Goal: Information Seeking & Learning: Learn about a topic

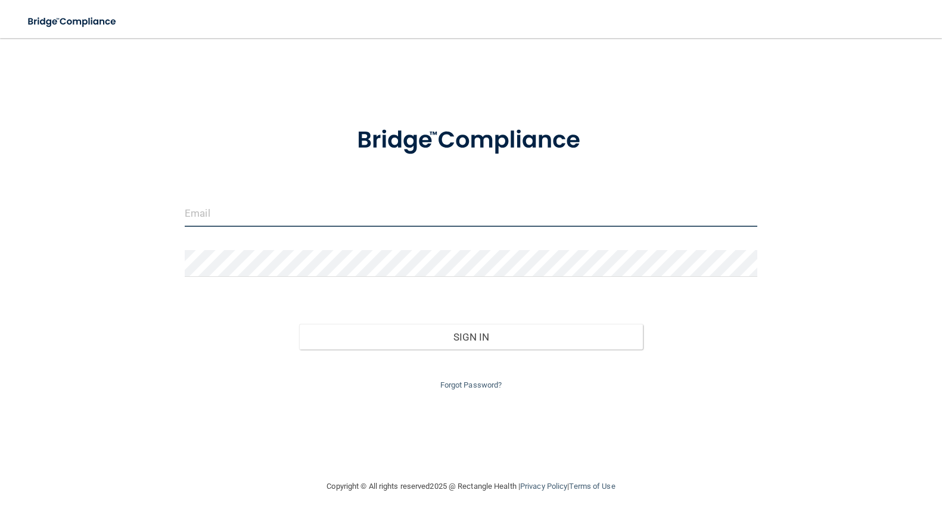
click at [228, 210] on input "email" at bounding box center [471, 213] width 572 height 27
type input "[EMAIL_ADDRESS][DOMAIN_NAME]"
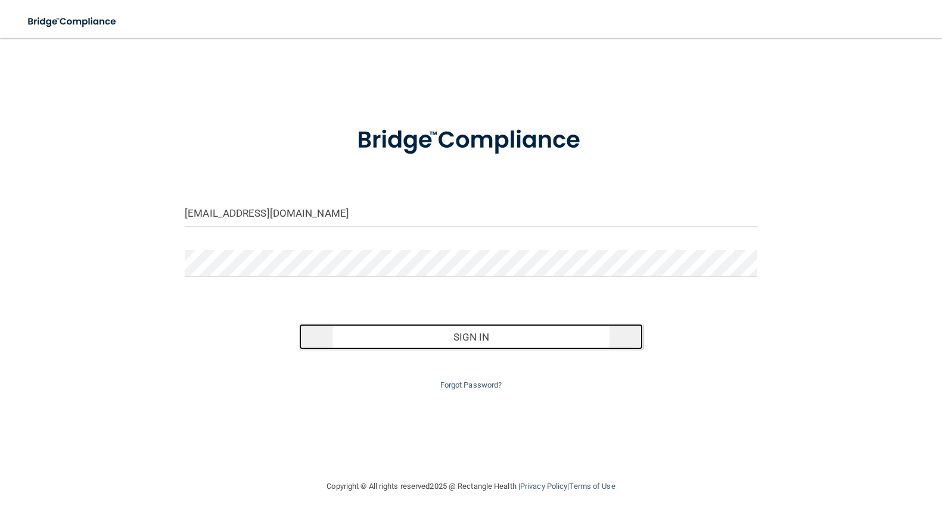
click at [465, 341] on button "Sign In" at bounding box center [470, 337] width 343 height 26
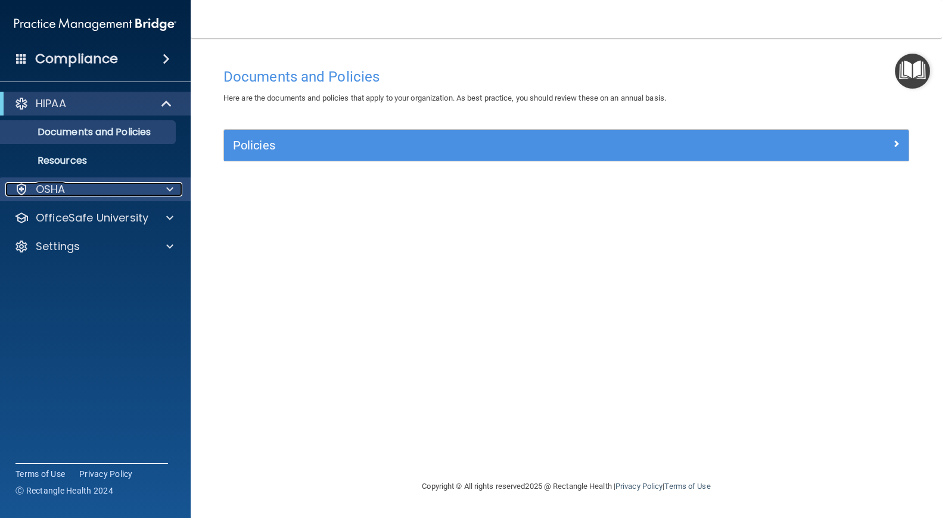
click at [170, 192] on span at bounding box center [169, 189] width 7 height 14
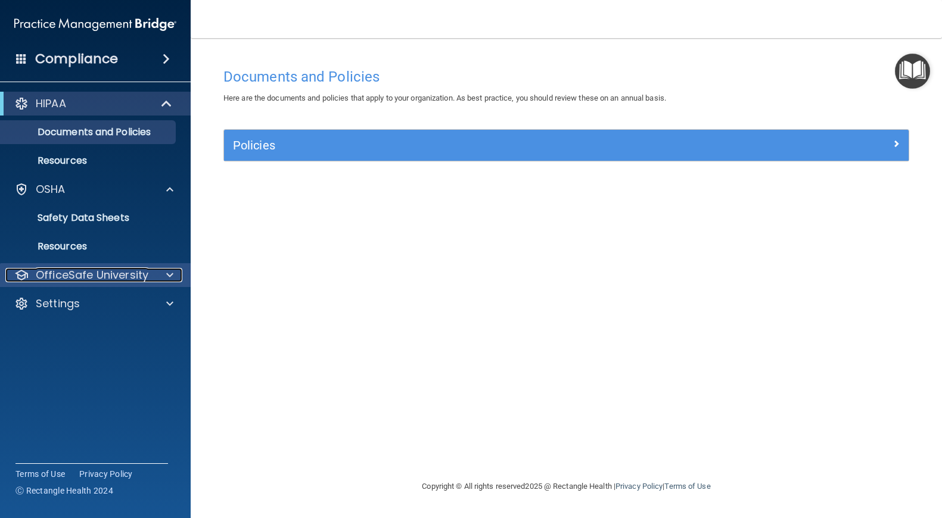
click at [173, 279] on span at bounding box center [169, 275] width 7 height 14
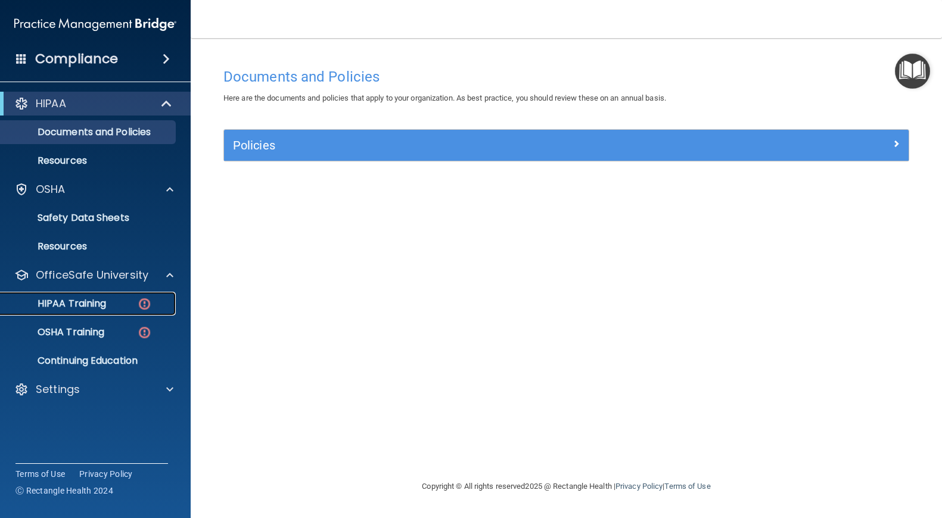
click at [87, 304] on p "HIPAA Training" at bounding box center [57, 304] width 98 height 12
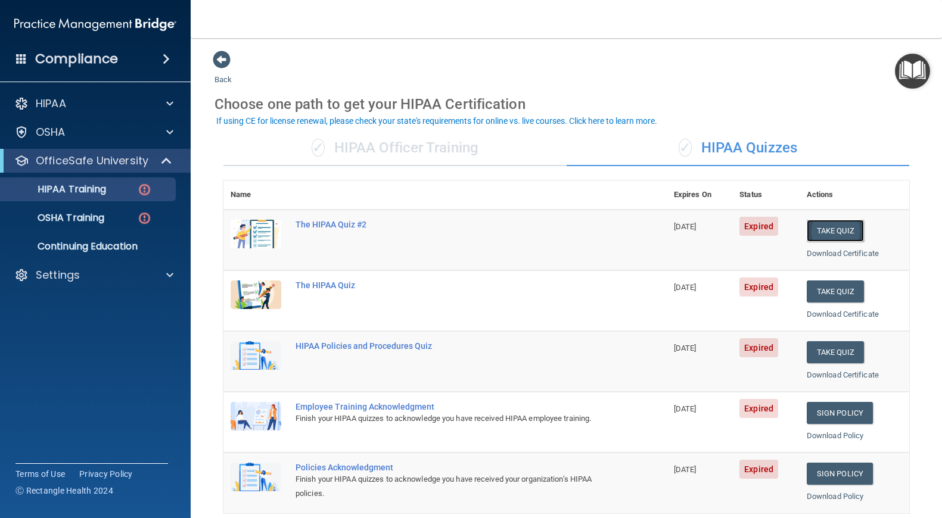
click at [831, 232] on button "Take Quiz" at bounding box center [834, 231] width 57 height 22
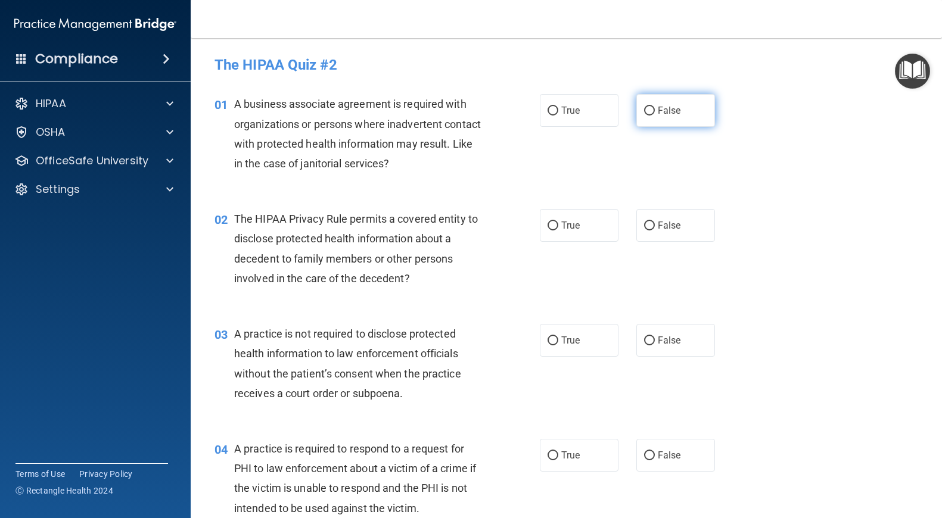
click at [649, 113] on input "False" at bounding box center [649, 111] width 11 height 9
radio input "true"
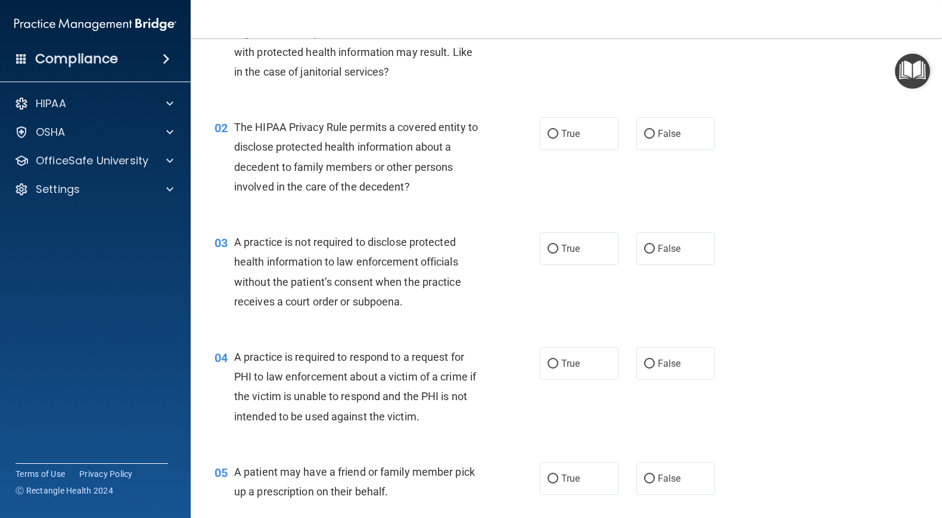
scroll to position [94, 0]
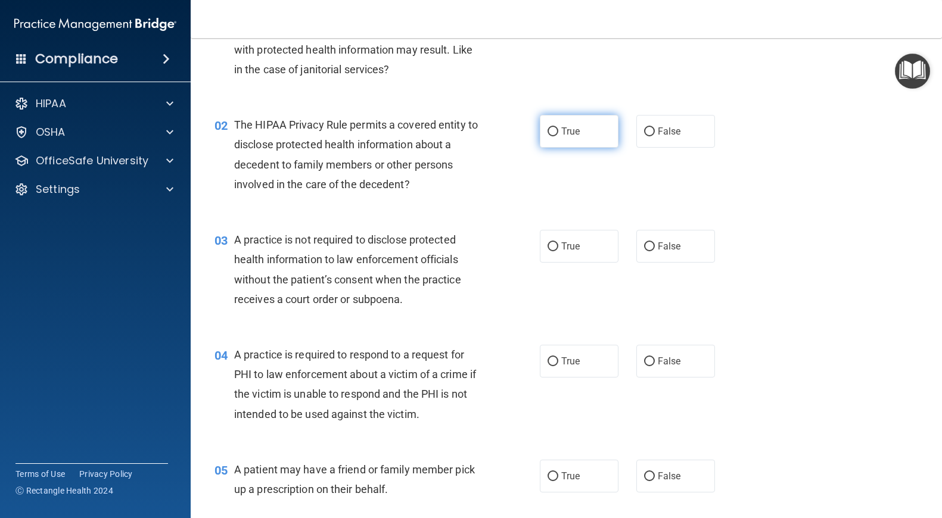
click at [553, 130] on input "True" at bounding box center [552, 131] width 11 height 9
radio input "true"
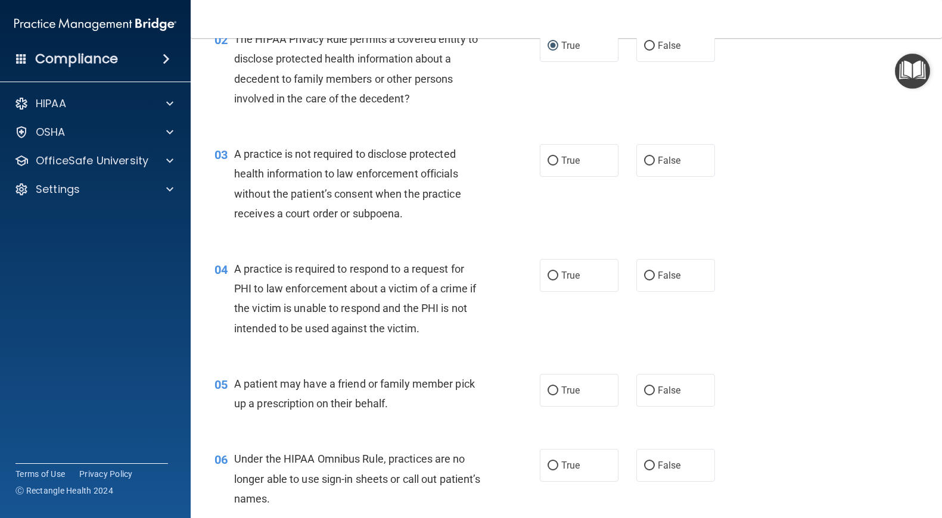
scroll to position [182, 0]
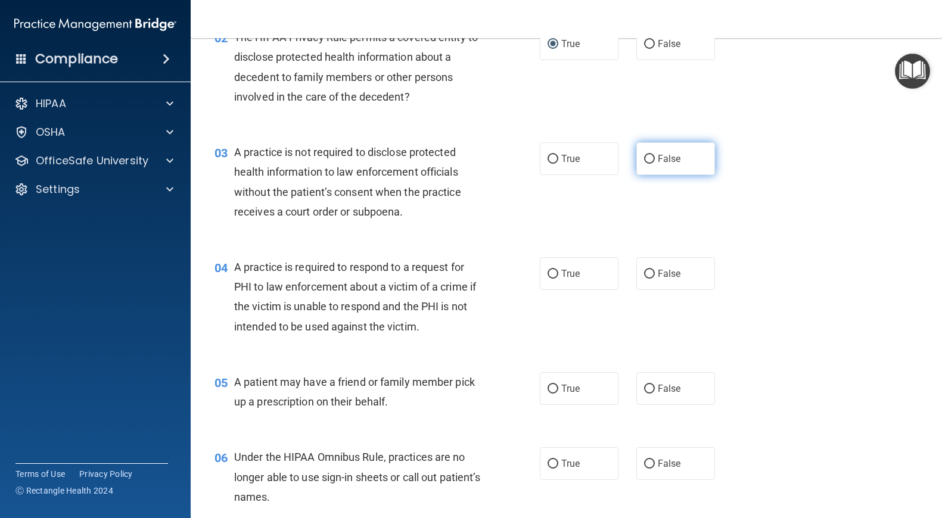
click at [648, 157] on input "False" at bounding box center [649, 159] width 11 height 9
radio input "true"
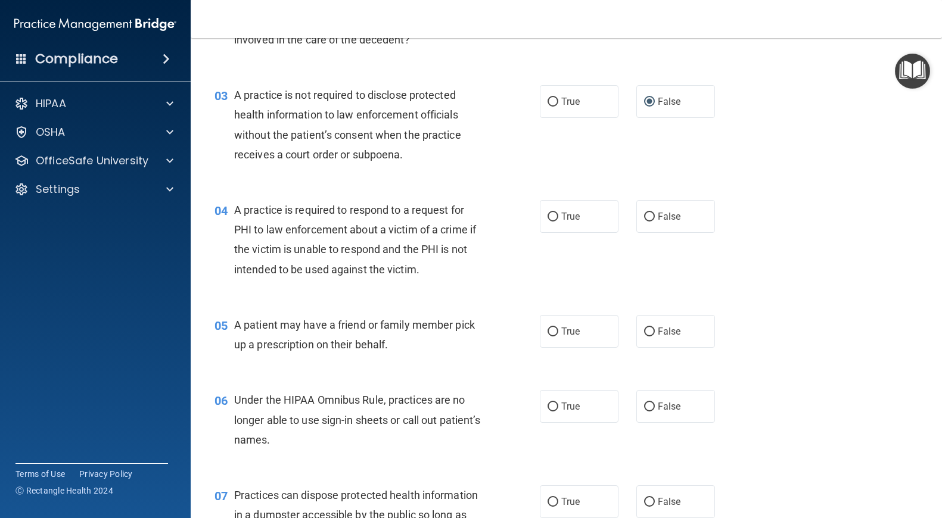
scroll to position [265, 0]
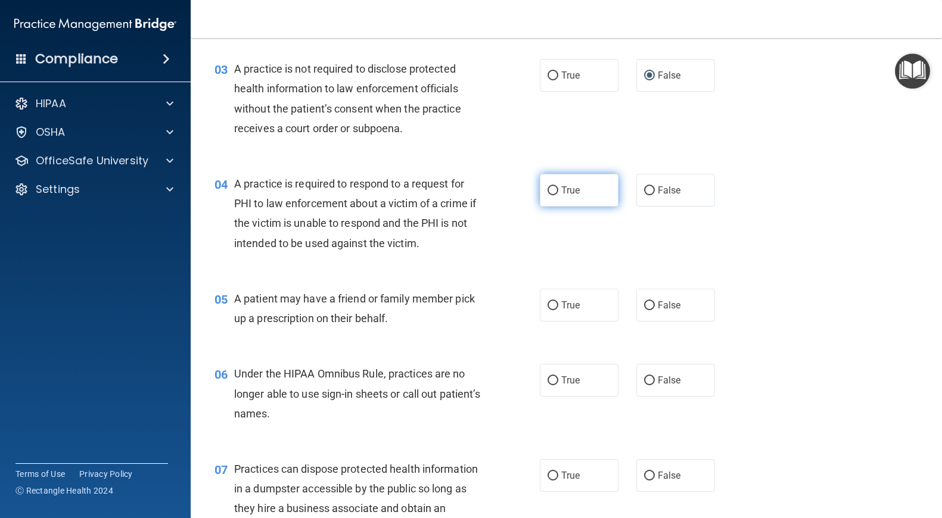
click at [553, 190] on input "True" at bounding box center [552, 190] width 11 height 9
radio input "true"
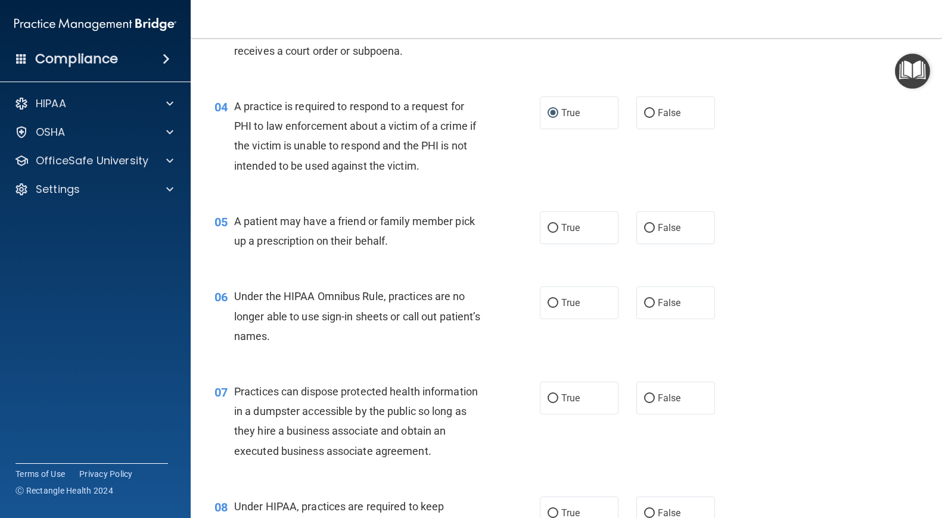
scroll to position [357, 0]
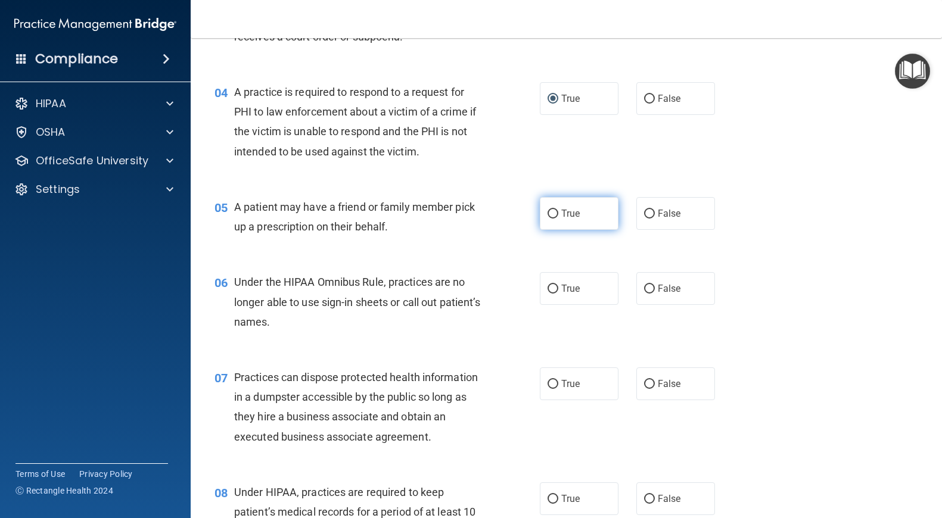
click at [554, 210] on input "True" at bounding box center [552, 214] width 11 height 9
radio input "true"
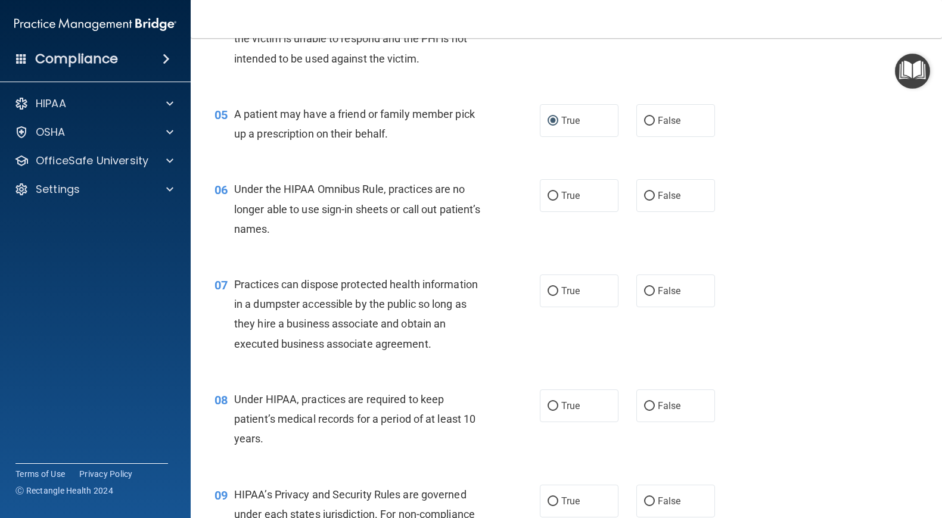
scroll to position [459, 0]
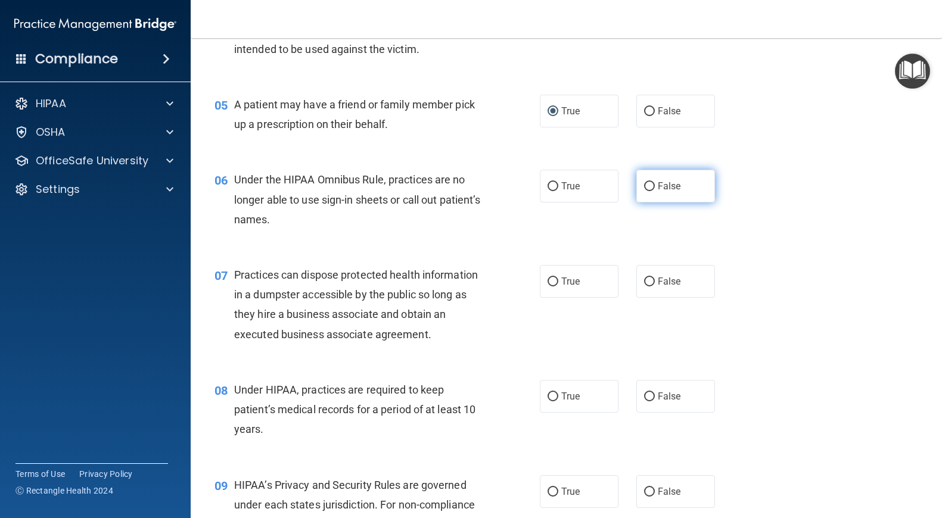
click at [649, 186] on input "False" at bounding box center [649, 186] width 11 height 9
radio input "true"
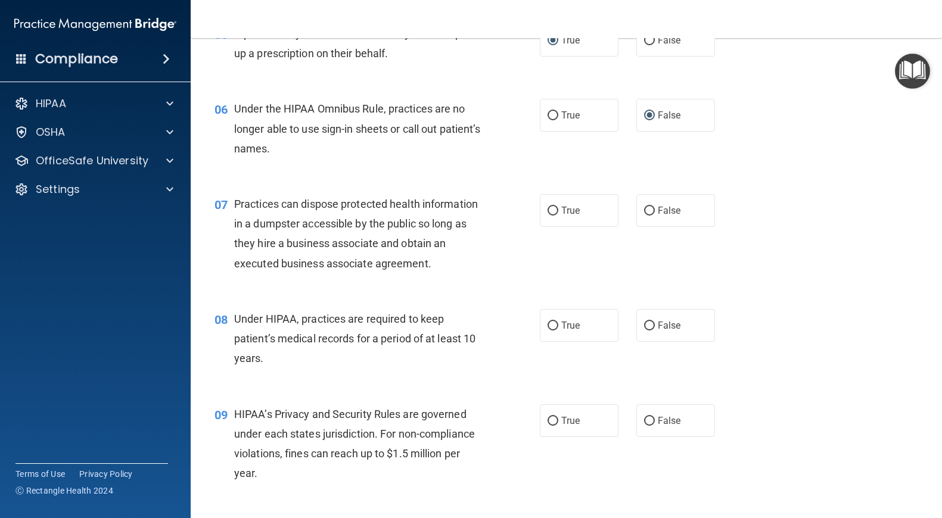
scroll to position [535, 0]
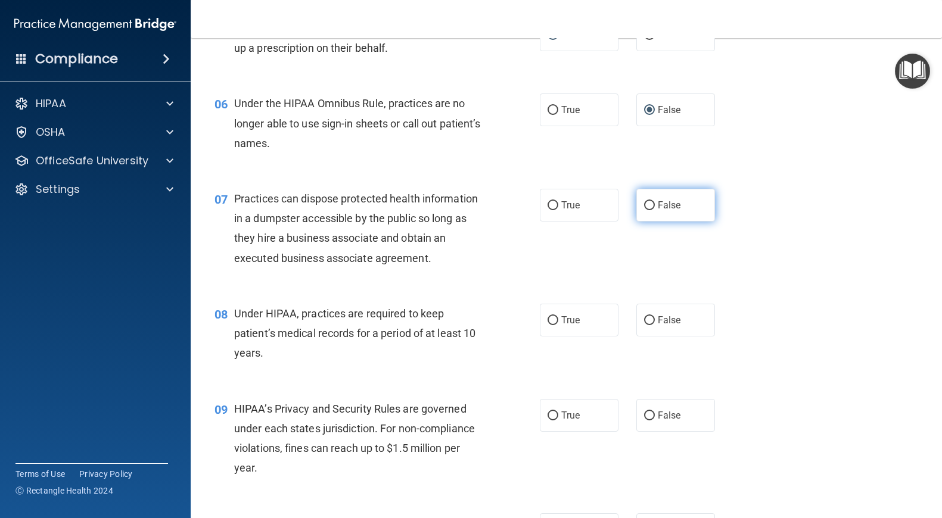
click at [651, 204] on input "False" at bounding box center [649, 205] width 11 height 9
radio input "true"
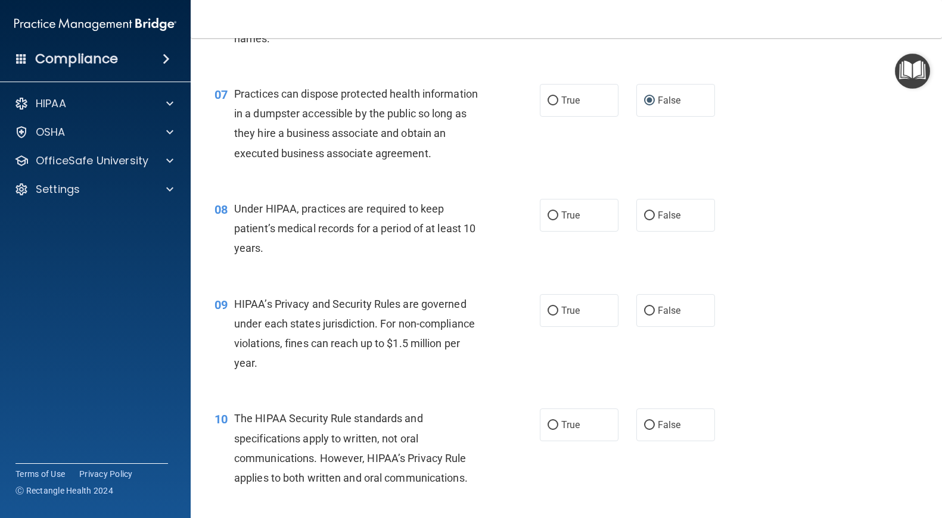
scroll to position [648, 0]
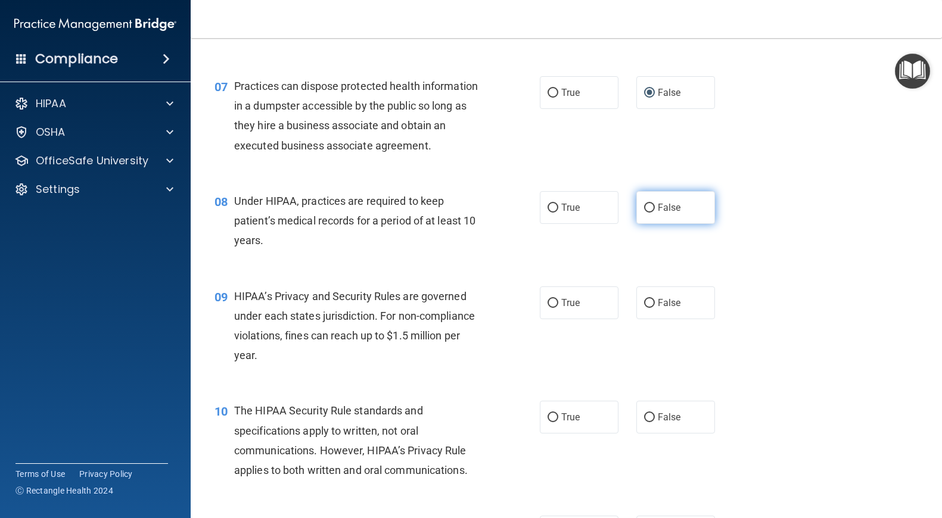
click at [651, 208] on input "False" at bounding box center [649, 208] width 11 height 9
radio input "true"
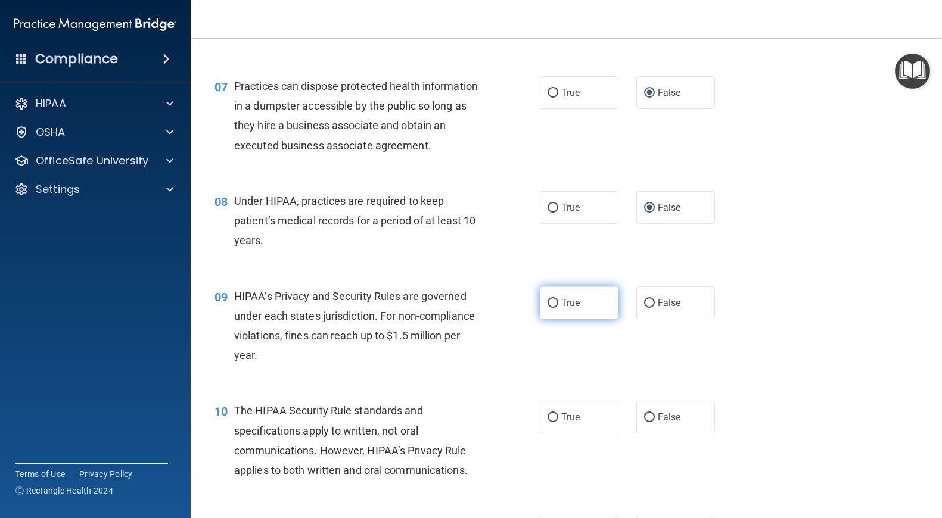
click at [554, 302] on input "True" at bounding box center [552, 303] width 11 height 9
radio input "true"
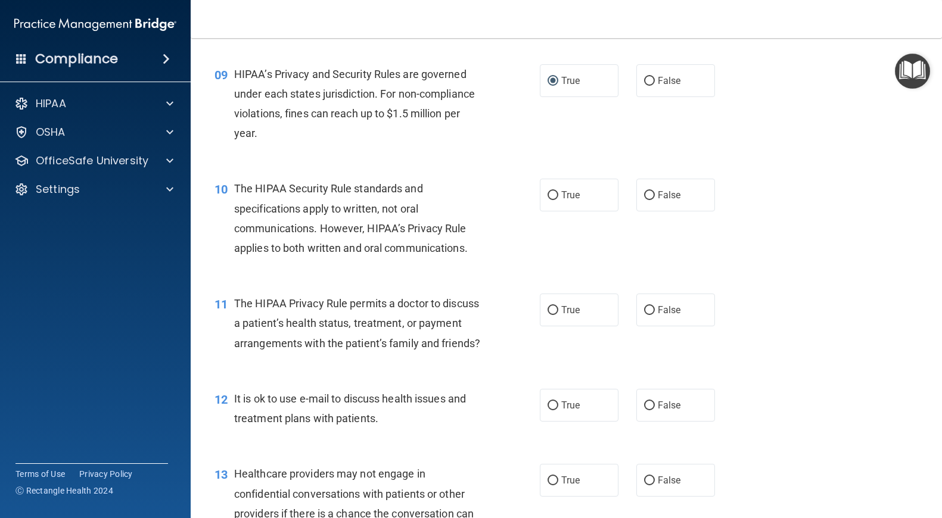
scroll to position [885, 0]
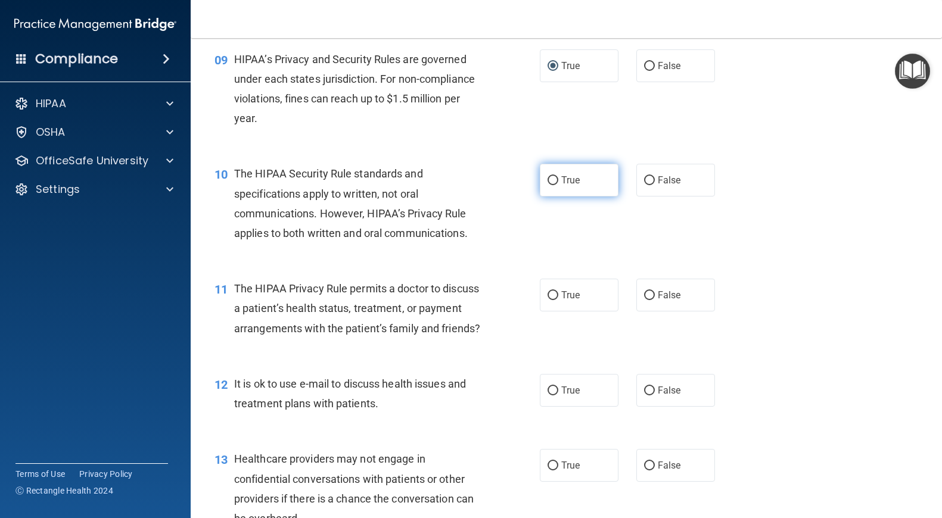
click at [553, 182] on input "True" at bounding box center [552, 180] width 11 height 9
radio input "true"
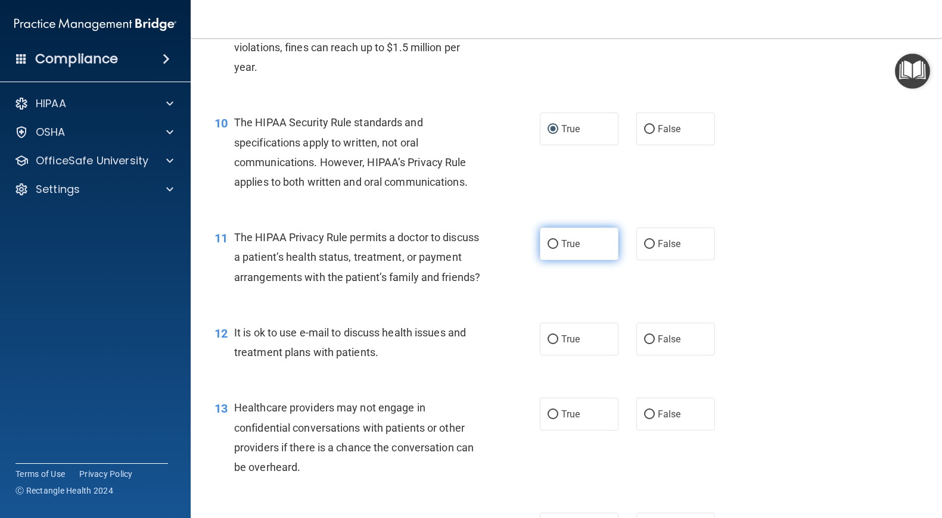
scroll to position [937, 0]
click at [552, 244] on input "True" at bounding box center [552, 243] width 11 height 9
radio input "true"
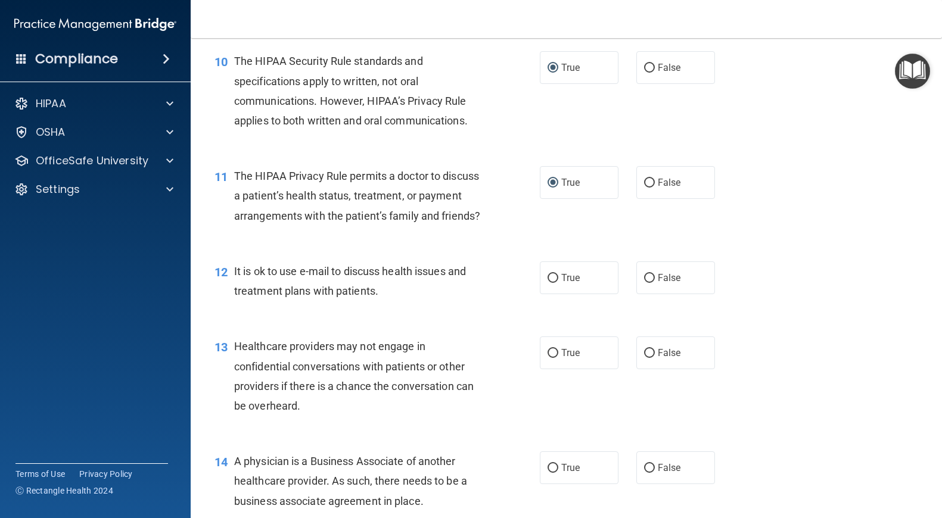
scroll to position [1000, 0]
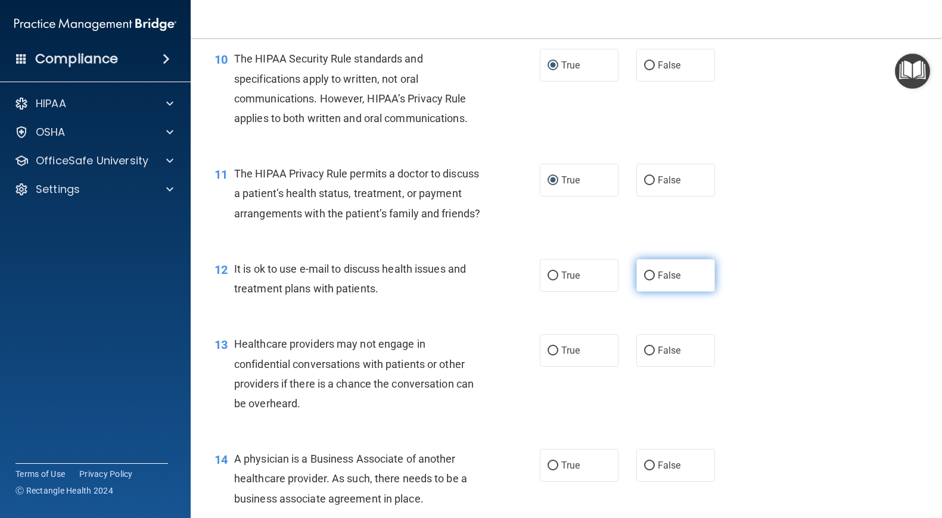
click at [650, 275] on input "False" at bounding box center [649, 276] width 11 height 9
radio input "true"
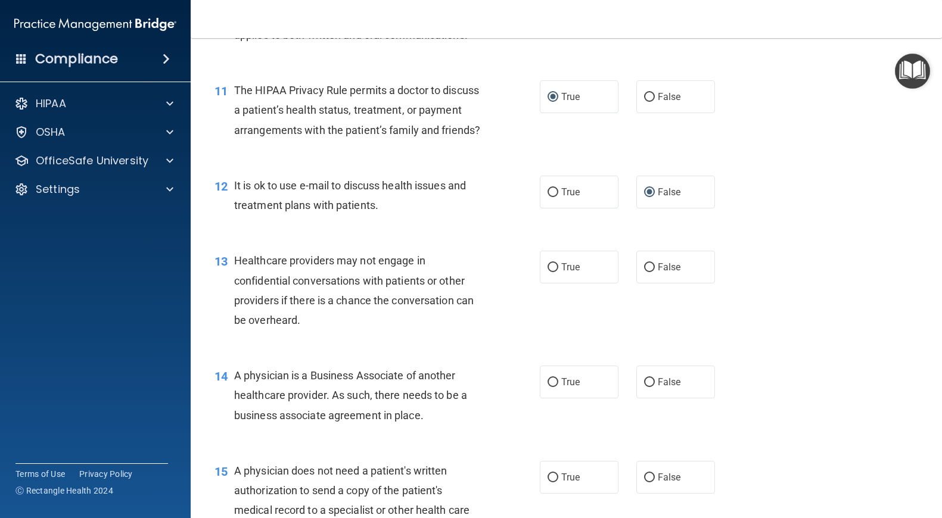
scroll to position [1087, 0]
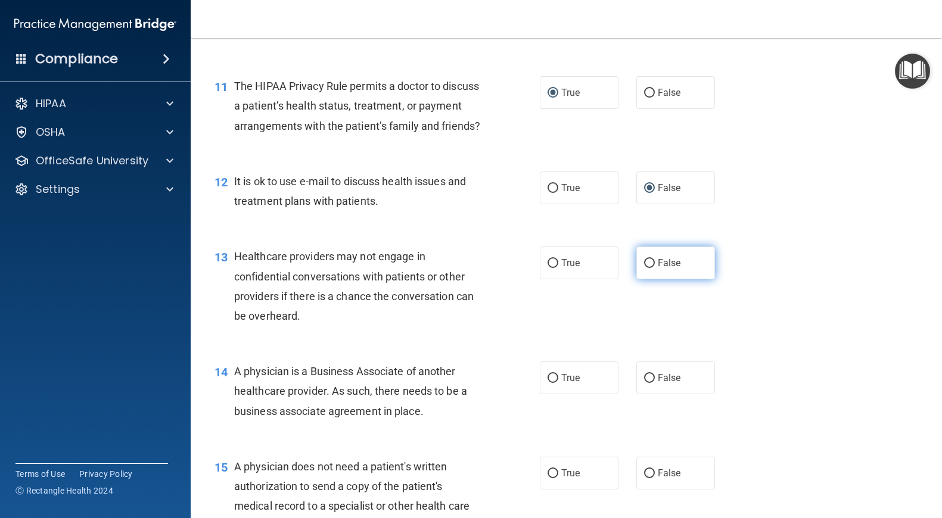
click at [649, 263] on input "False" at bounding box center [649, 263] width 11 height 9
radio input "true"
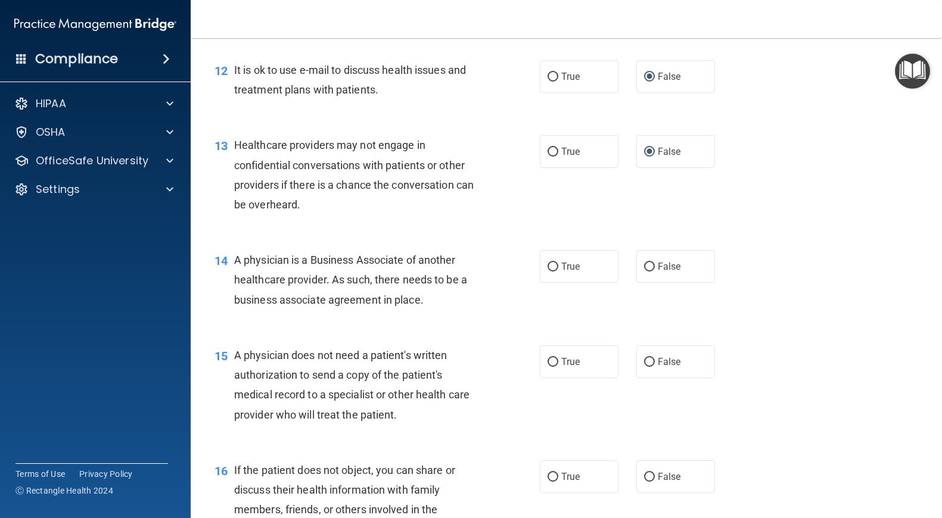
scroll to position [1200, 0]
click at [650, 264] on input "False" at bounding box center [649, 265] width 11 height 9
radio input "true"
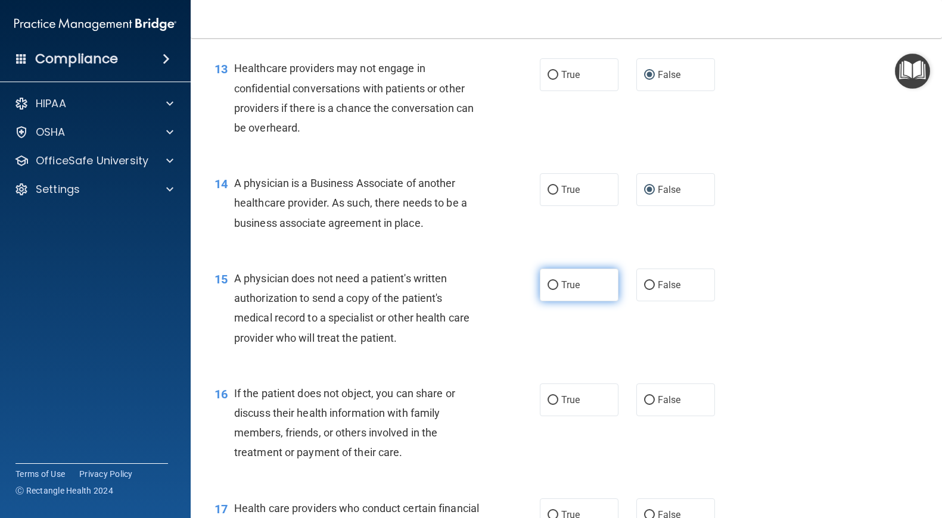
scroll to position [1277, 0]
click at [552, 283] on input "True" at bounding box center [552, 284] width 11 height 9
radio input "true"
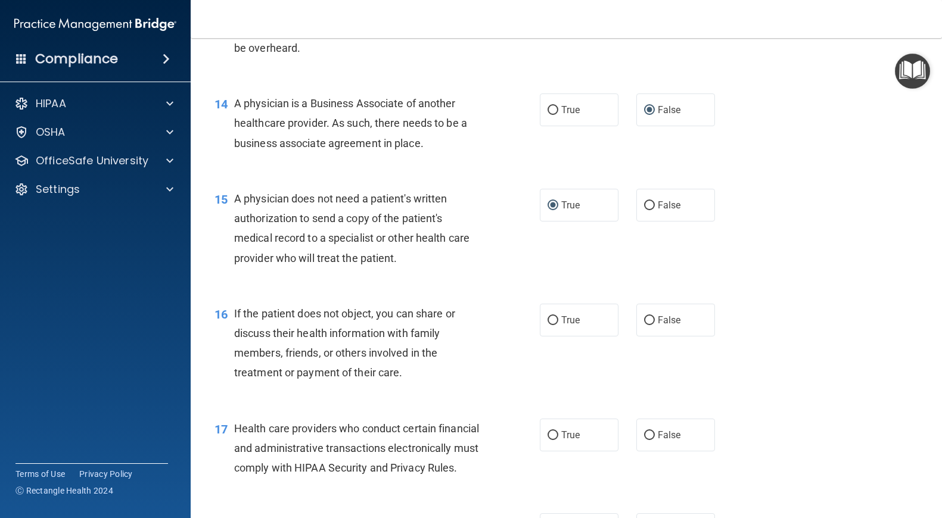
scroll to position [1363, 0]
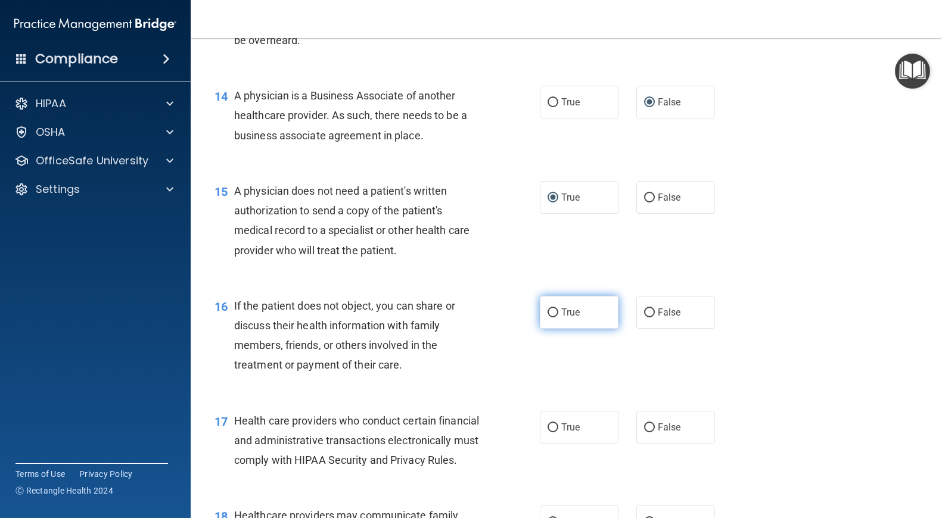
click at [553, 311] on input "True" at bounding box center [552, 313] width 11 height 9
radio input "true"
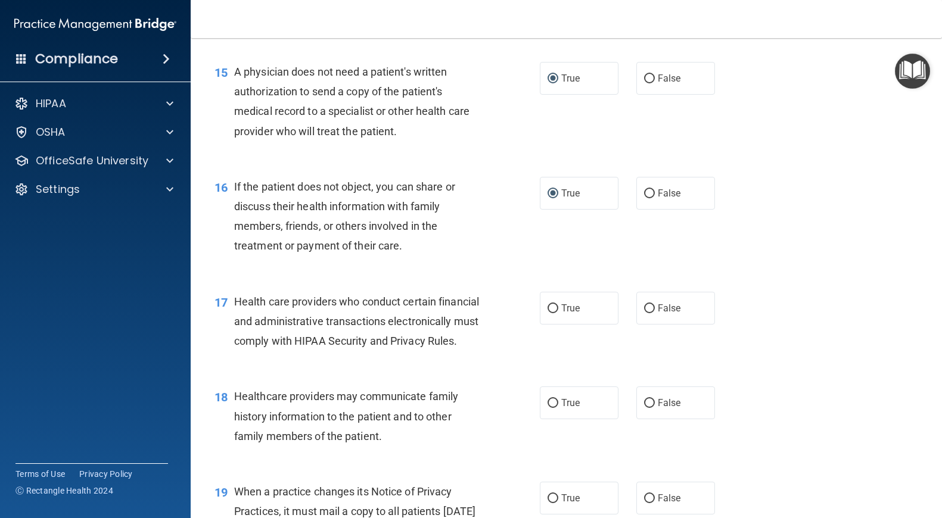
scroll to position [1484, 0]
click at [554, 305] on input "True" at bounding box center [552, 307] width 11 height 9
radio input "true"
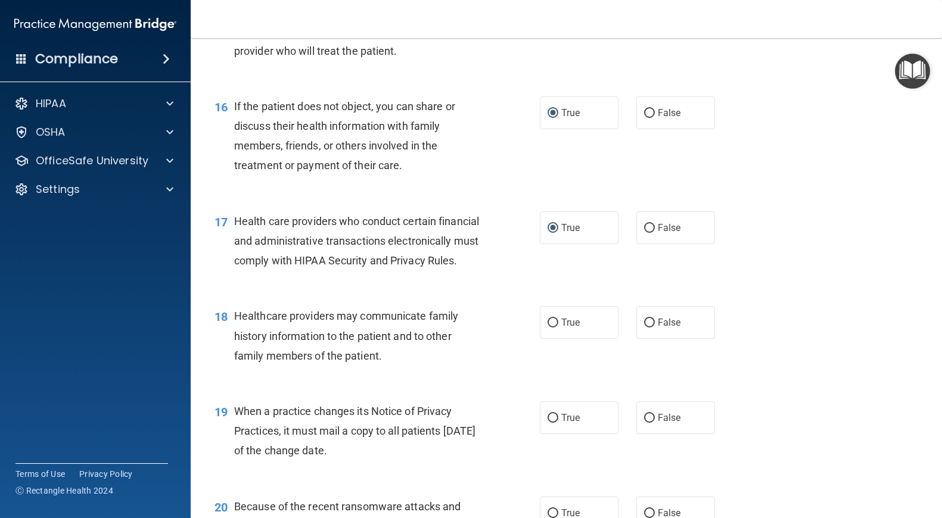
scroll to position [1564, 0]
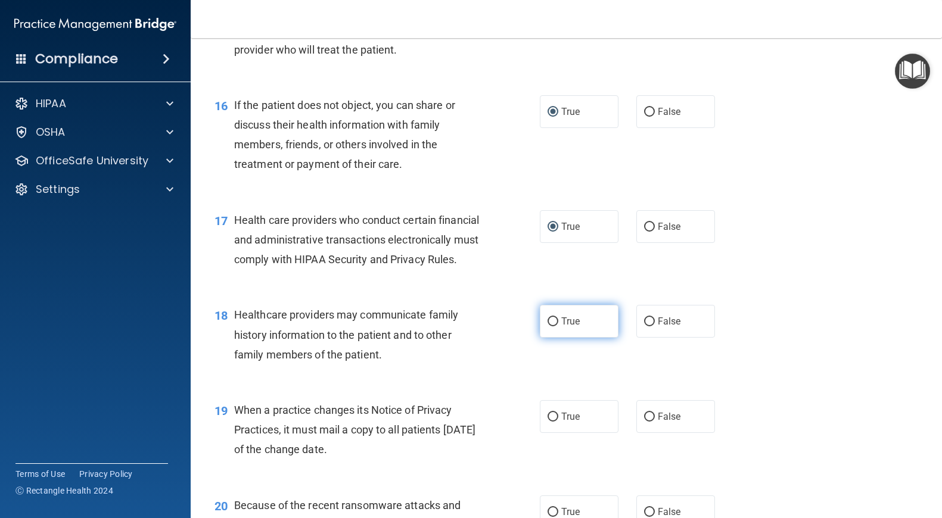
click at [553, 321] on input "True" at bounding box center [552, 321] width 11 height 9
radio input "true"
click at [650, 418] on input "False" at bounding box center [649, 417] width 11 height 9
radio input "true"
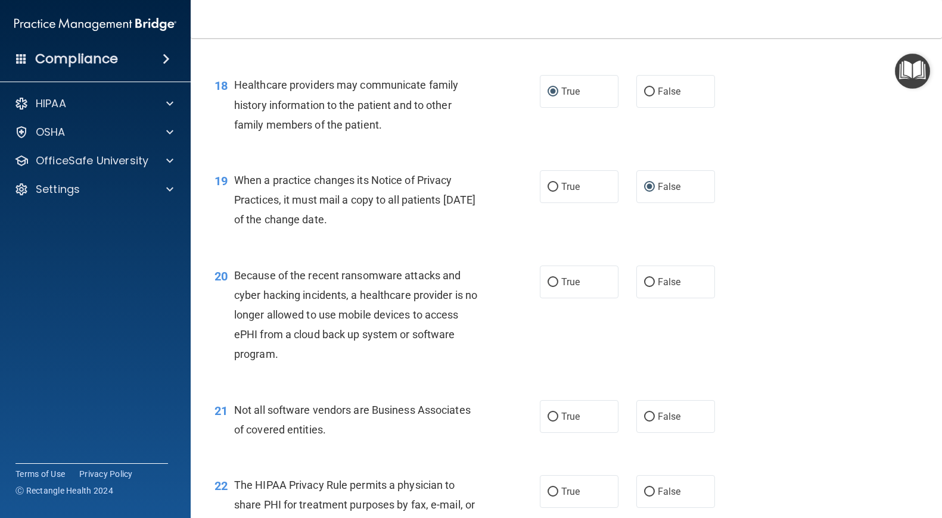
scroll to position [1797, 0]
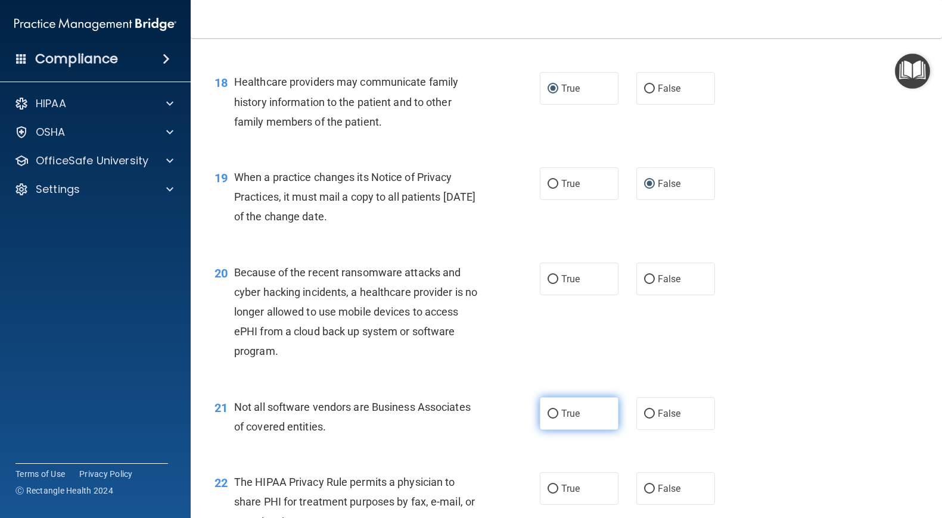
click at [554, 413] on input "True" at bounding box center [552, 414] width 11 height 9
radio input "true"
click at [649, 278] on input "False" at bounding box center [649, 279] width 11 height 9
radio input "true"
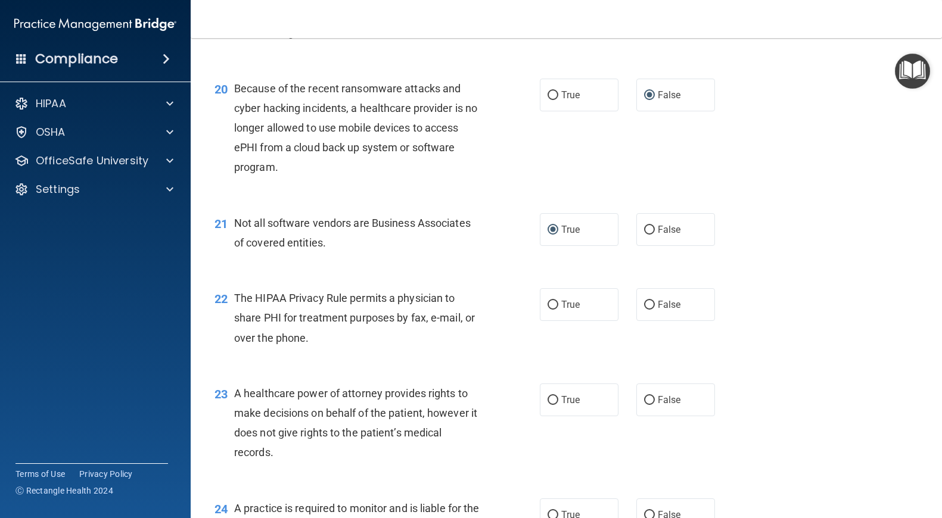
scroll to position [1982, 0]
click at [650, 303] on input "False" at bounding box center [649, 304] width 11 height 9
radio input "true"
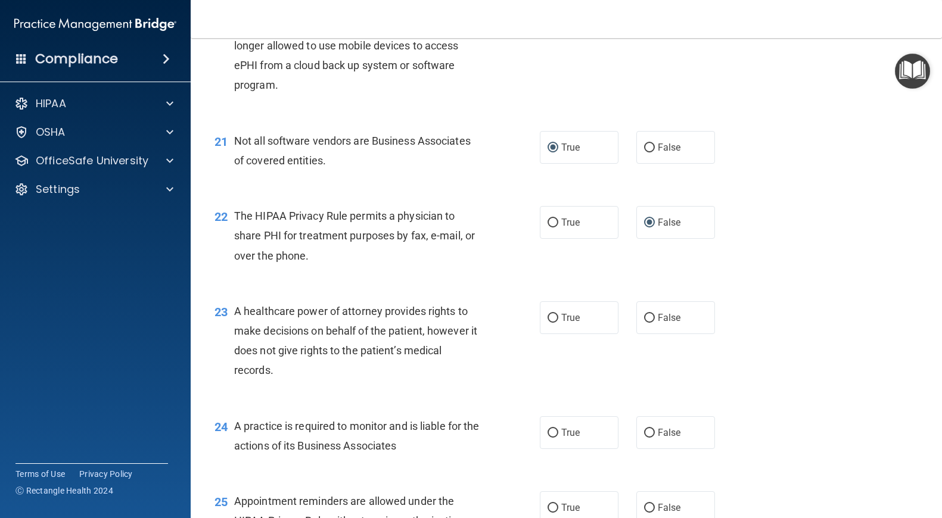
scroll to position [2065, 0]
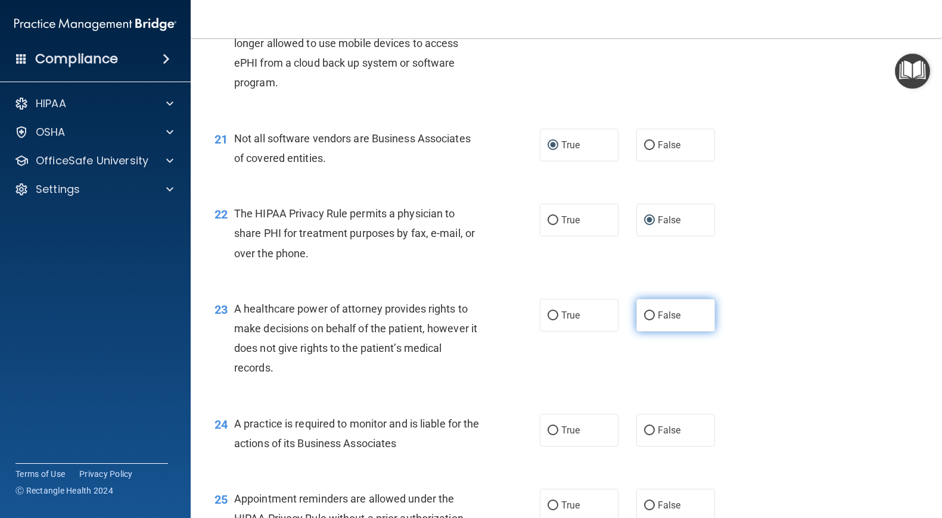
click at [652, 314] on input "False" at bounding box center [649, 315] width 11 height 9
radio input "true"
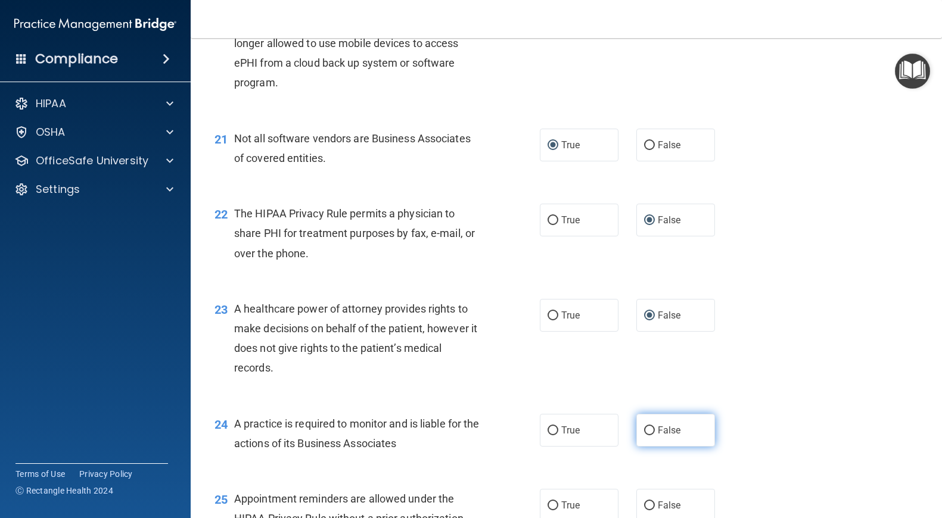
click at [650, 432] on input "False" at bounding box center [649, 430] width 11 height 9
radio input "true"
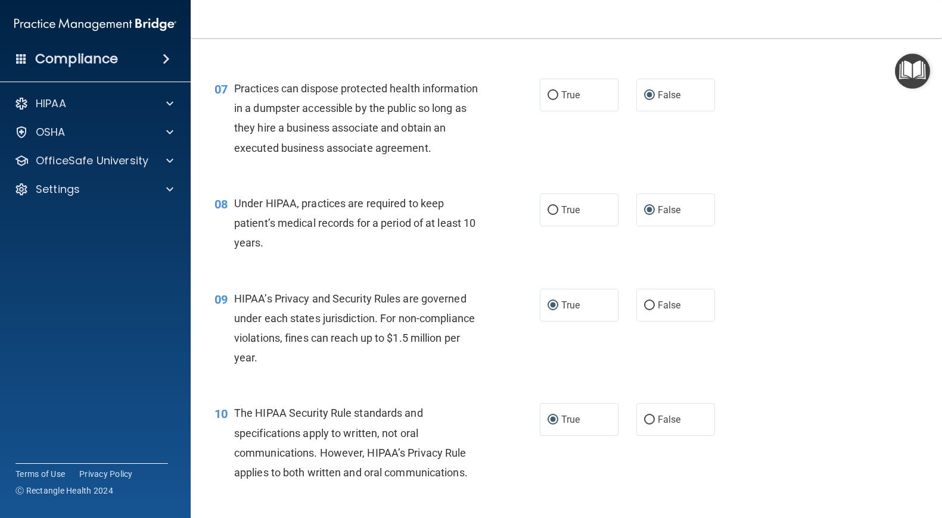
scroll to position [641, 0]
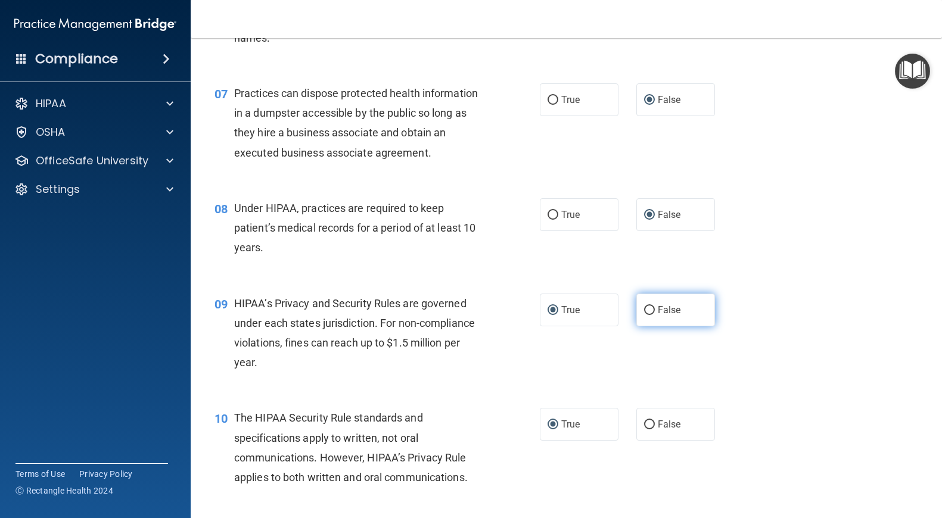
click at [649, 310] on input "False" at bounding box center [649, 310] width 11 height 9
radio input "true"
radio input "false"
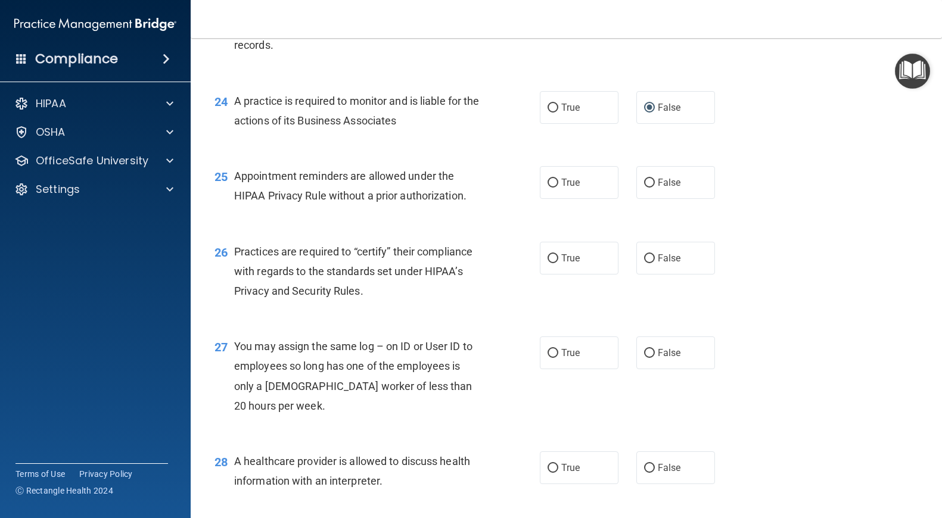
scroll to position [2389, 0]
click at [553, 182] on input "True" at bounding box center [552, 181] width 11 height 9
radio input "true"
click at [650, 257] on input "False" at bounding box center [649, 257] width 11 height 9
radio input "true"
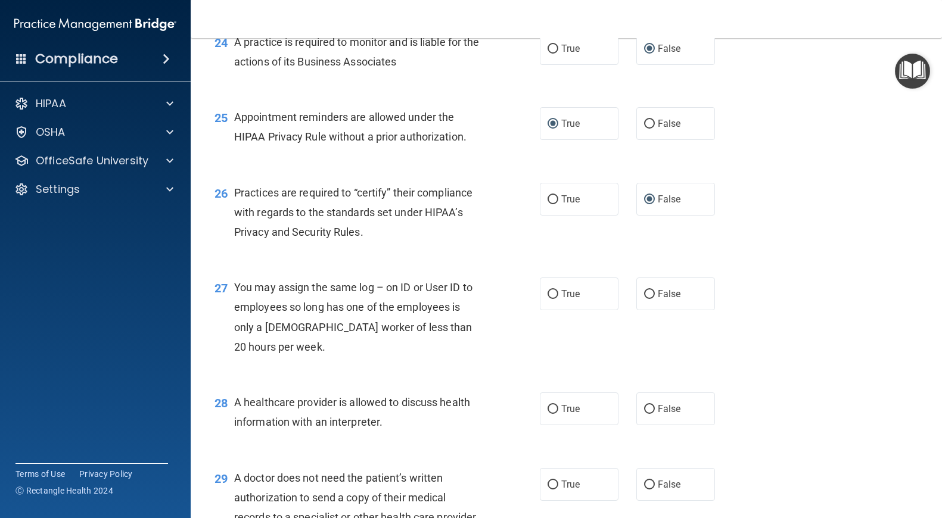
scroll to position [2453, 0]
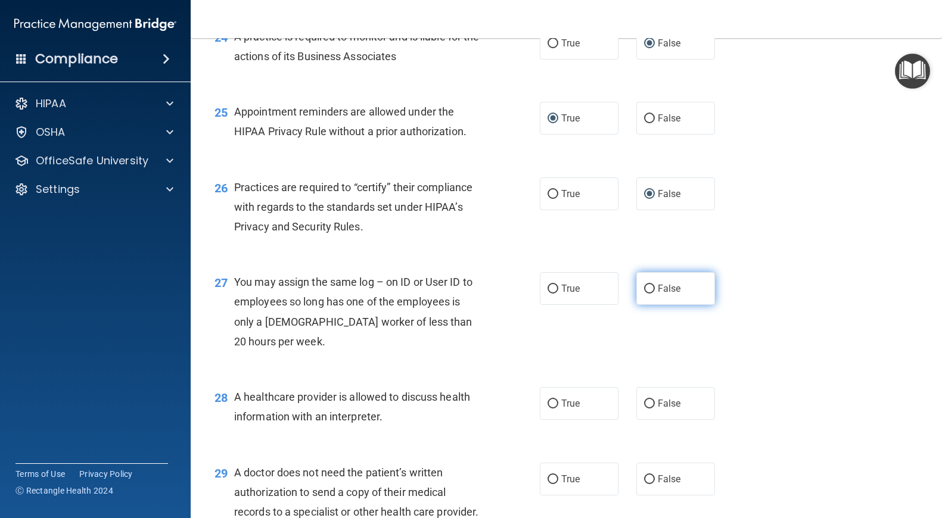
click at [647, 289] on input "False" at bounding box center [649, 289] width 11 height 9
radio input "true"
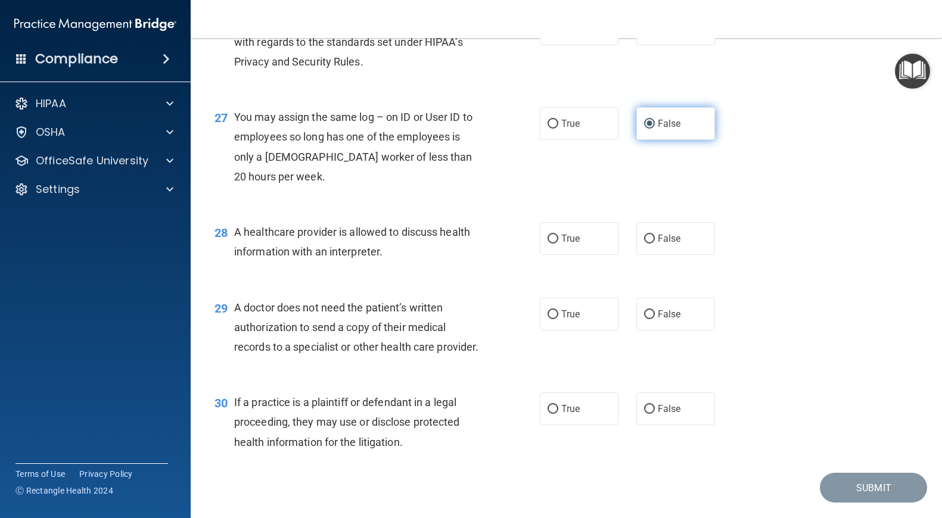
scroll to position [2618, 0]
click at [551, 237] on input "True" at bounding box center [552, 238] width 11 height 9
radio input "true"
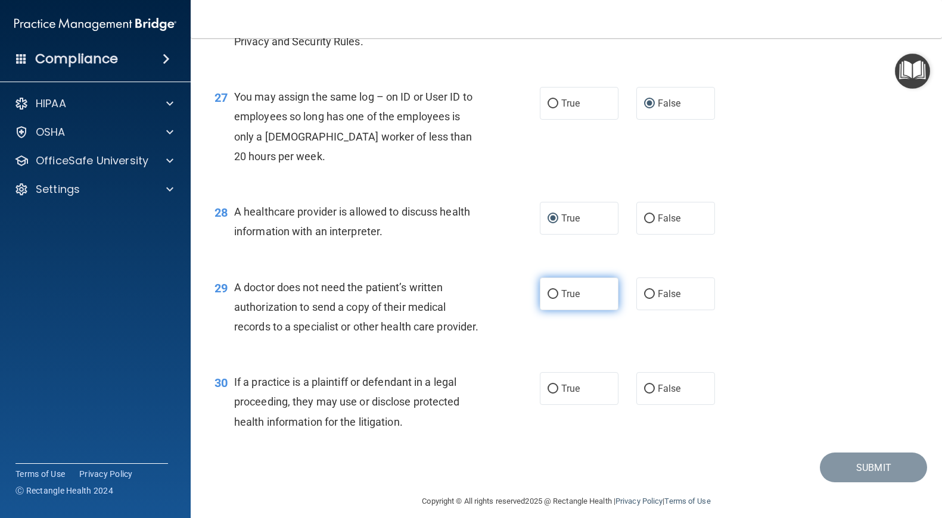
scroll to position [2650, 0]
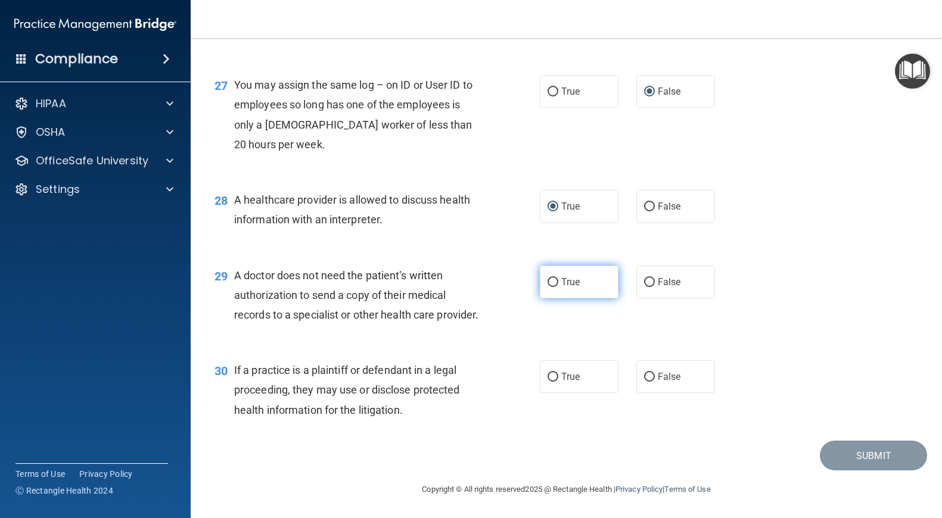
click at [553, 281] on input "True" at bounding box center [552, 282] width 11 height 9
radio input "true"
click at [553, 375] on input "True" at bounding box center [552, 377] width 11 height 9
radio input "true"
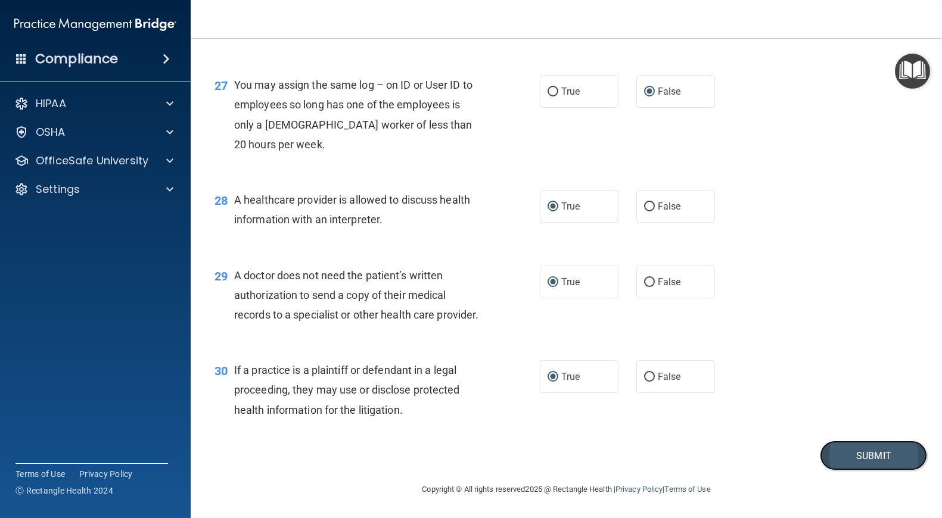
click at [843, 456] on button "Submit" at bounding box center [872, 456] width 107 height 30
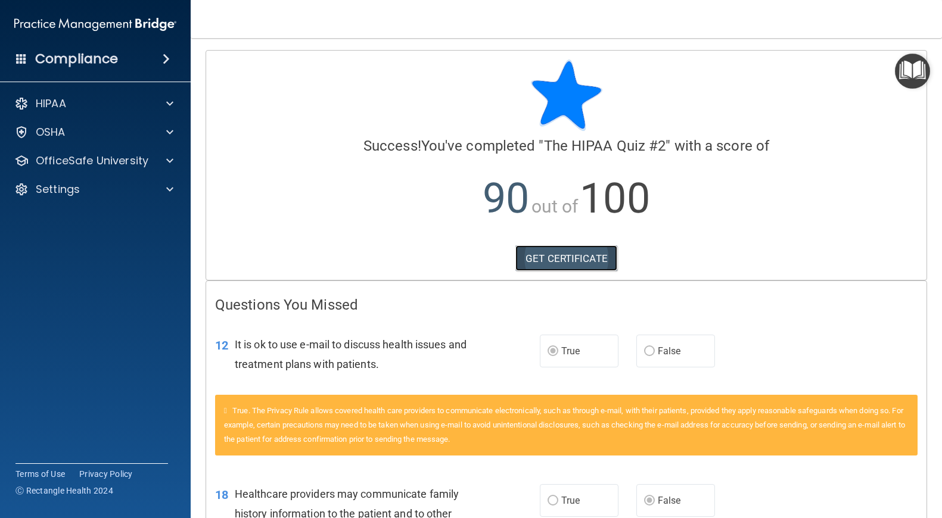
click at [576, 258] on link "GET CERTIFICATE" at bounding box center [566, 258] width 102 height 26
click at [169, 156] on span at bounding box center [169, 161] width 7 height 14
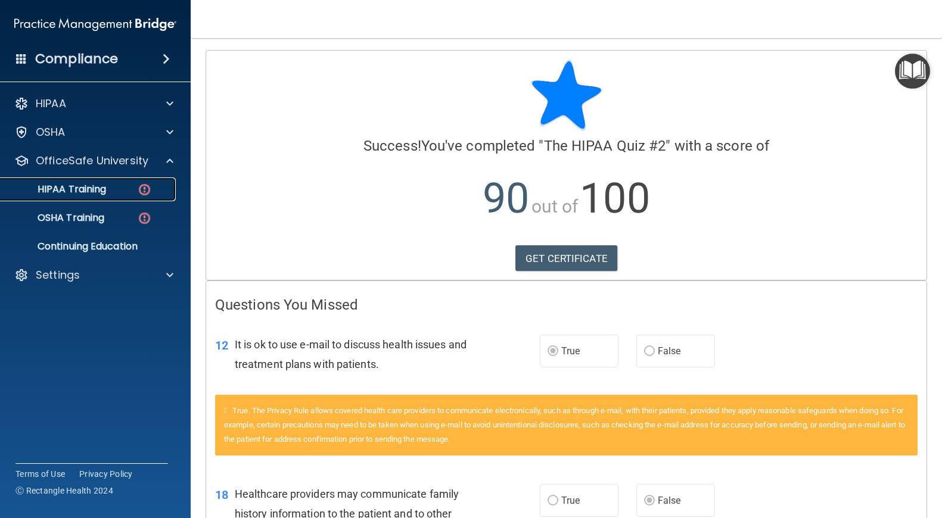
click at [121, 188] on div "HIPAA Training" at bounding box center [89, 189] width 163 height 12
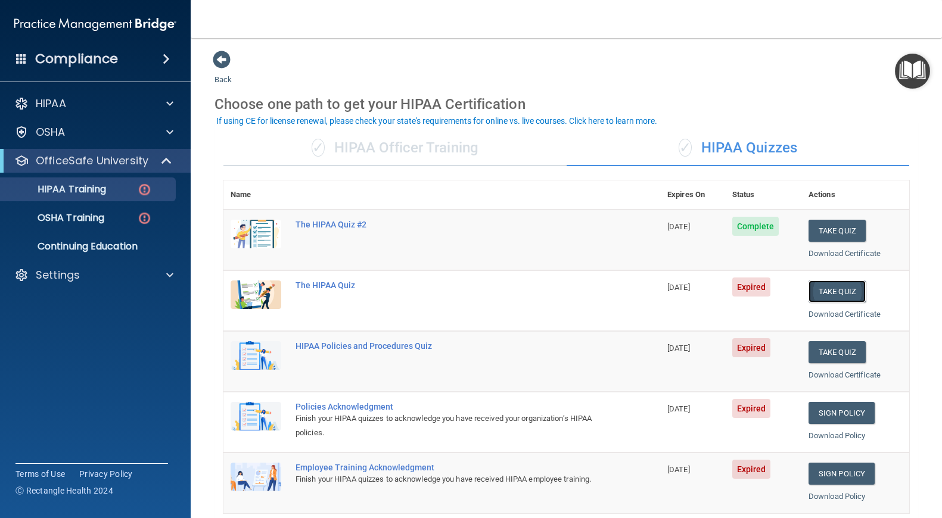
click at [838, 293] on button "Take Quiz" at bounding box center [836, 292] width 57 height 22
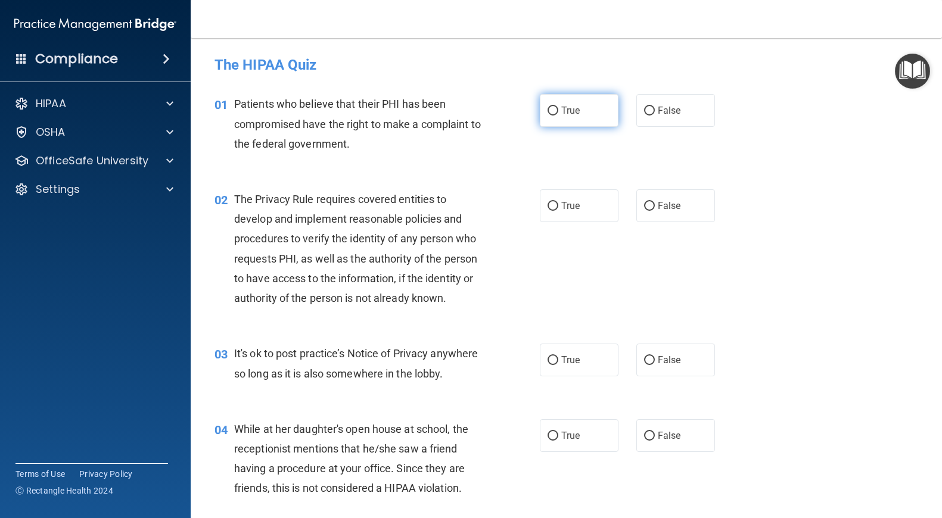
click at [554, 109] on input "True" at bounding box center [552, 111] width 11 height 9
radio input "true"
click at [553, 205] on input "True" at bounding box center [552, 206] width 11 height 9
radio input "true"
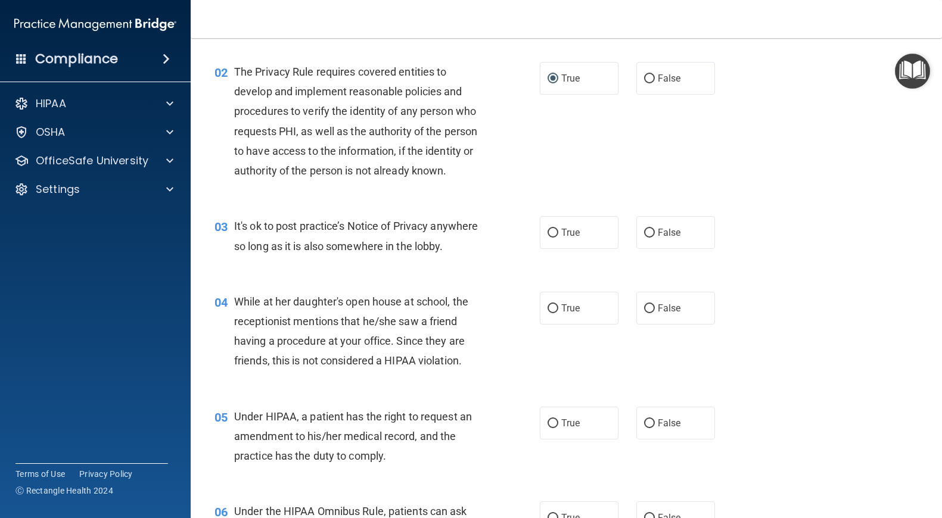
scroll to position [128, 0]
click at [650, 233] on input "False" at bounding box center [649, 232] width 11 height 9
radio input "true"
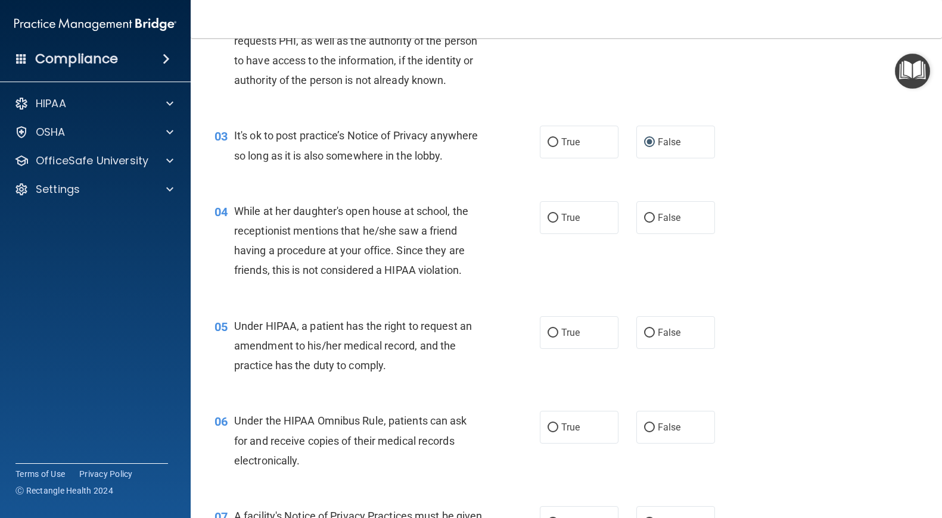
scroll to position [221, 0]
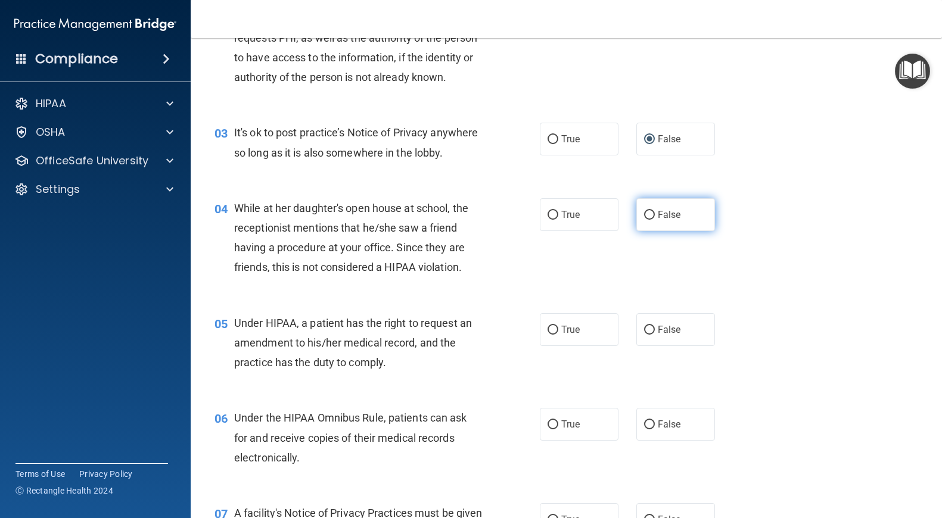
click at [649, 215] on input "False" at bounding box center [649, 215] width 11 height 9
radio input "true"
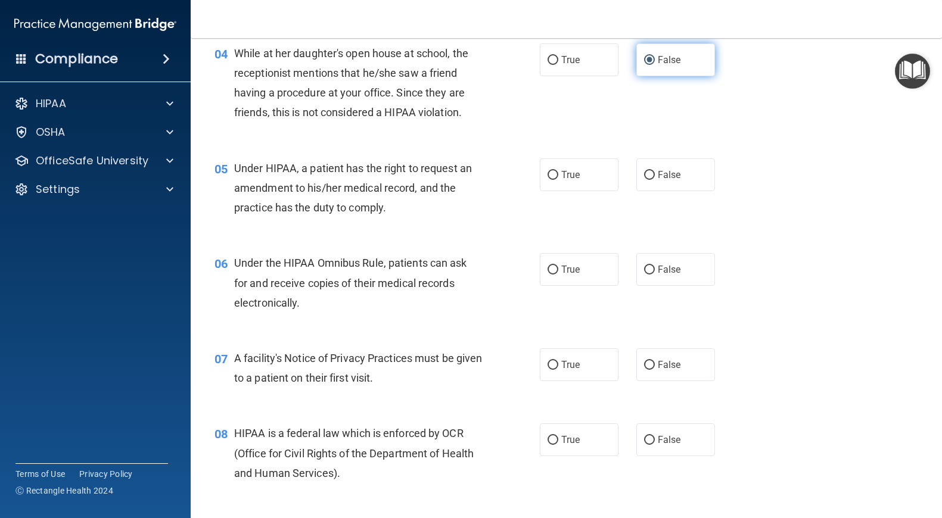
scroll to position [377, 0]
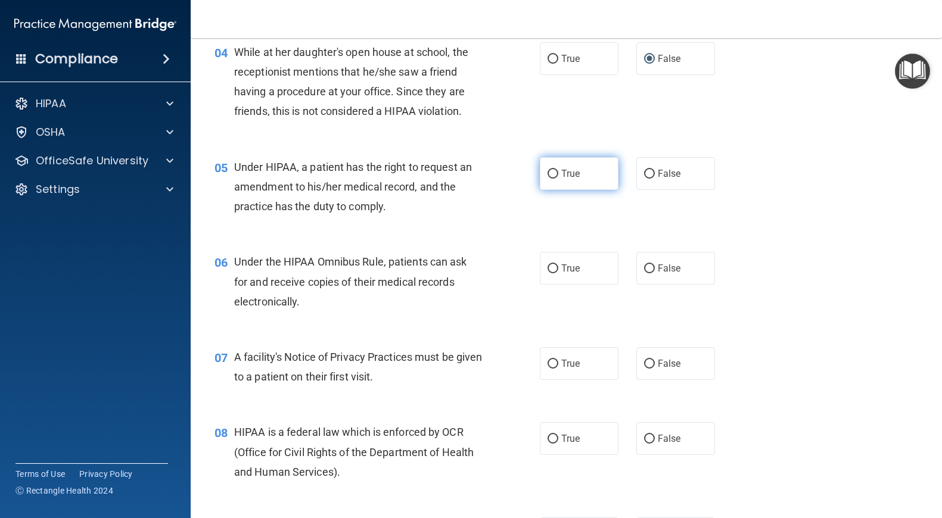
click at [553, 172] on input "True" at bounding box center [552, 174] width 11 height 9
radio input "true"
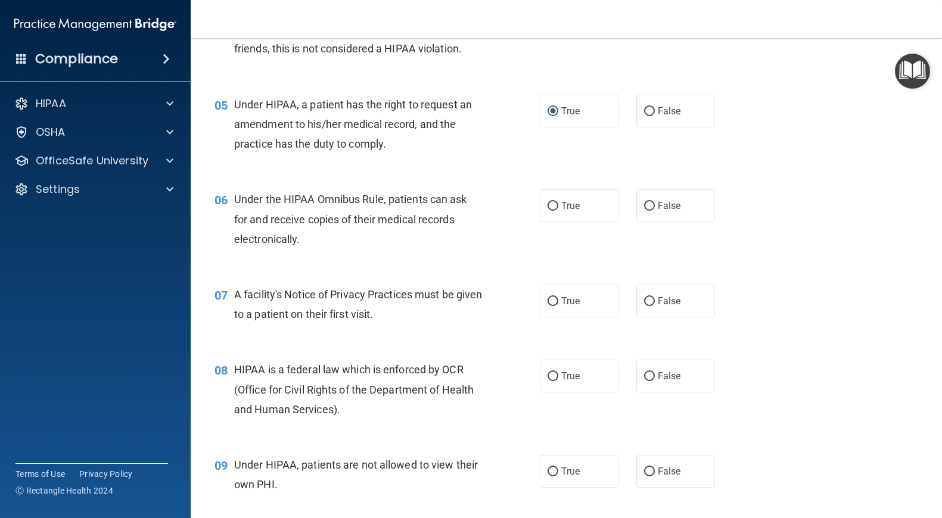
scroll to position [440, 0]
click at [553, 205] on input "True" at bounding box center [552, 205] width 11 height 9
radio input "true"
click at [551, 299] on input "True" at bounding box center [552, 301] width 11 height 9
radio input "true"
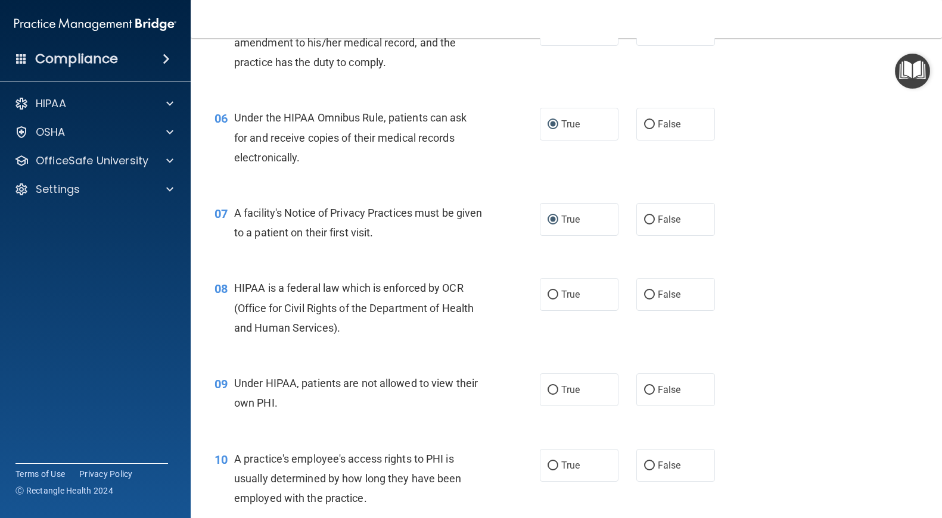
scroll to position [524, 0]
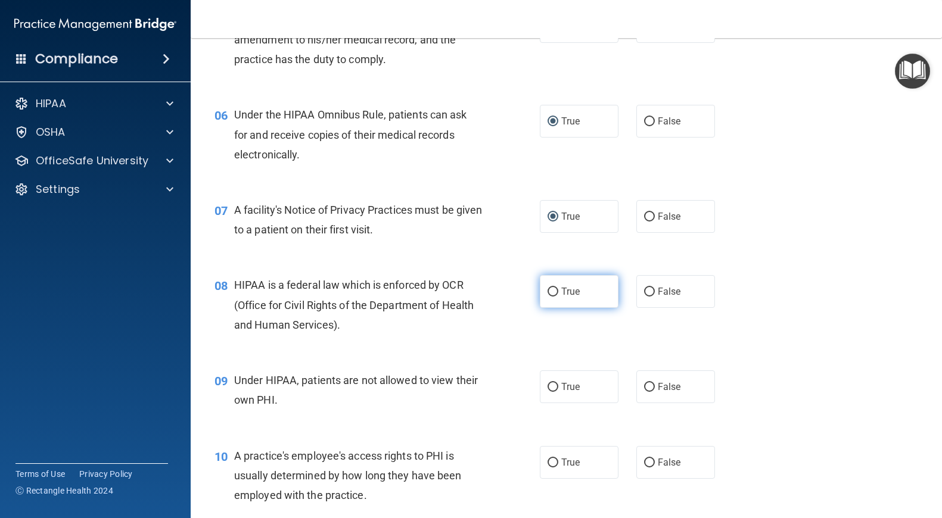
click at [554, 290] on input "True" at bounding box center [552, 292] width 11 height 9
radio input "true"
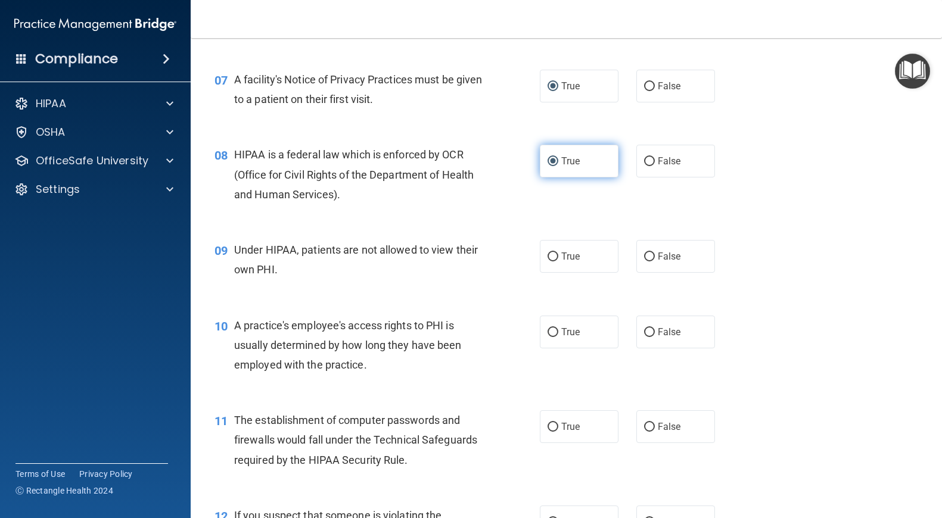
scroll to position [657, 0]
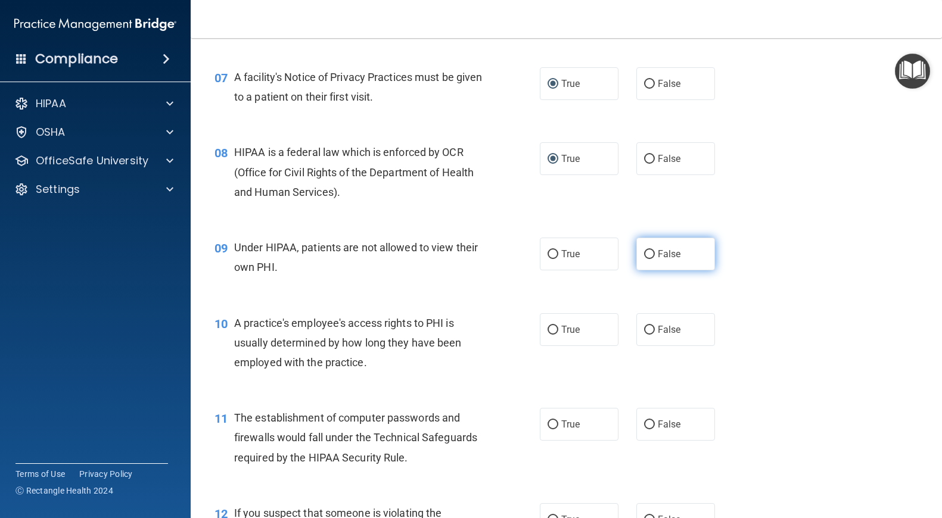
click at [651, 253] on input "False" at bounding box center [649, 254] width 11 height 9
radio input "true"
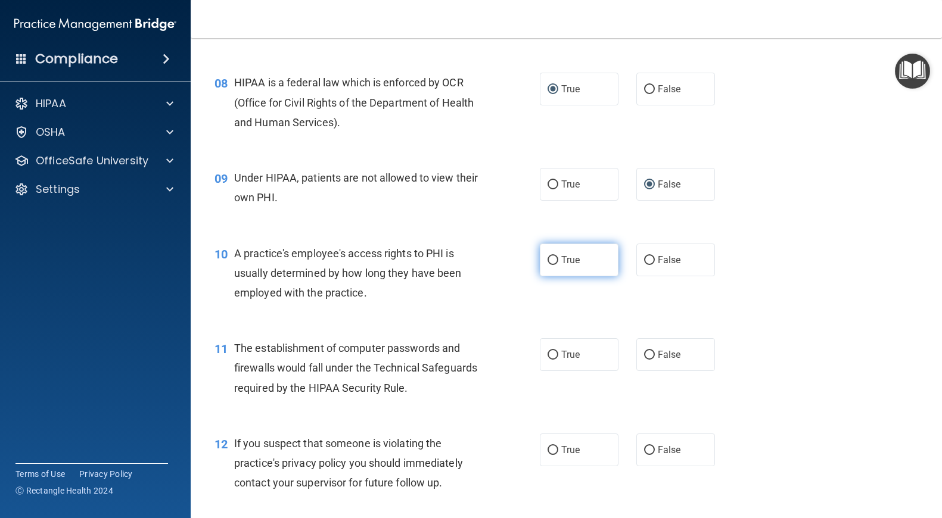
scroll to position [736, 0]
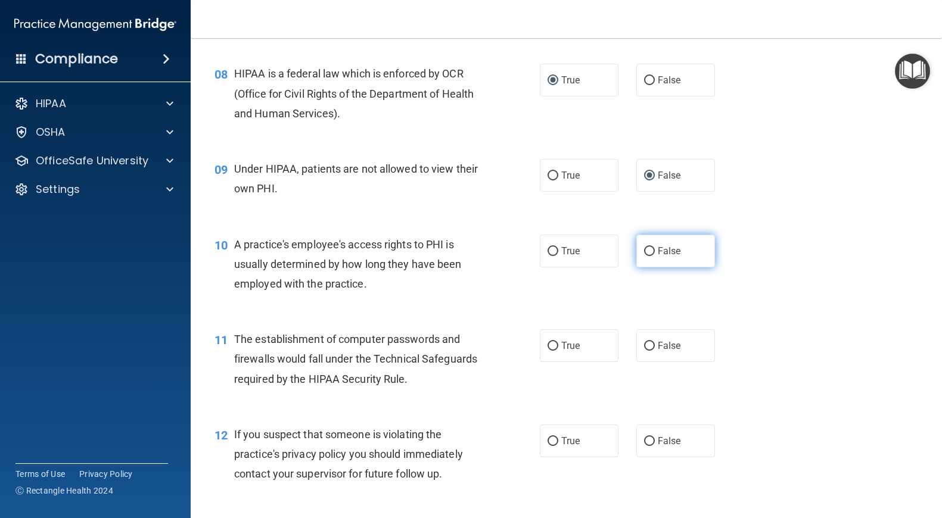
click at [651, 250] on input "False" at bounding box center [649, 251] width 11 height 9
radio input "true"
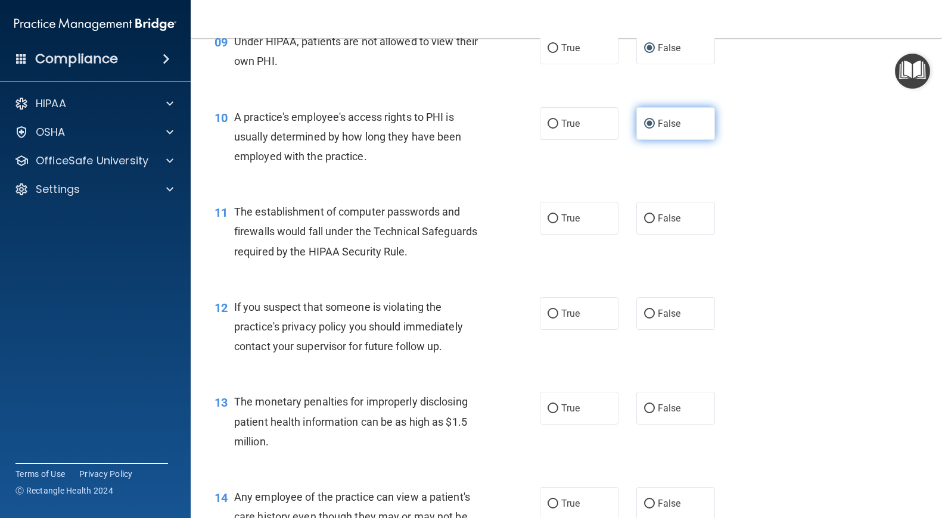
scroll to position [864, 0]
click at [553, 214] on input "True" at bounding box center [552, 217] width 11 height 9
radio input "true"
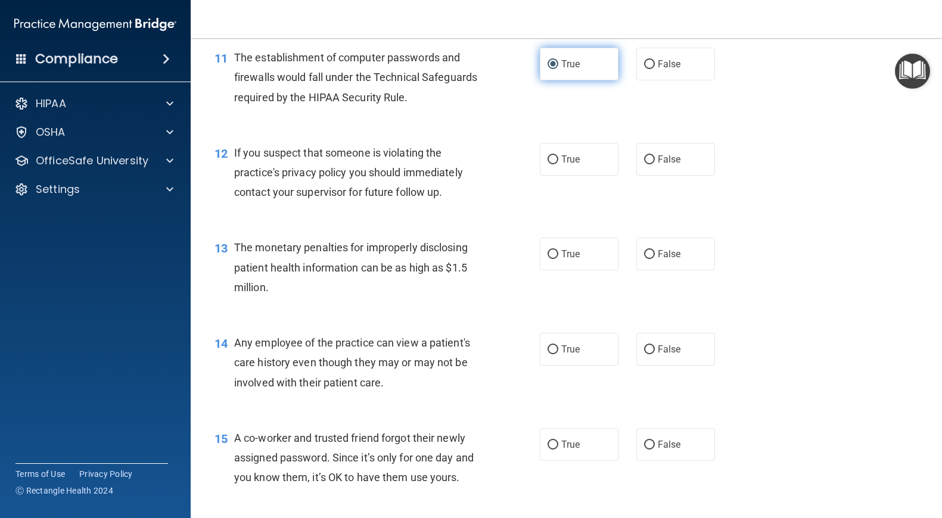
scroll to position [1020, 0]
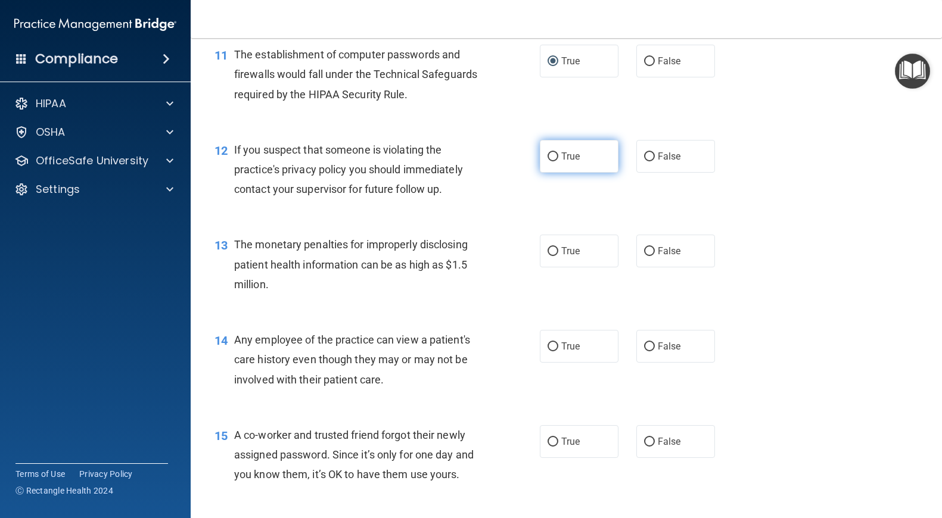
click at [553, 157] on input "True" at bounding box center [552, 156] width 11 height 9
radio input "true"
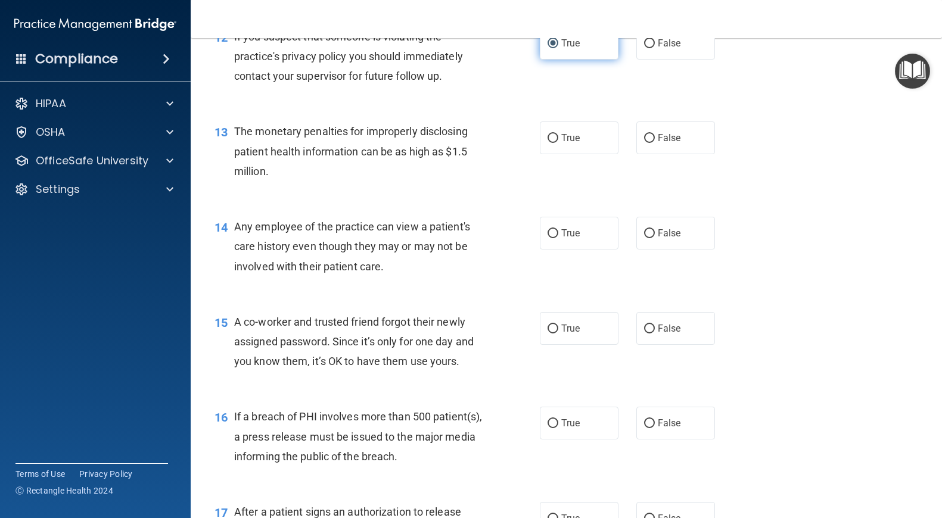
scroll to position [1135, 0]
click at [551, 135] on input "True" at bounding box center [552, 137] width 11 height 9
radio input "true"
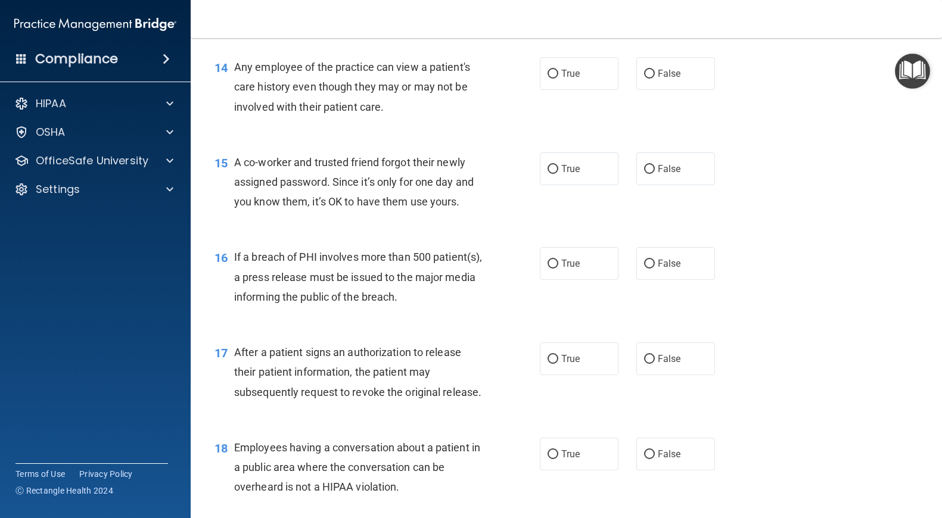
scroll to position [1294, 0]
click at [651, 73] on input "False" at bounding box center [649, 73] width 11 height 9
radio input "true"
click at [649, 167] on input "False" at bounding box center [649, 168] width 11 height 9
radio input "true"
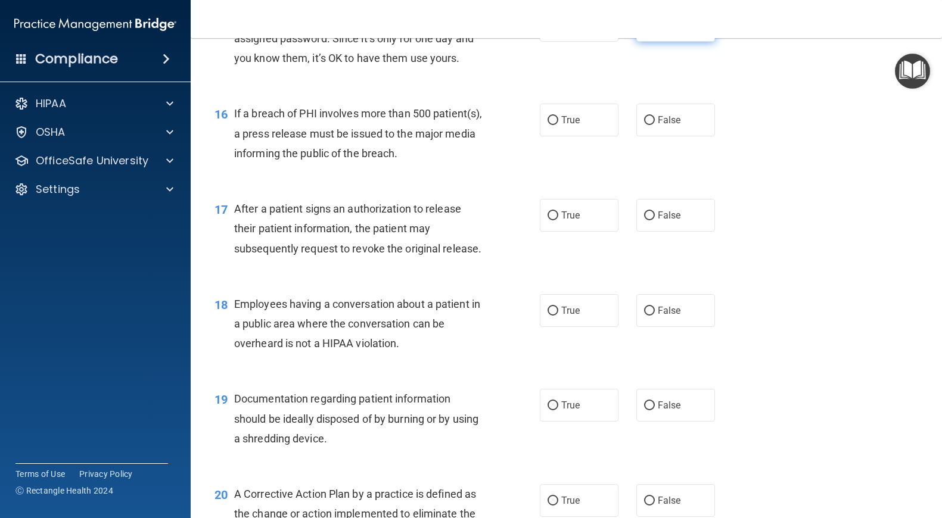
scroll to position [1447, 0]
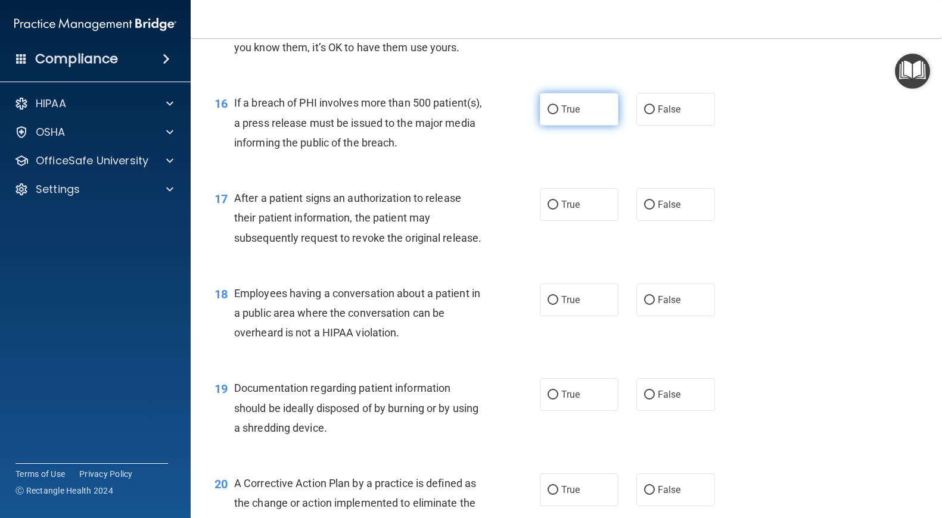
click at [553, 109] on input "True" at bounding box center [552, 109] width 11 height 9
radio input "true"
click at [553, 202] on input "True" at bounding box center [552, 205] width 11 height 9
radio input "true"
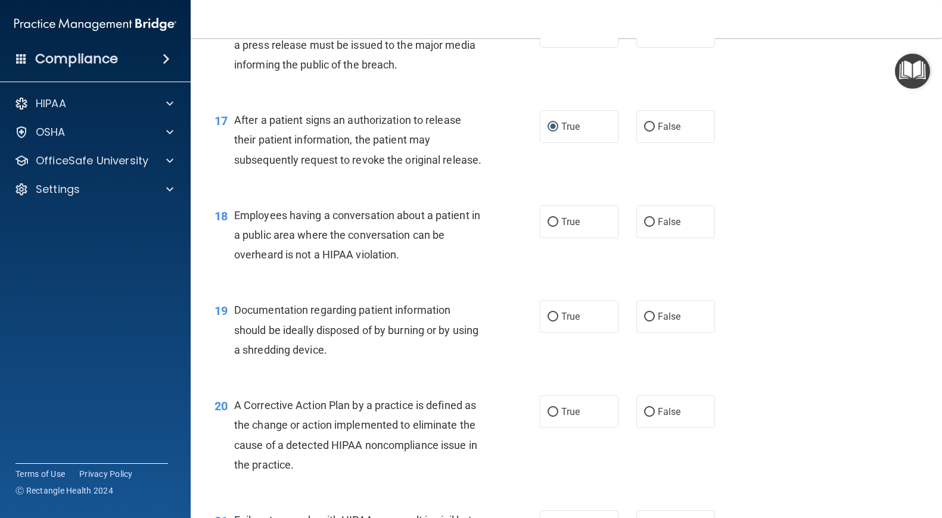
scroll to position [1526, 0]
click at [554, 219] on input "True" at bounding box center [552, 221] width 11 height 9
radio input "true"
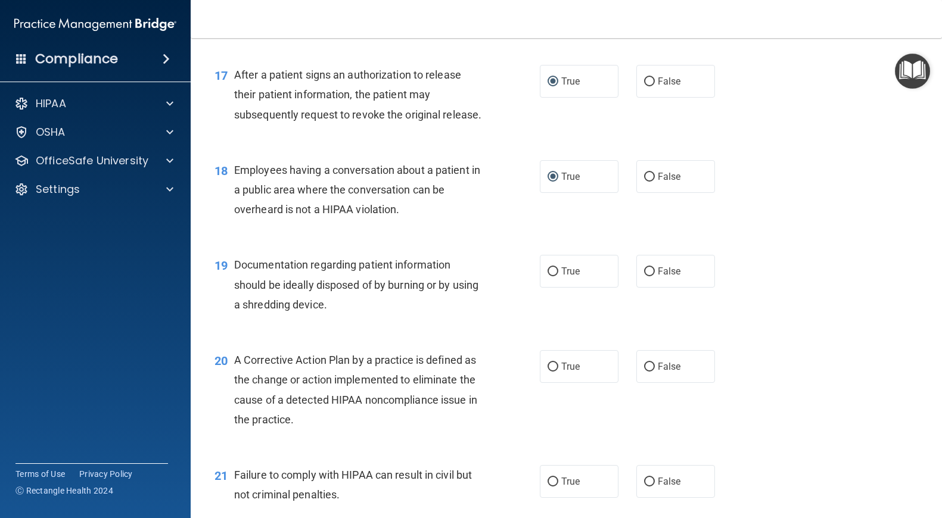
scroll to position [1584, 0]
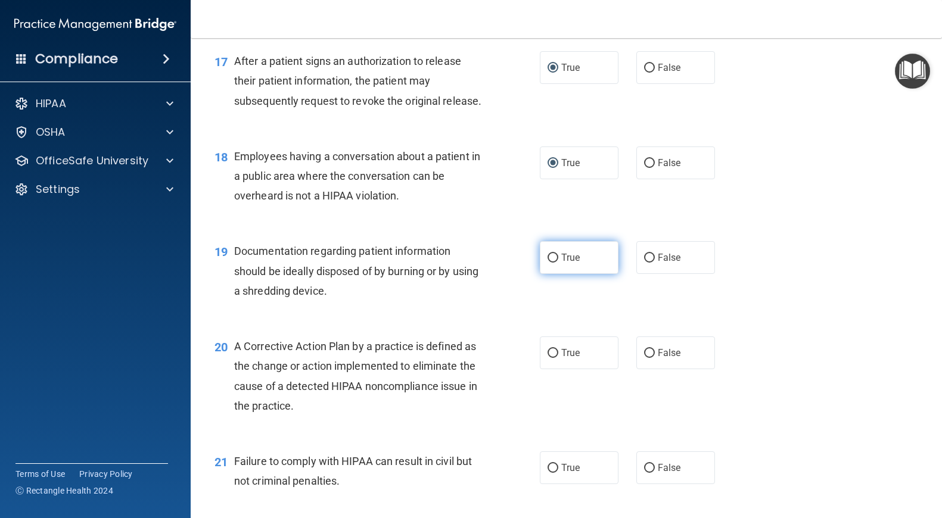
click at [554, 255] on input "True" at bounding box center [552, 258] width 11 height 9
radio input "true"
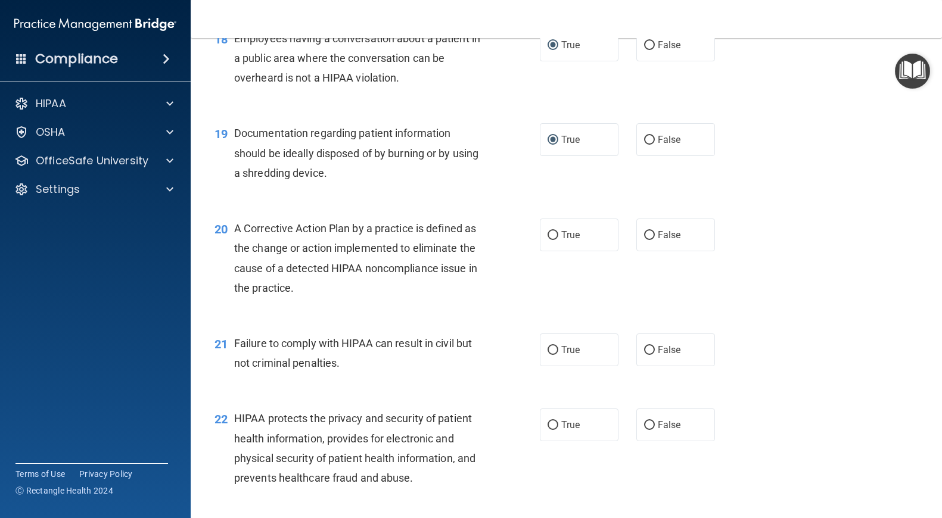
scroll to position [1703, 0]
click at [554, 234] on input "True" at bounding box center [552, 234] width 11 height 9
radio input "true"
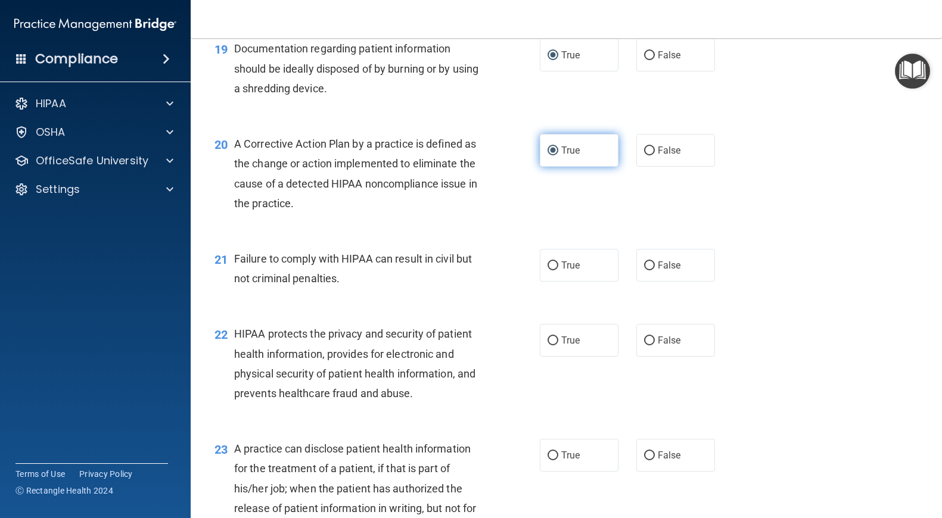
scroll to position [1788, 0]
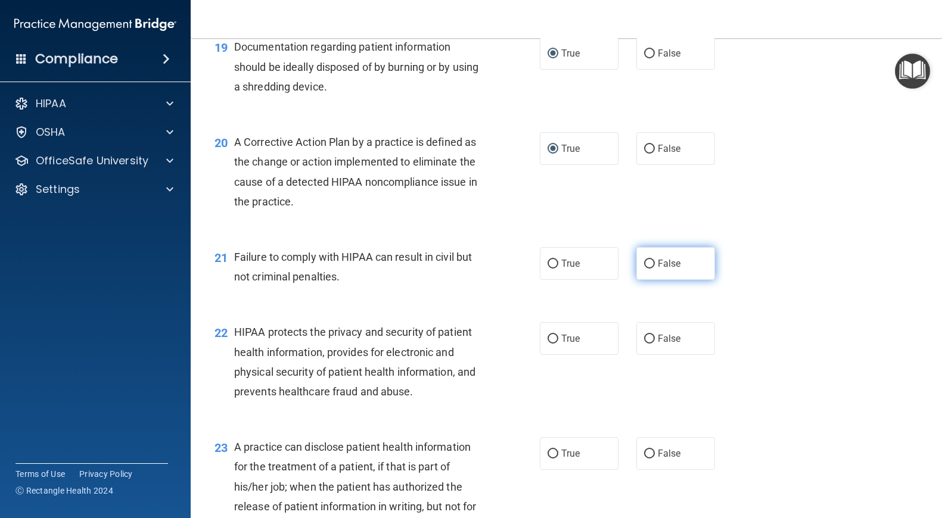
click at [649, 263] on input "False" at bounding box center [649, 264] width 11 height 9
radio input "true"
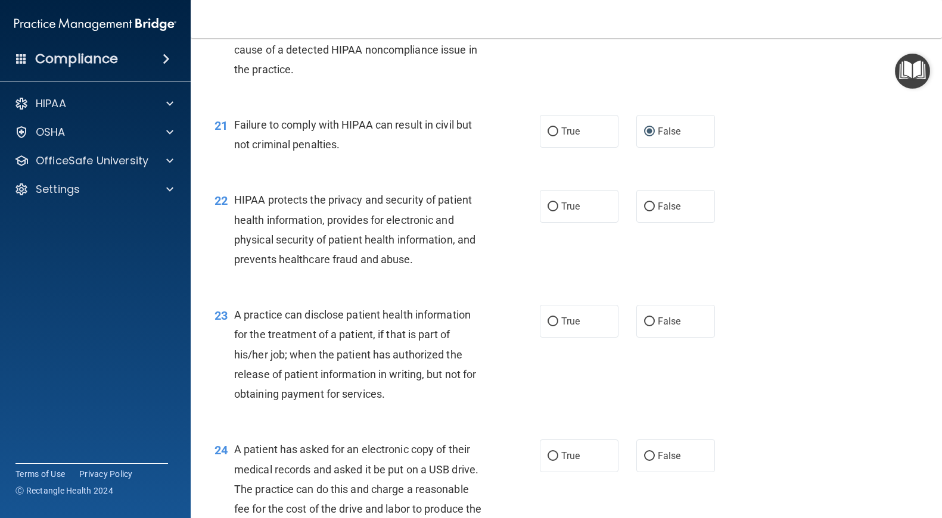
scroll to position [1921, 0]
click at [553, 204] on input "True" at bounding box center [552, 206] width 11 height 9
radio input "true"
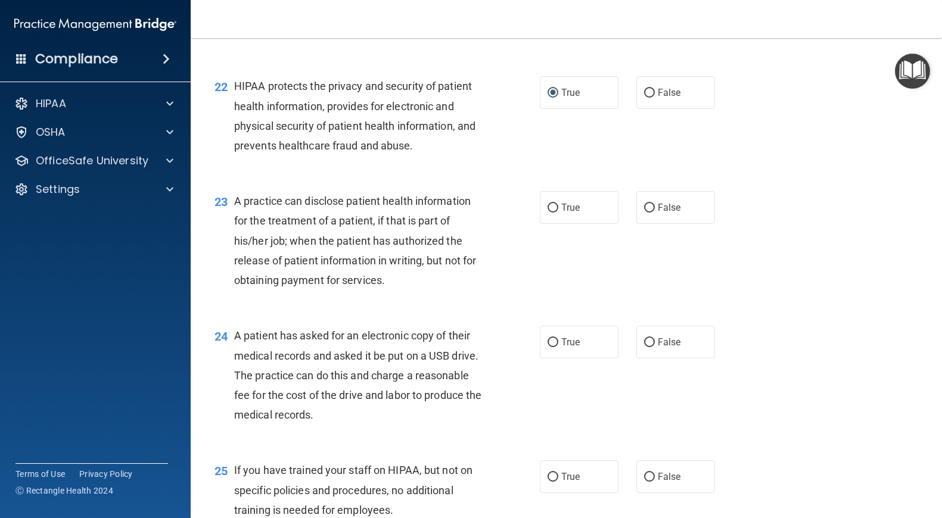
scroll to position [2037, 0]
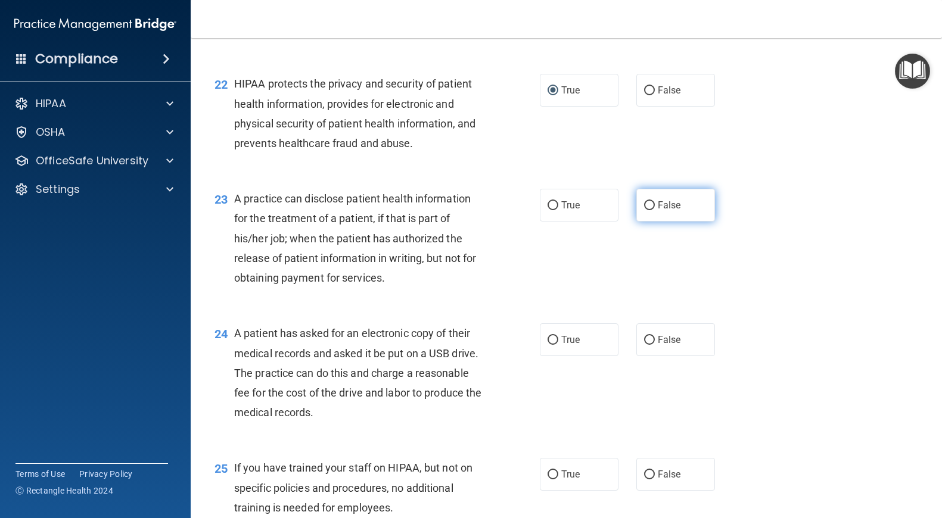
click at [648, 206] on input "False" at bounding box center [649, 205] width 11 height 9
radio input "true"
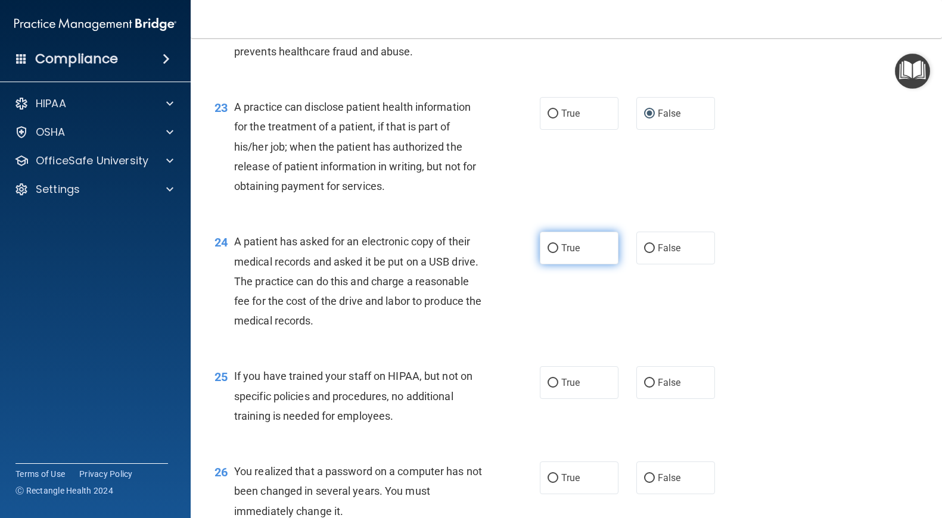
scroll to position [2130, 0]
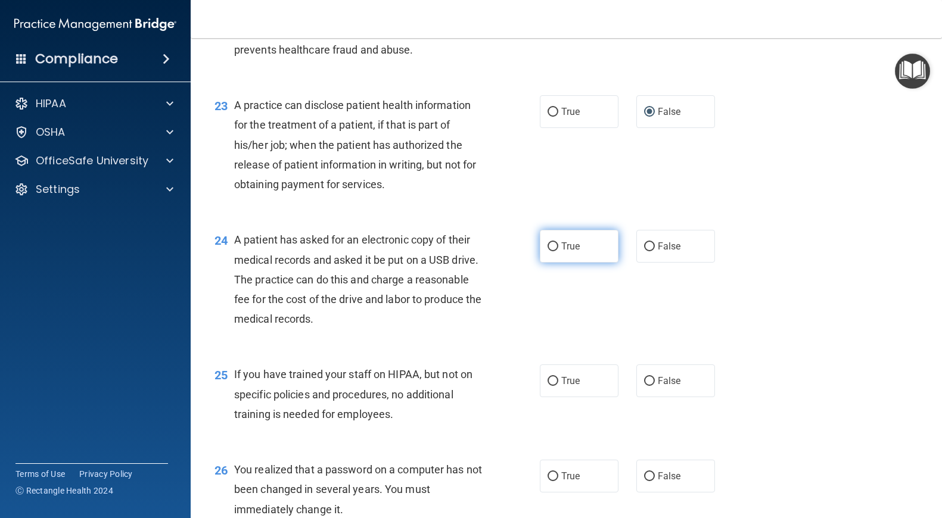
click at [554, 247] on input "True" at bounding box center [552, 246] width 11 height 9
radio input "true"
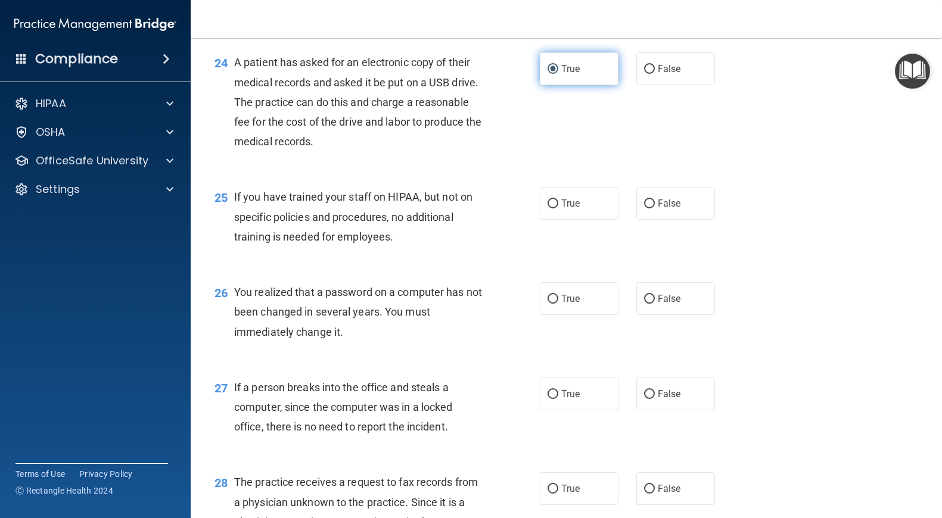
scroll to position [2308, 0]
click at [650, 202] on input "False" at bounding box center [649, 203] width 11 height 9
radio input "true"
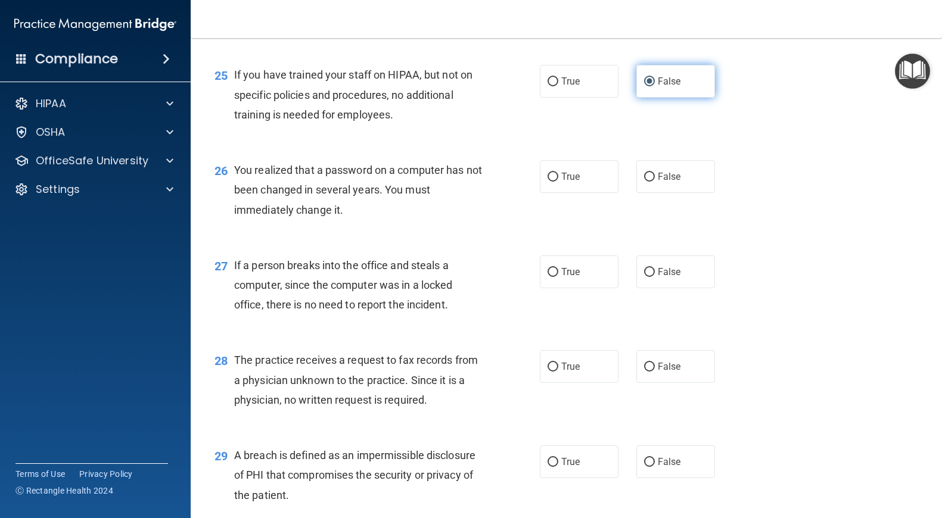
scroll to position [2434, 0]
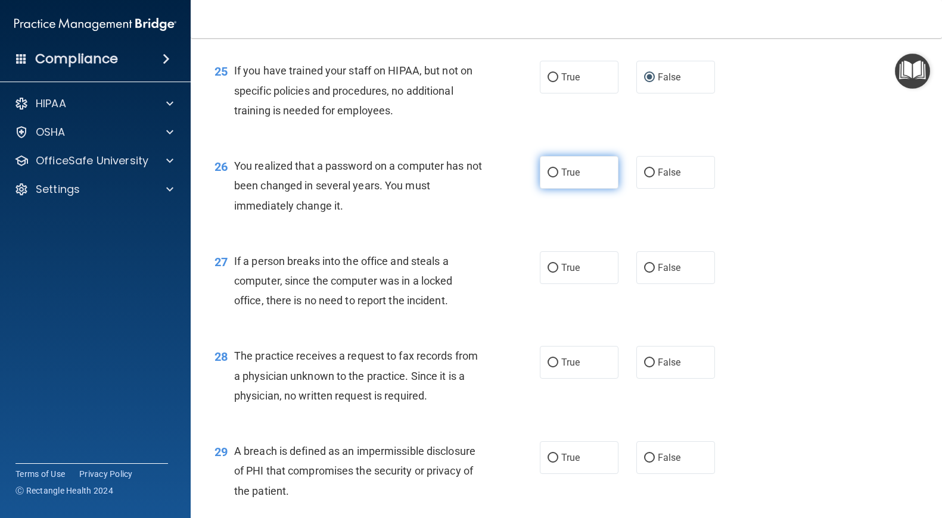
click at [554, 172] on input "True" at bounding box center [552, 173] width 11 height 9
radio input "true"
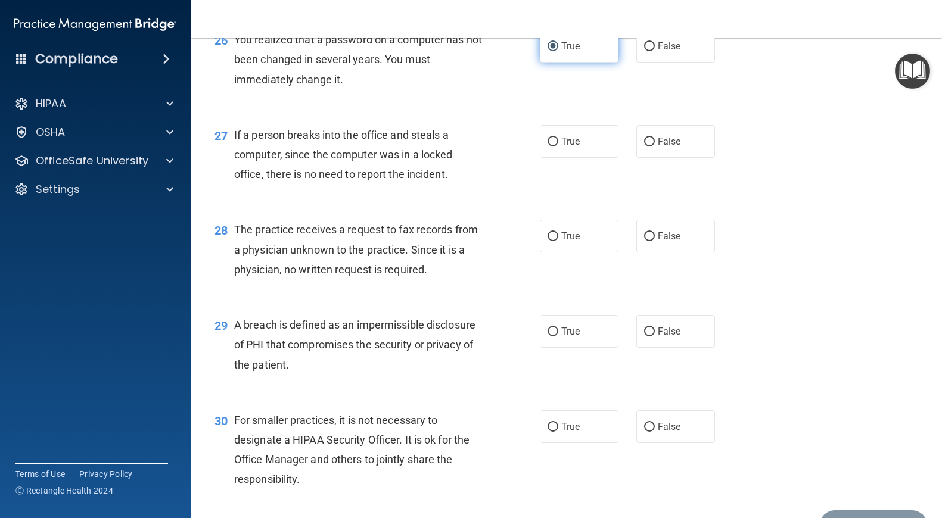
scroll to position [2562, 0]
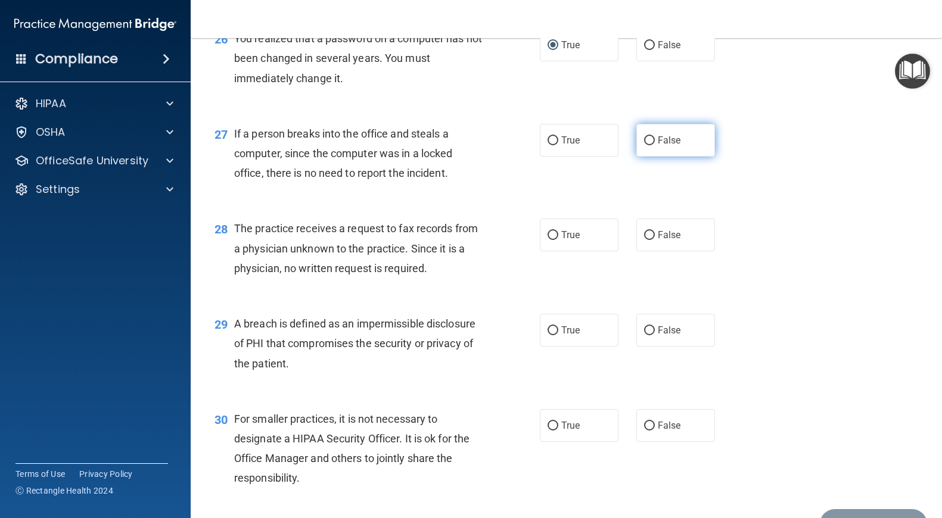
click at [650, 138] on input "False" at bounding box center [649, 140] width 11 height 9
radio input "true"
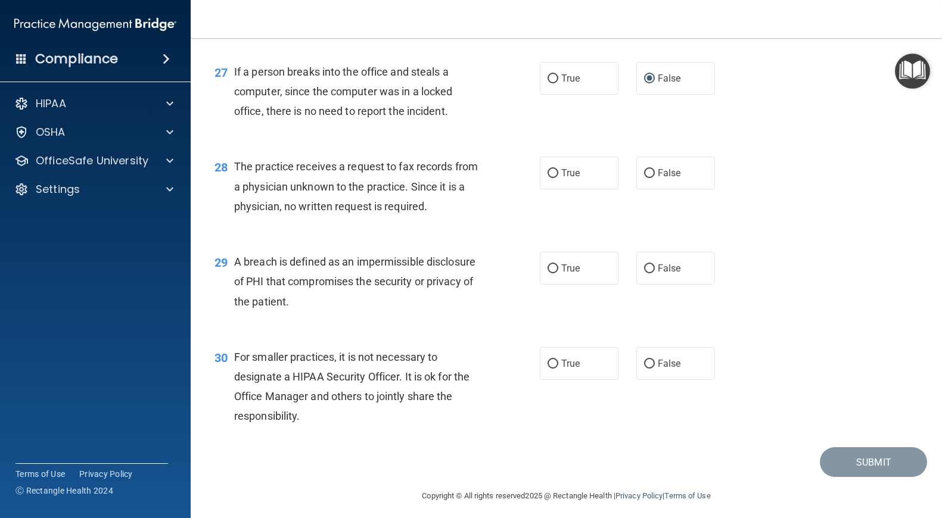
scroll to position [2625, 0]
click at [652, 172] on input "False" at bounding box center [649, 172] width 11 height 9
radio input "true"
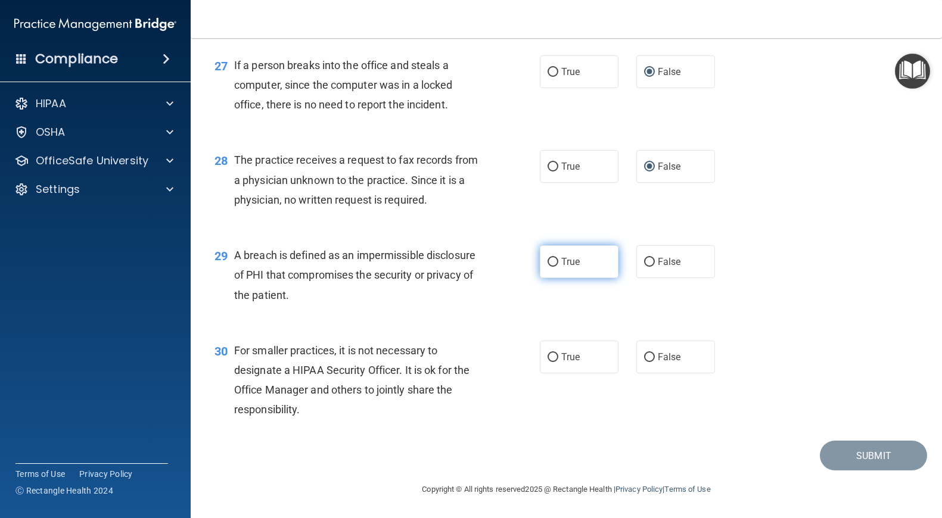
click at [553, 260] on input "True" at bounding box center [552, 262] width 11 height 9
radio input "true"
click at [650, 355] on input "False" at bounding box center [649, 357] width 11 height 9
radio input "true"
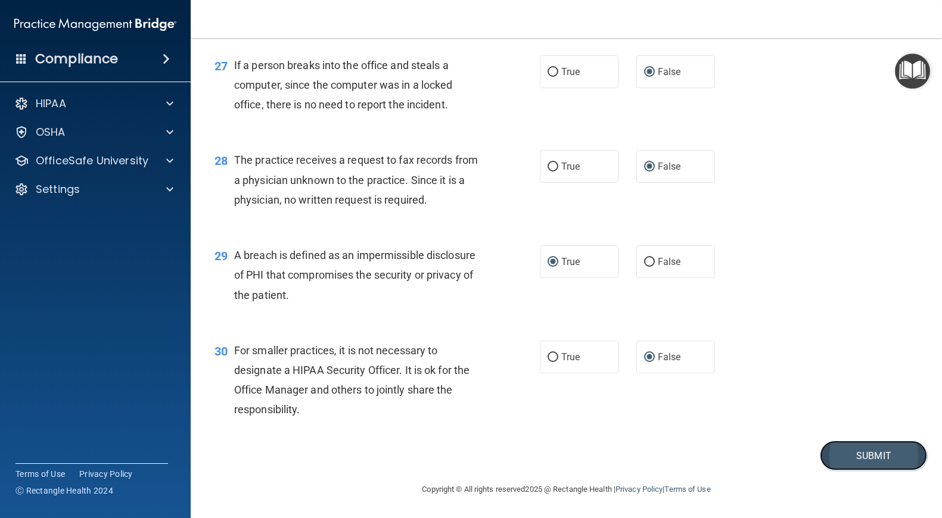
click at [847, 450] on button "Submit" at bounding box center [872, 456] width 107 height 30
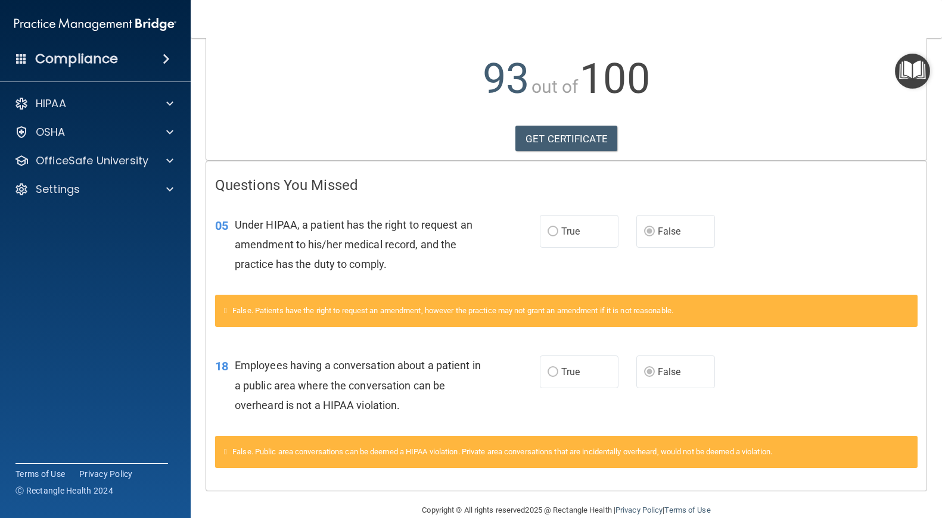
scroll to position [141, 0]
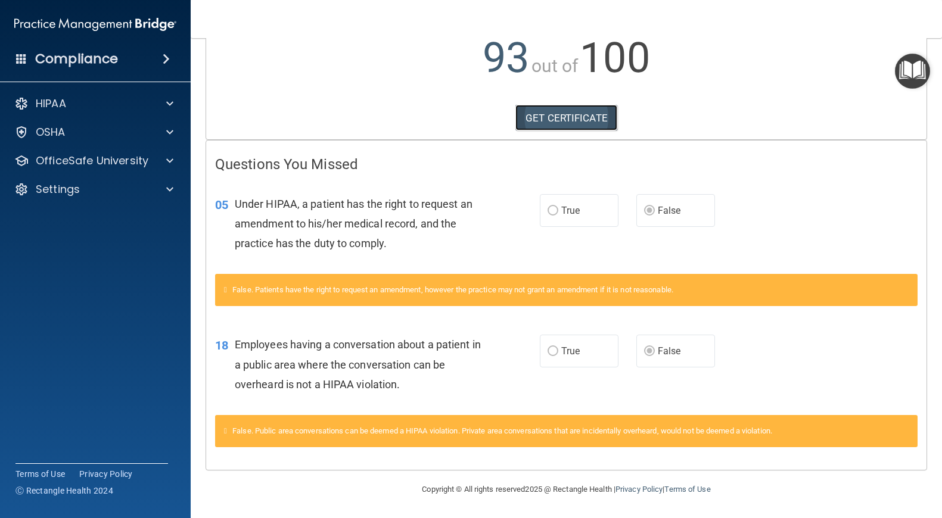
click at [560, 119] on link "GET CERTIFICATE" at bounding box center [566, 118] width 102 height 26
click at [170, 158] on span at bounding box center [169, 161] width 7 height 14
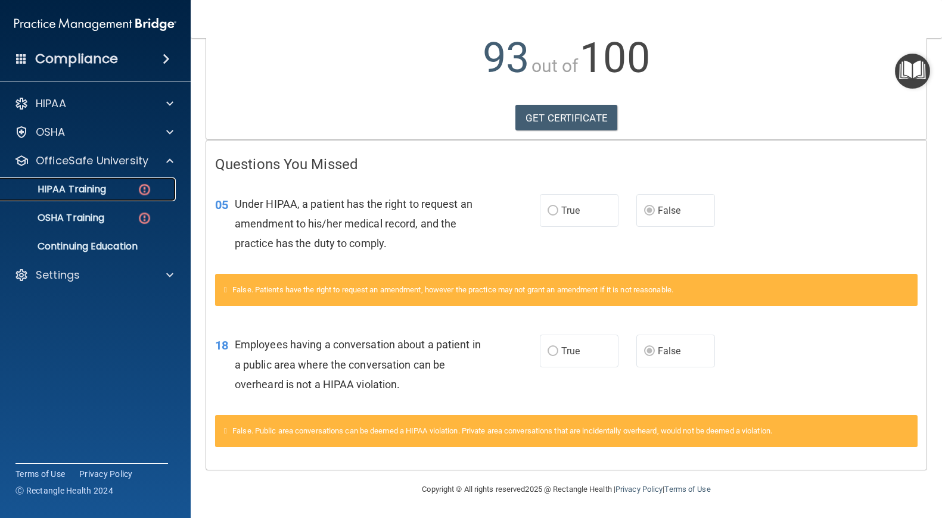
click at [141, 189] on img at bounding box center [144, 189] width 15 height 15
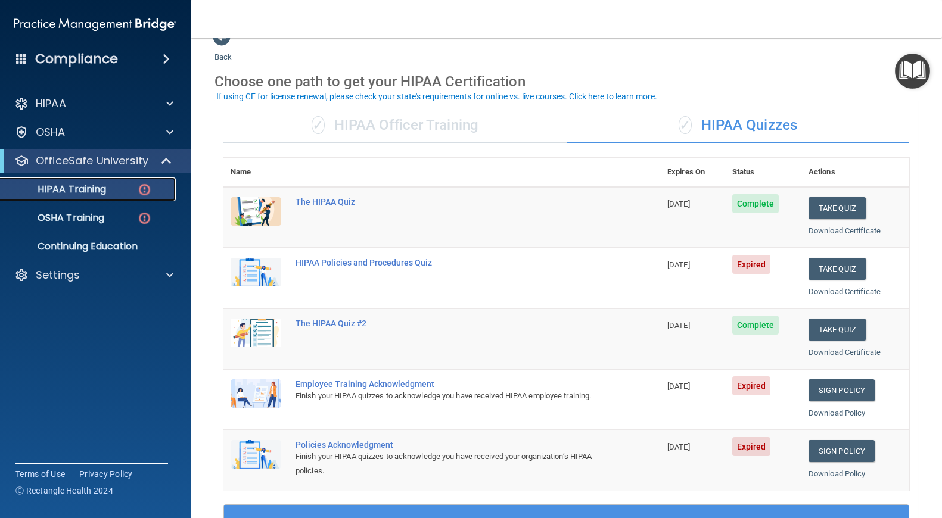
scroll to position [22, 0]
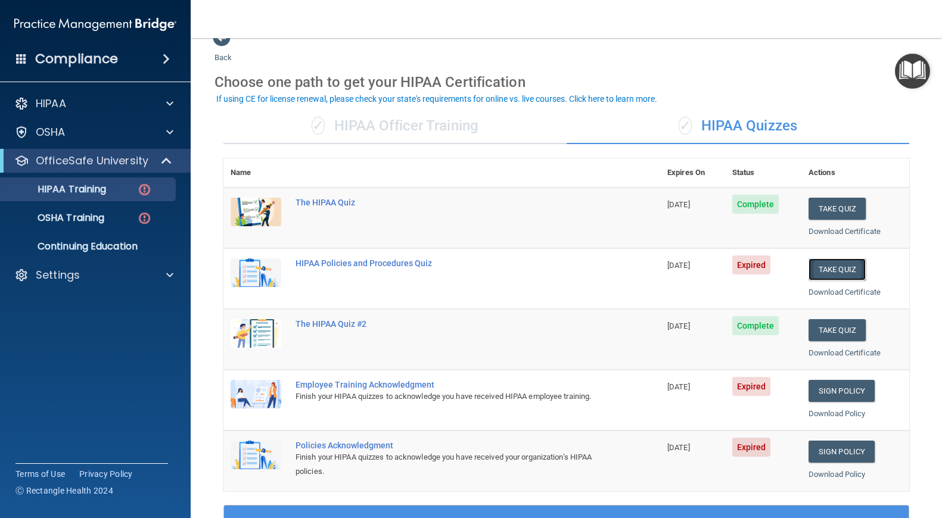
click at [833, 269] on button "Take Quiz" at bounding box center [836, 269] width 57 height 22
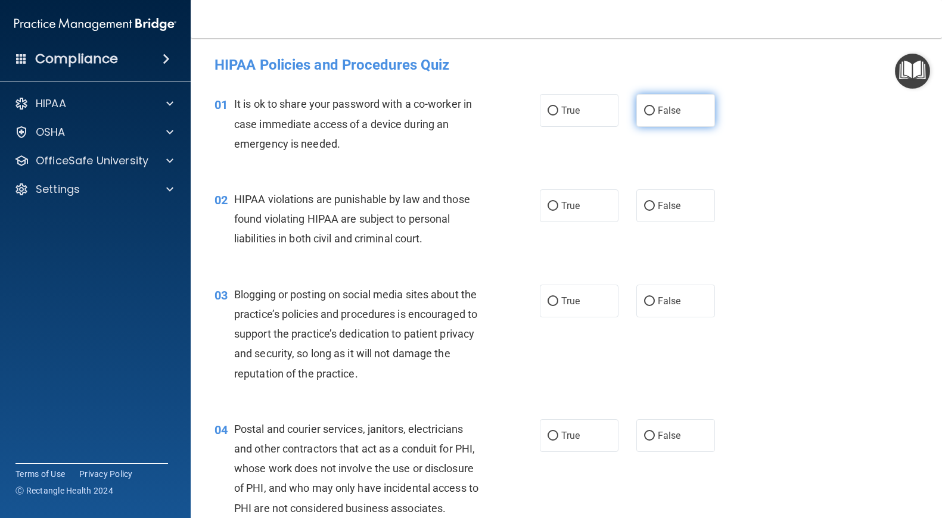
click at [649, 111] on input "False" at bounding box center [649, 111] width 11 height 9
radio input "true"
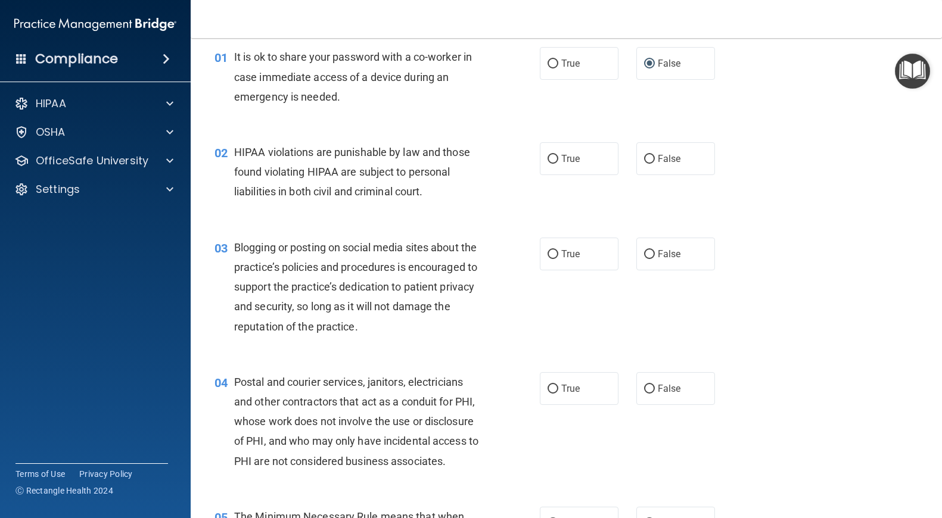
scroll to position [50, 0]
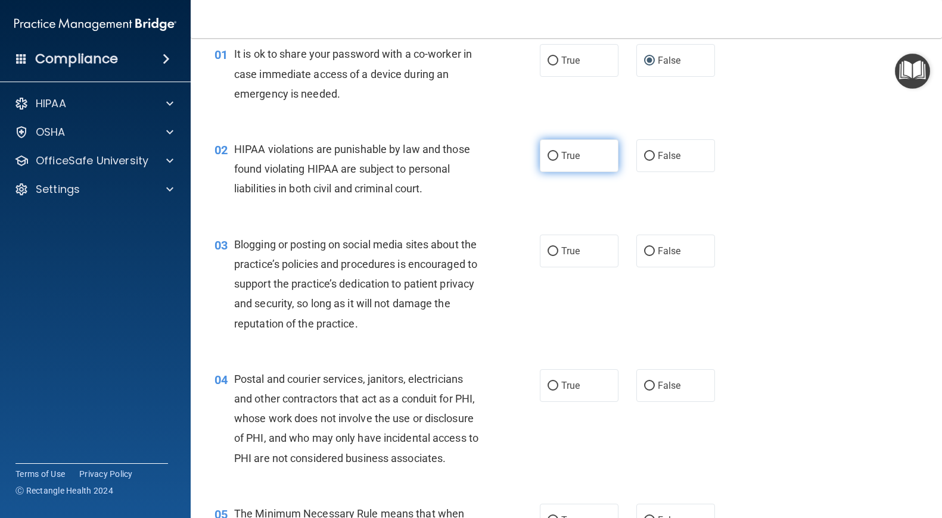
click at [553, 154] on input "True" at bounding box center [552, 156] width 11 height 9
radio input "true"
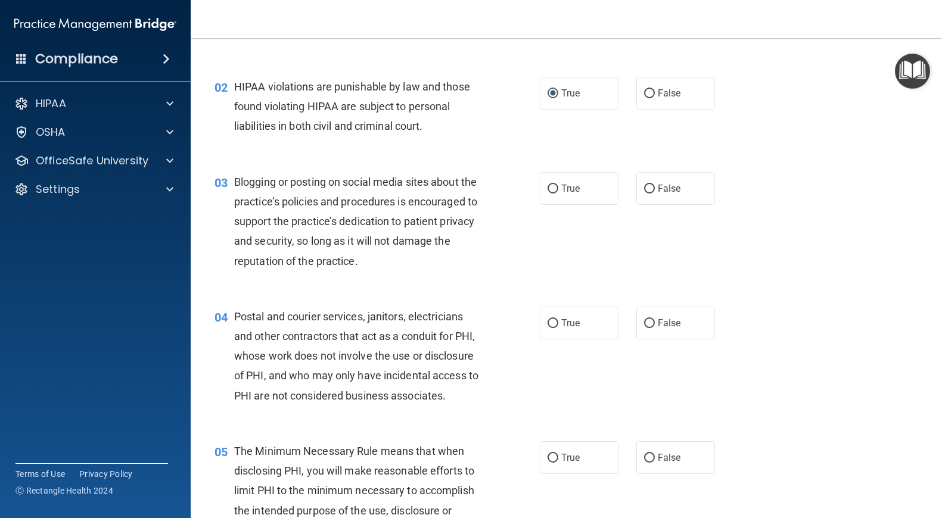
scroll to position [119, 0]
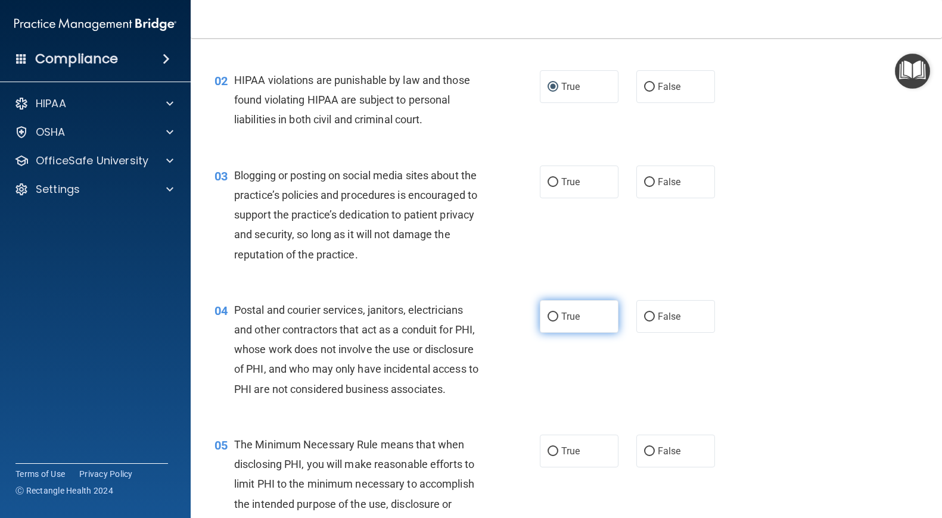
click at [553, 318] on input "True" at bounding box center [552, 317] width 11 height 9
radio input "true"
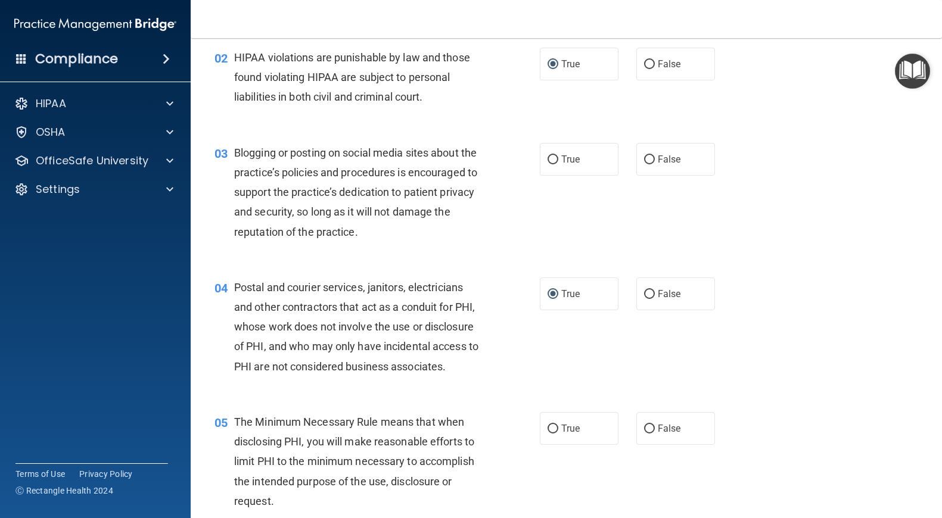
scroll to position [144, 0]
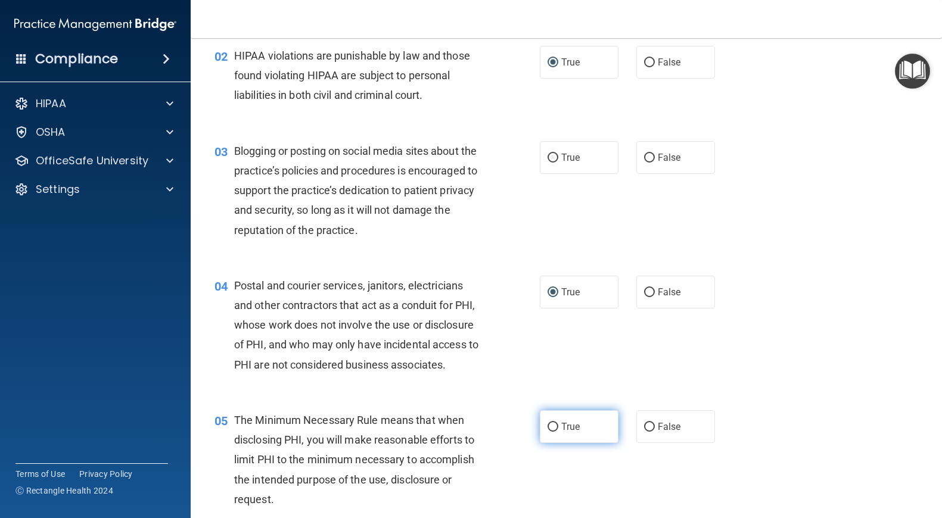
click at [554, 425] on input "True" at bounding box center [552, 427] width 11 height 9
radio input "true"
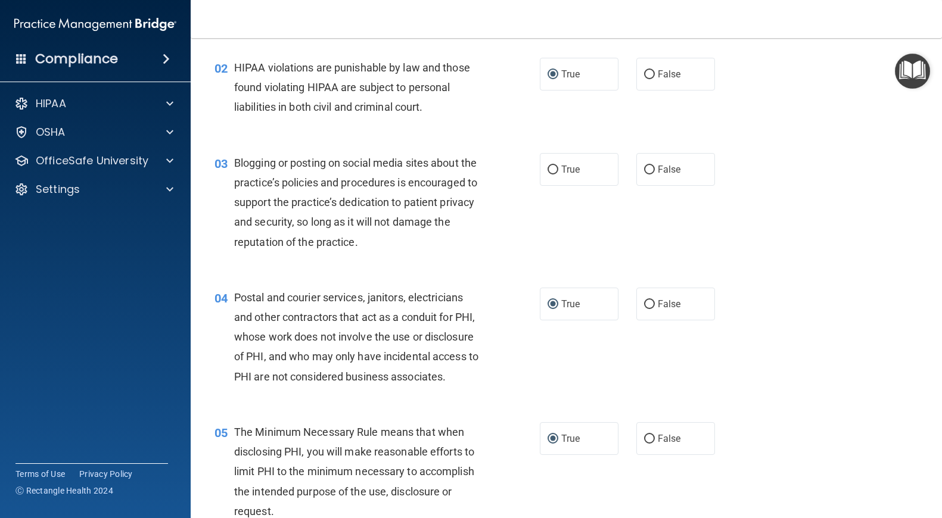
scroll to position [133, 0]
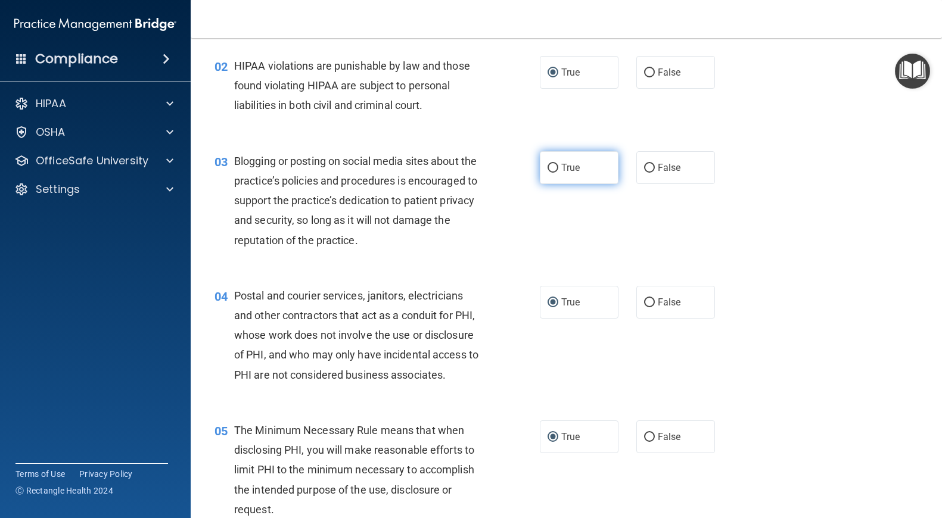
click at [554, 165] on input "True" at bounding box center [552, 168] width 11 height 9
radio input "true"
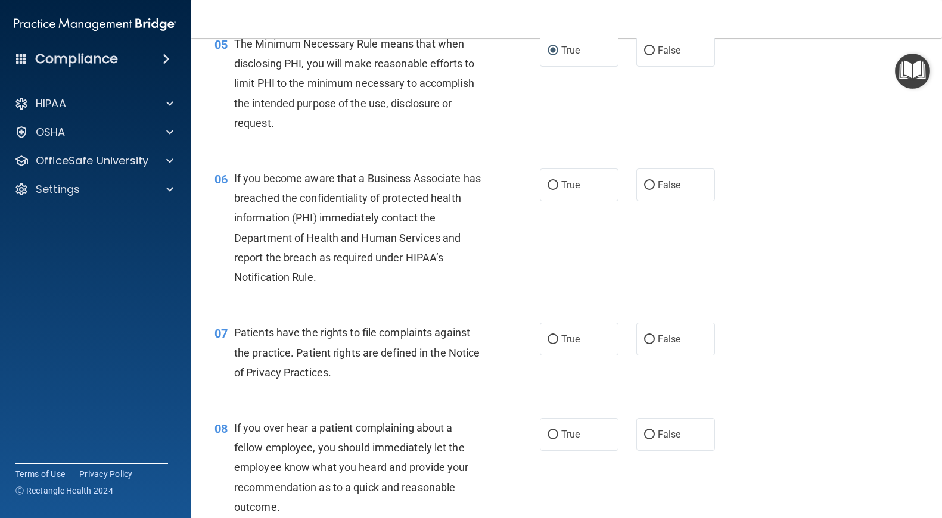
scroll to position [526, 0]
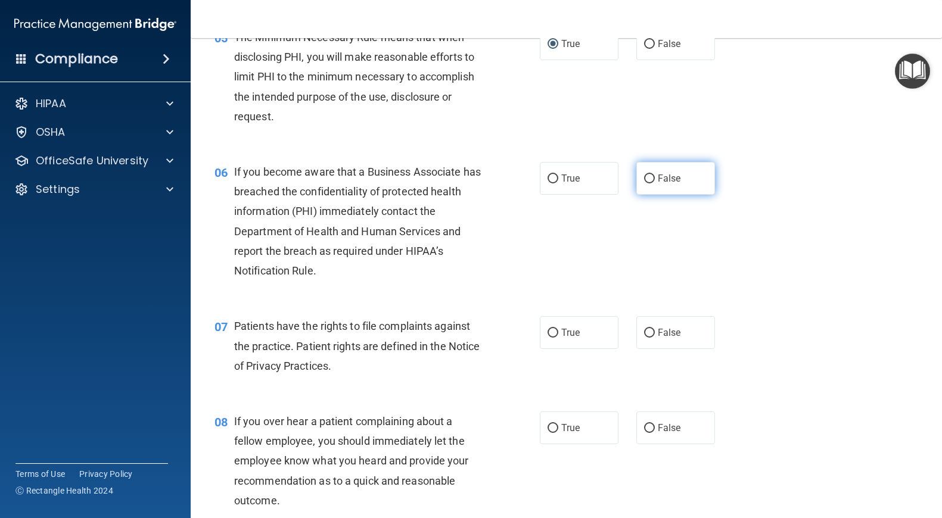
click at [650, 177] on input "False" at bounding box center [649, 178] width 11 height 9
radio input "true"
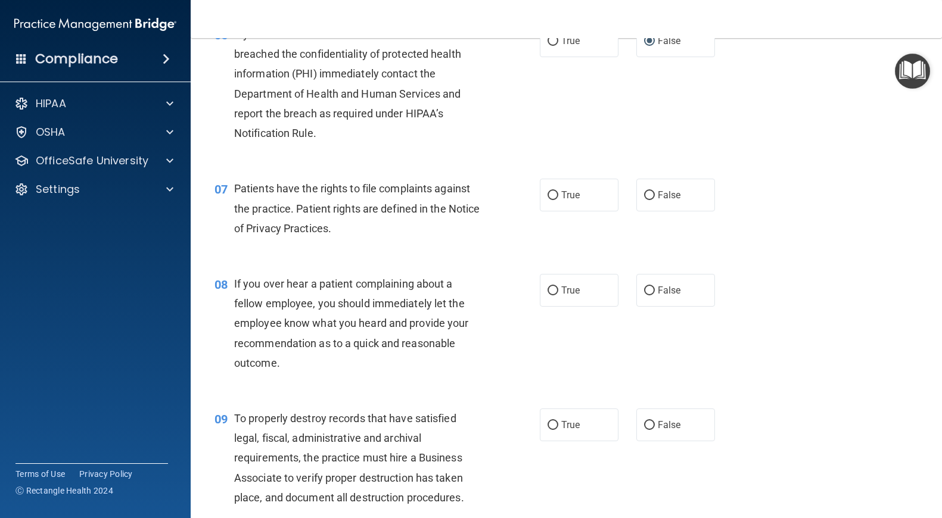
scroll to position [668, 0]
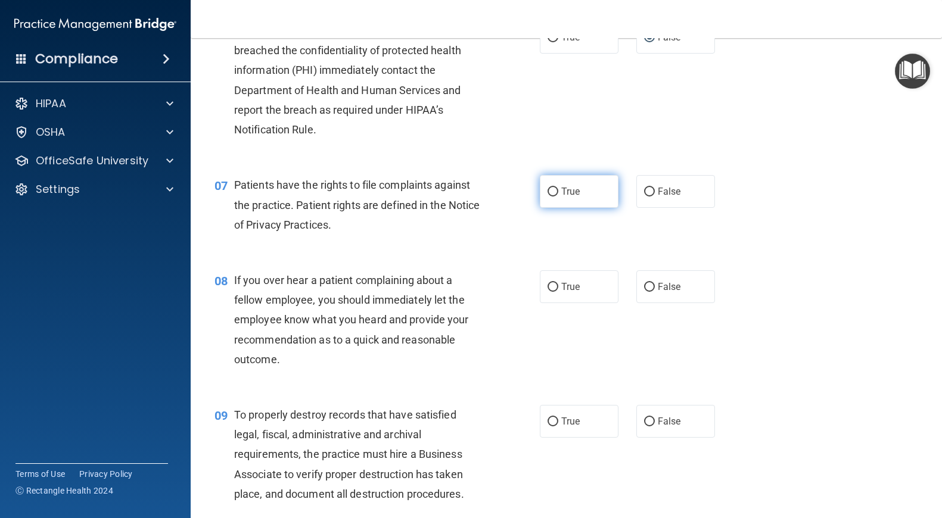
click at [552, 190] on input "True" at bounding box center [552, 192] width 11 height 9
radio input "true"
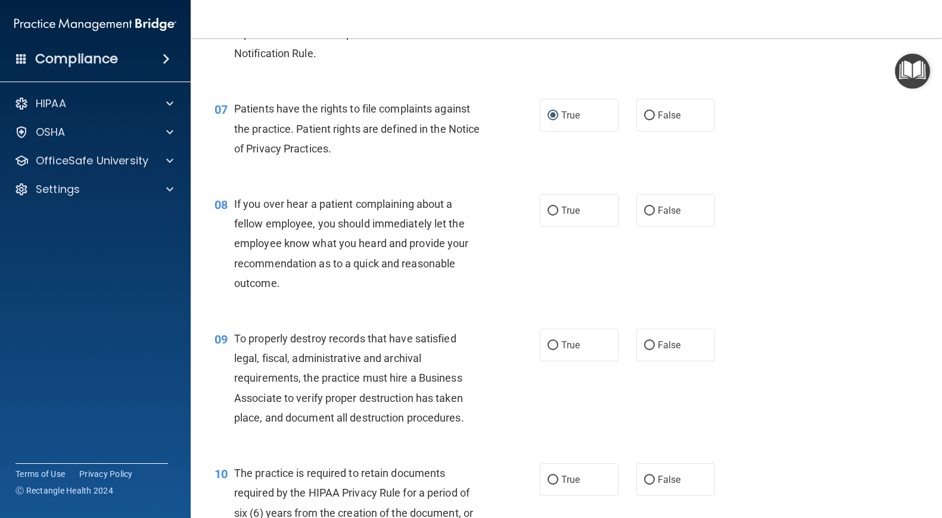
scroll to position [745, 0]
click at [650, 208] on input "False" at bounding box center [649, 209] width 11 height 9
radio input "true"
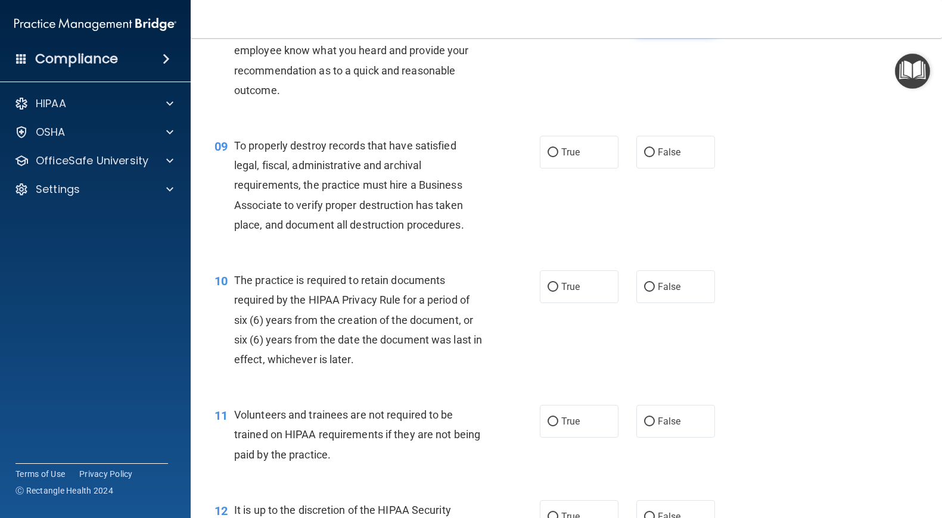
scroll to position [938, 0]
click at [650, 150] on input "False" at bounding box center [649, 151] width 11 height 9
radio input "true"
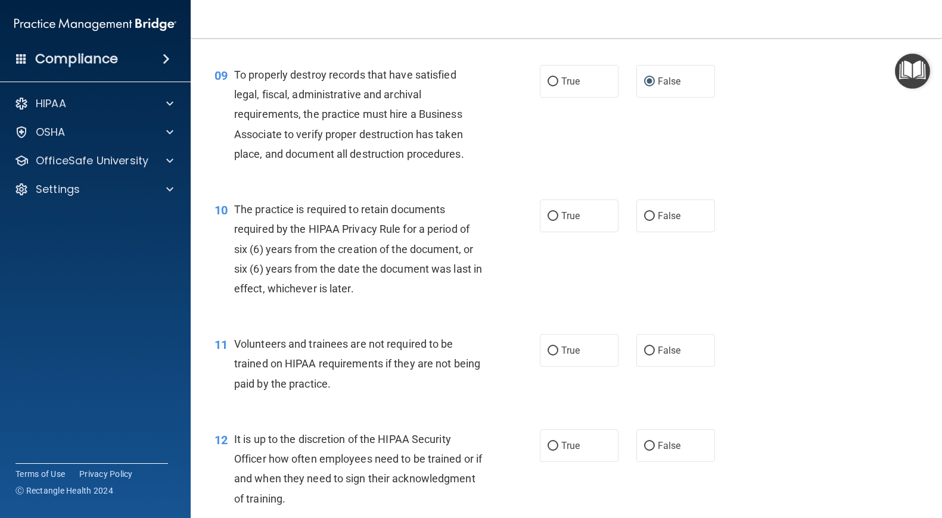
scroll to position [1013, 0]
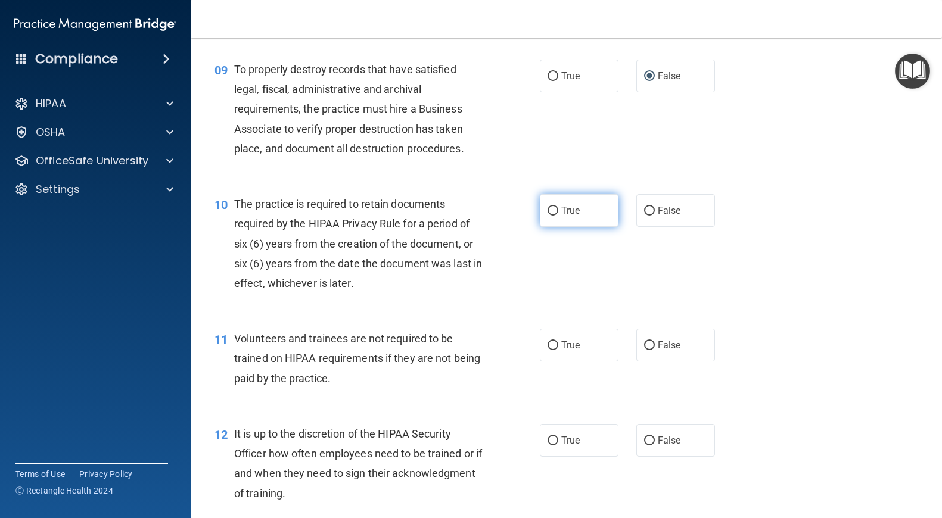
click at [554, 208] on input "True" at bounding box center [552, 211] width 11 height 9
radio input "true"
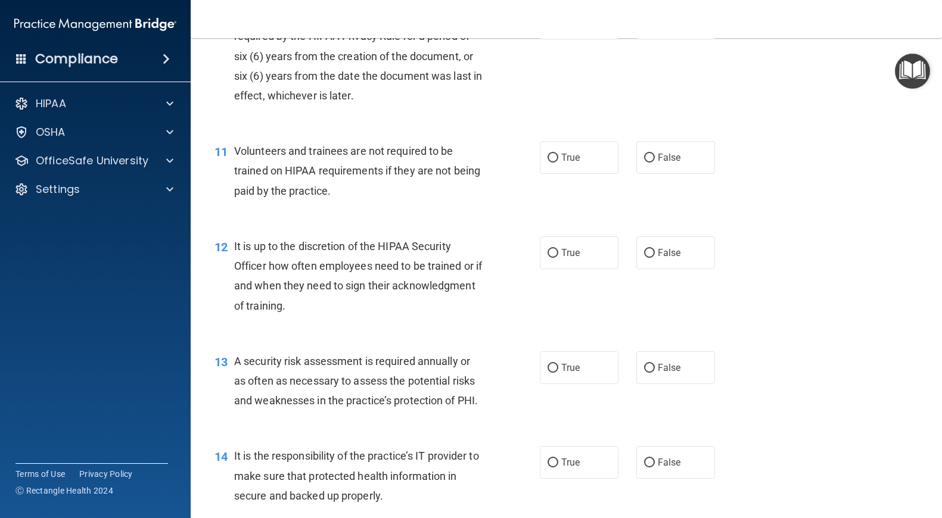
scroll to position [1205, 0]
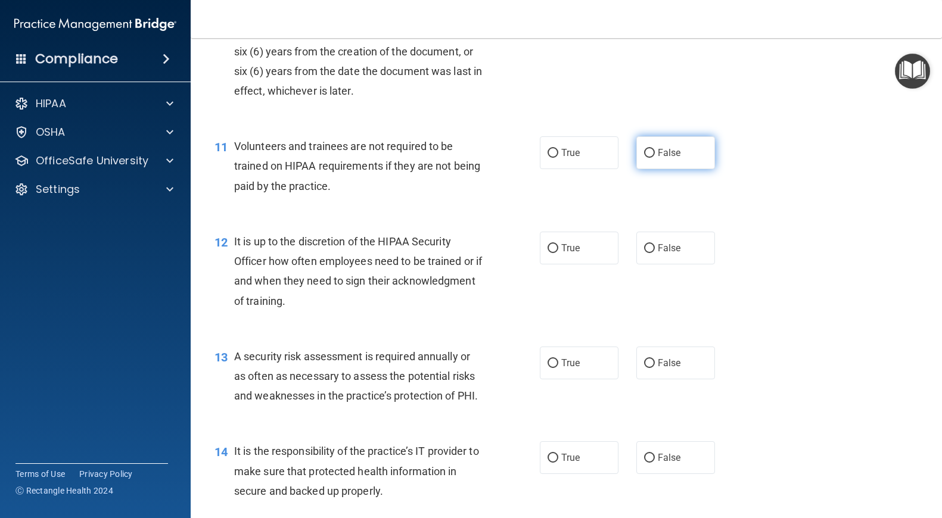
click at [650, 151] on input "False" at bounding box center [649, 153] width 11 height 9
radio input "true"
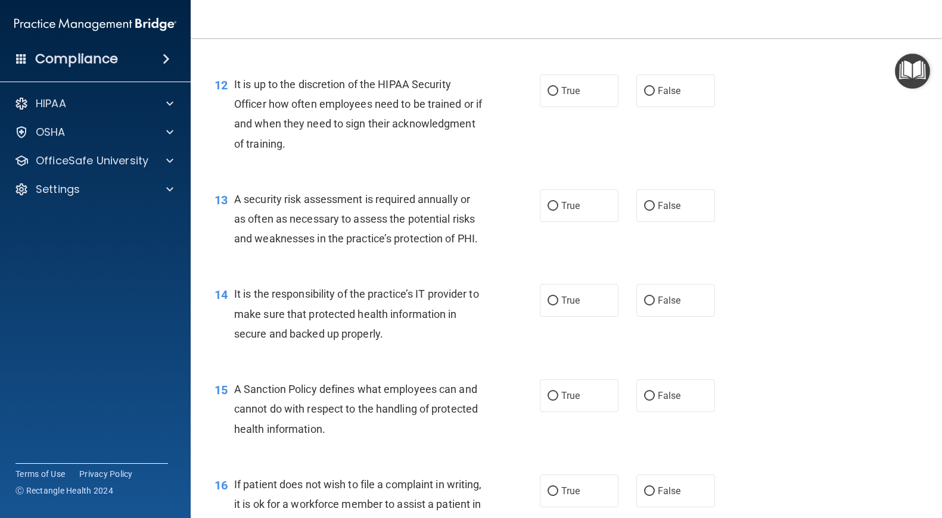
scroll to position [1366, 0]
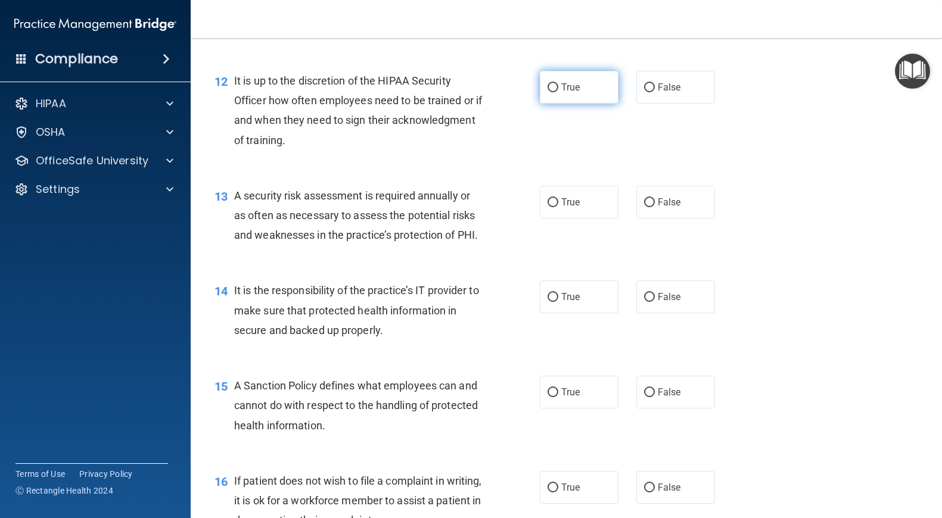
click at [551, 88] on input "True" at bounding box center [552, 87] width 11 height 9
radio input "true"
click at [551, 202] on input "True" at bounding box center [552, 202] width 11 height 9
radio input "true"
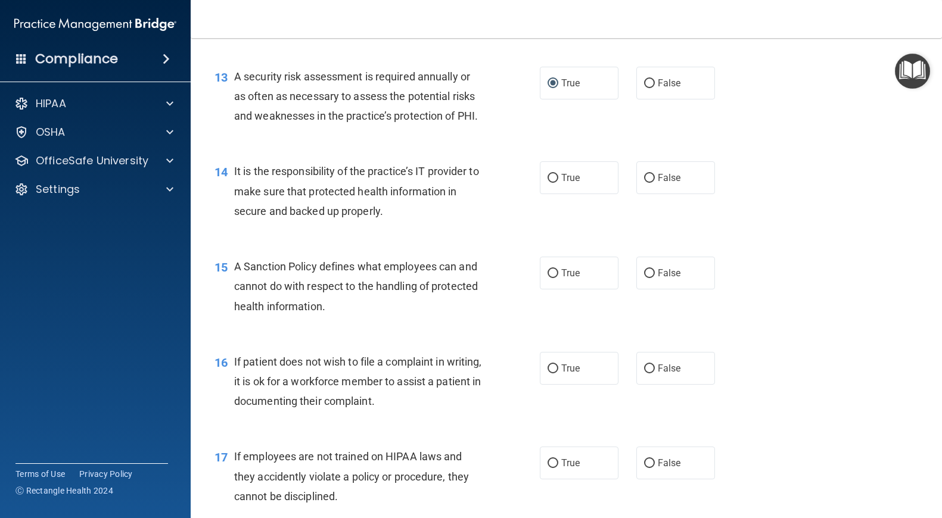
scroll to position [1497, 0]
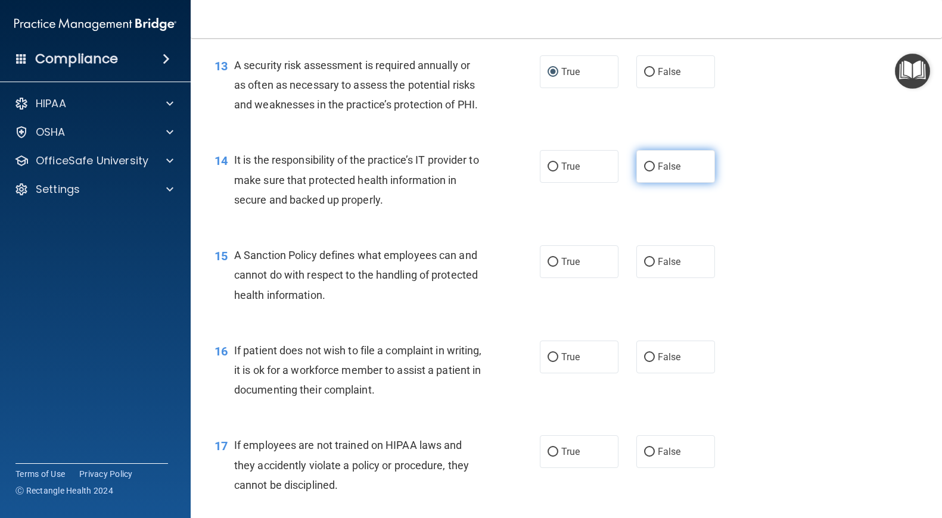
click at [651, 167] on input "False" at bounding box center [649, 167] width 11 height 9
radio input "true"
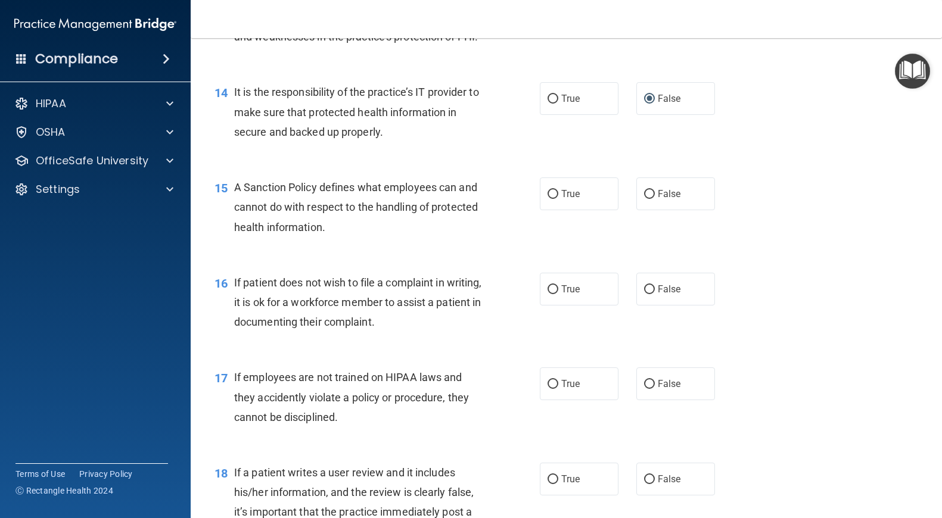
scroll to position [1566, 0]
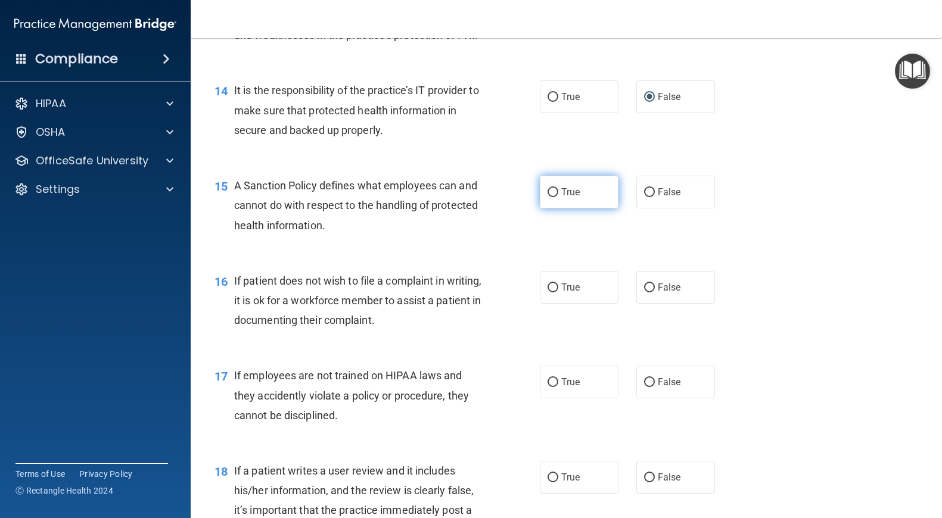
click at [553, 191] on input "True" at bounding box center [552, 192] width 11 height 9
radio input "true"
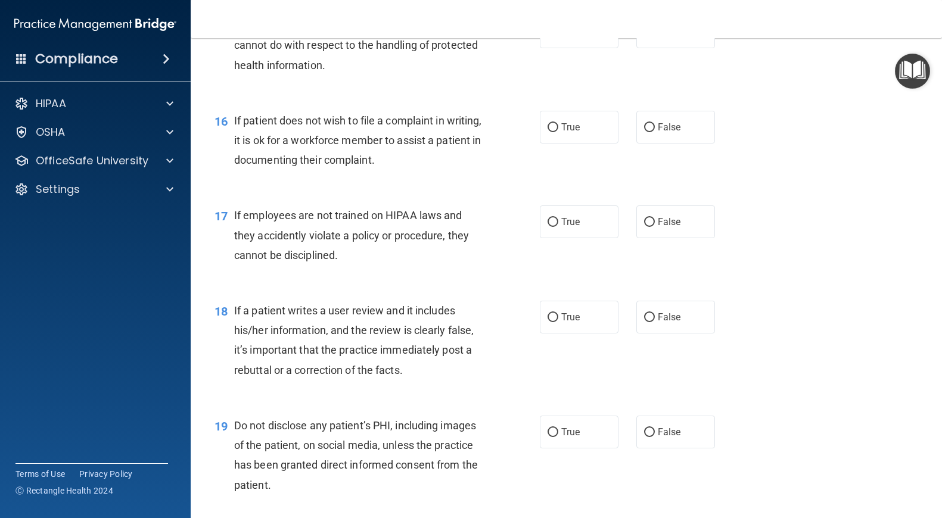
scroll to position [1758, 0]
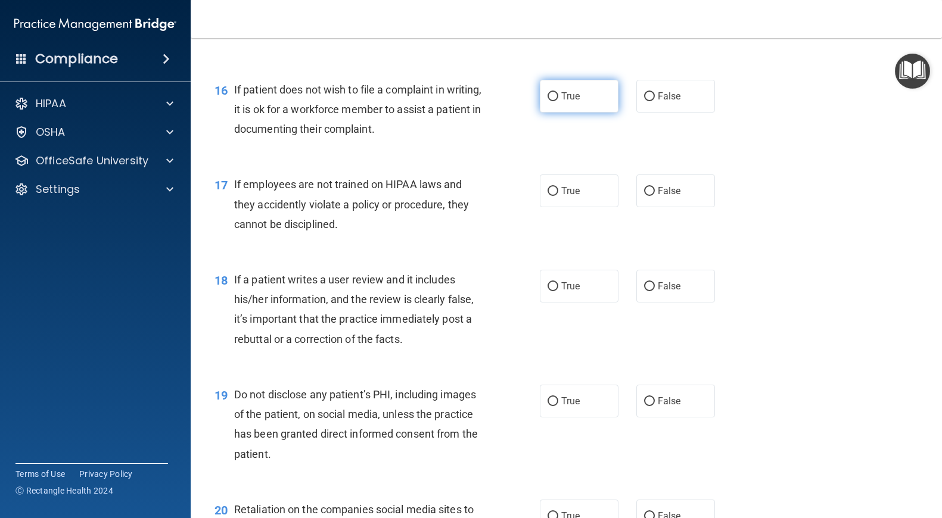
click at [553, 95] on input "True" at bounding box center [552, 96] width 11 height 9
radio input "true"
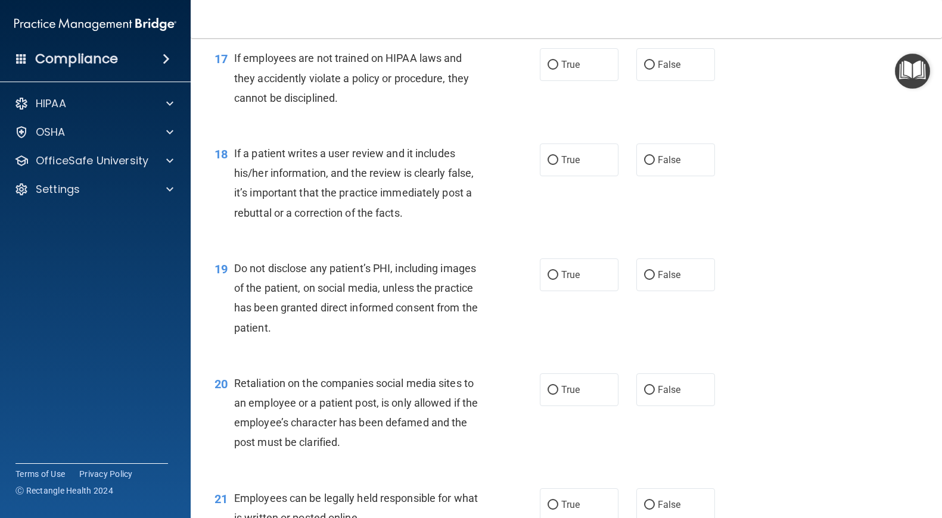
scroll to position [1885, 0]
click at [650, 63] on input "False" at bounding box center [649, 64] width 11 height 9
radio input "true"
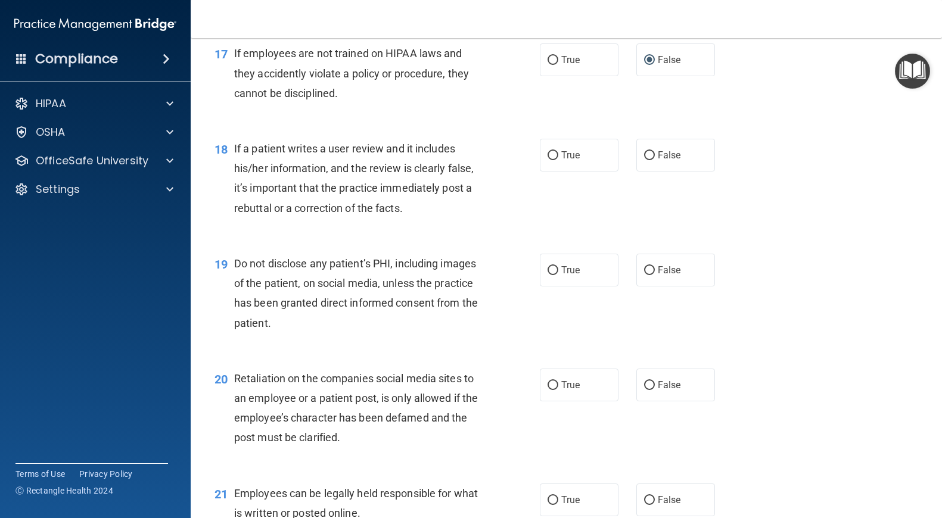
scroll to position [1894, 0]
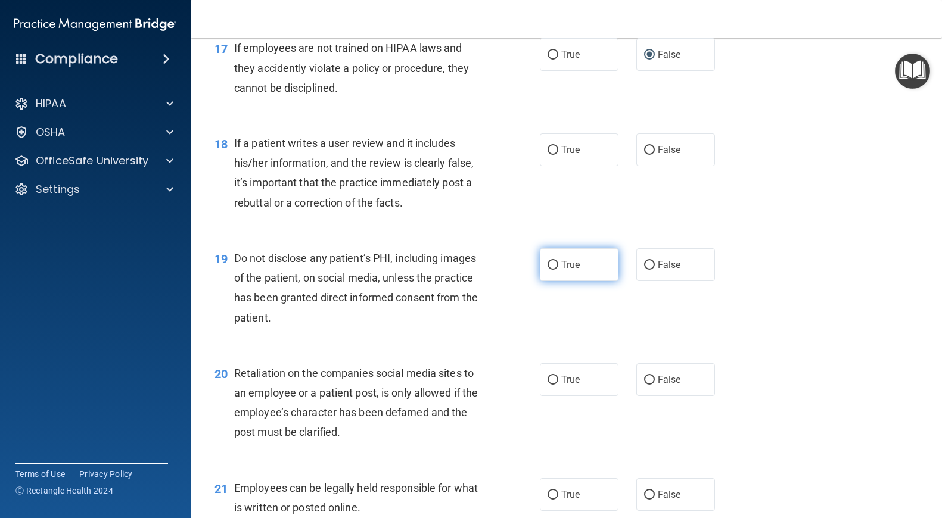
click at [554, 264] on input "True" at bounding box center [552, 265] width 11 height 9
radio input "true"
click at [650, 150] on input "False" at bounding box center [649, 150] width 11 height 9
radio input "true"
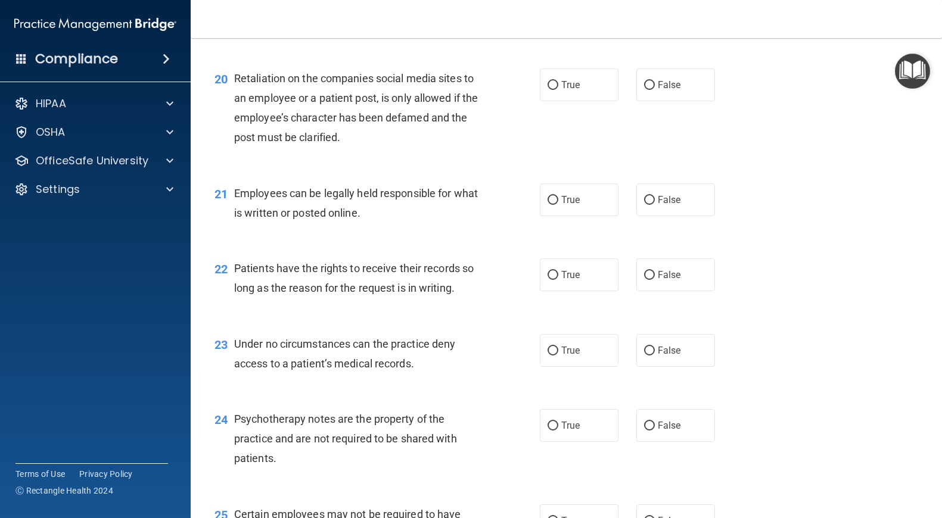
scroll to position [2190, 0]
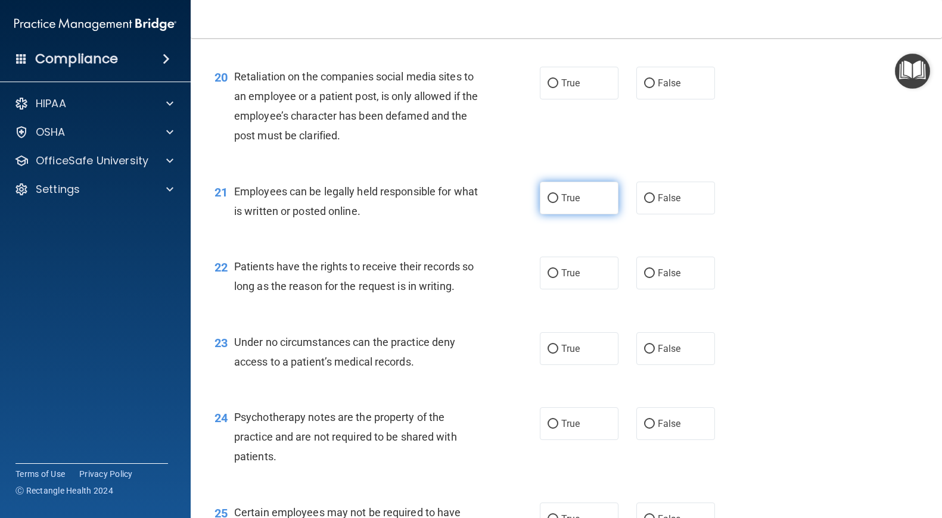
click at [553, 197] on input "True" at bounding box center [552, 198] width 11 height 9
radio input "true"
click at [650, 83] on input "False" at bounding box center [649, 83] width 11 height 9
radio input "true"
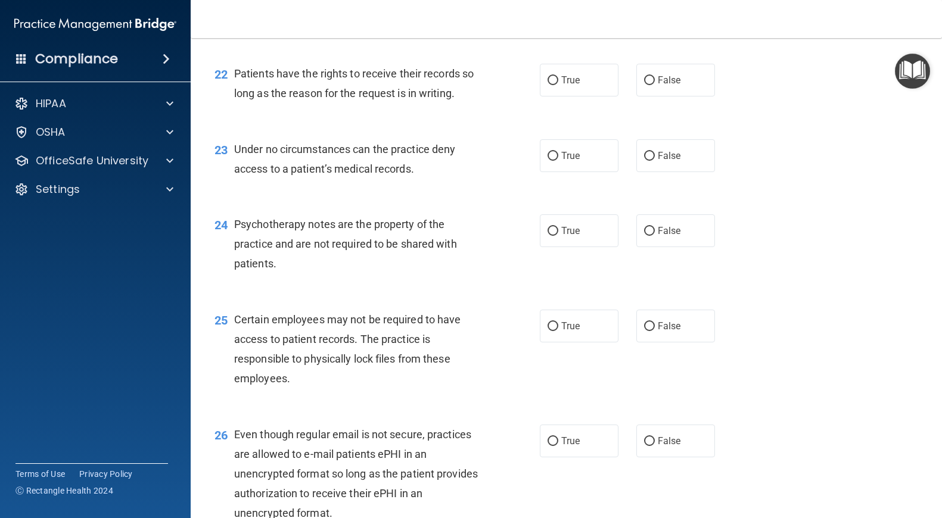
scroll to position [2385, 0]
click at [650, 79] on input "False" at bounding box center [649, 78] width 11 height 9
radio input "true"
click at [649, 153] on input "False" at bounding box center [649, 154] width 11 height 9
radio input "true"
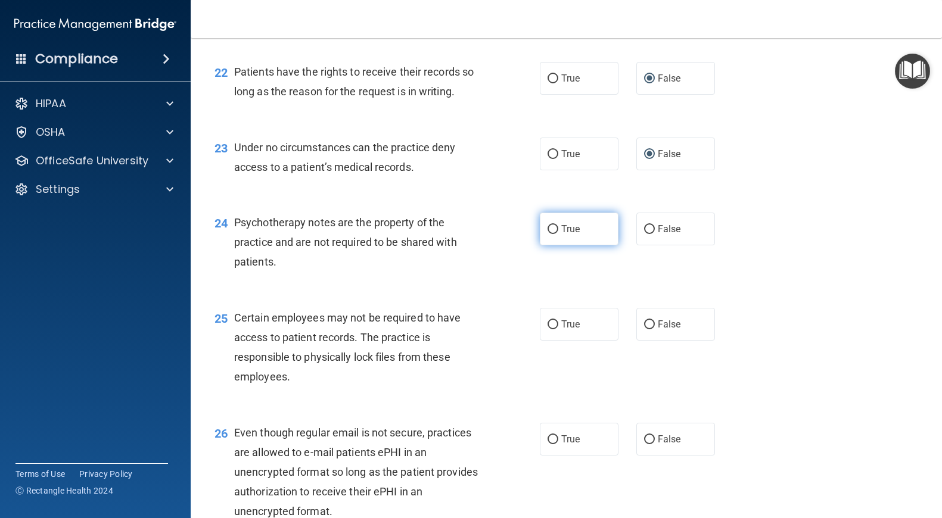
click at [553, 229] on input "True" at bounding box center [552, 229] width 11 height 9
radio input "true"
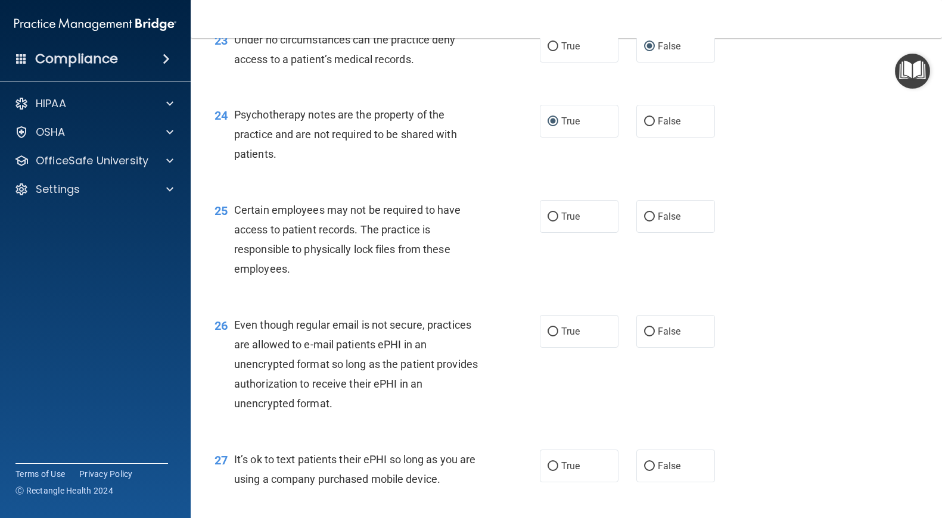
scroll to position [2496, 0]
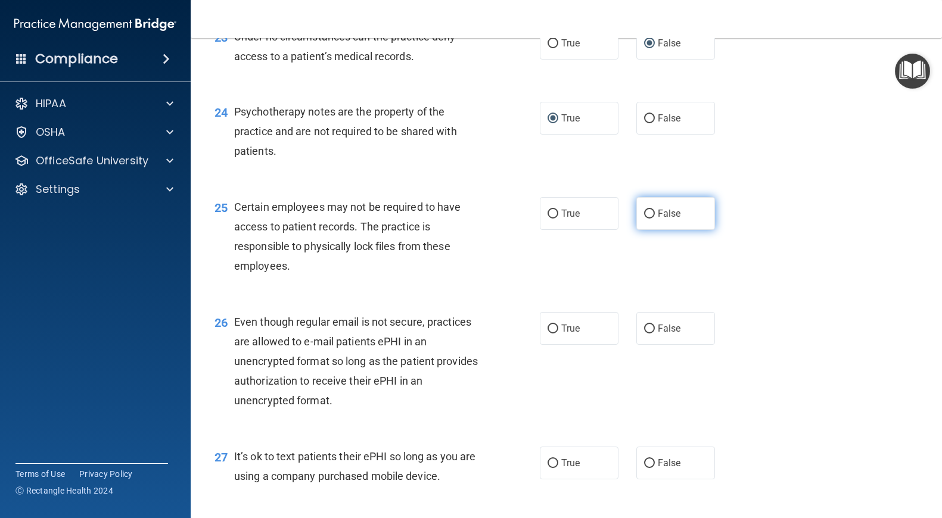
click at [649, 214] on input "False" at bounding box center [649, 214] width 11 height 9
radio input "true"
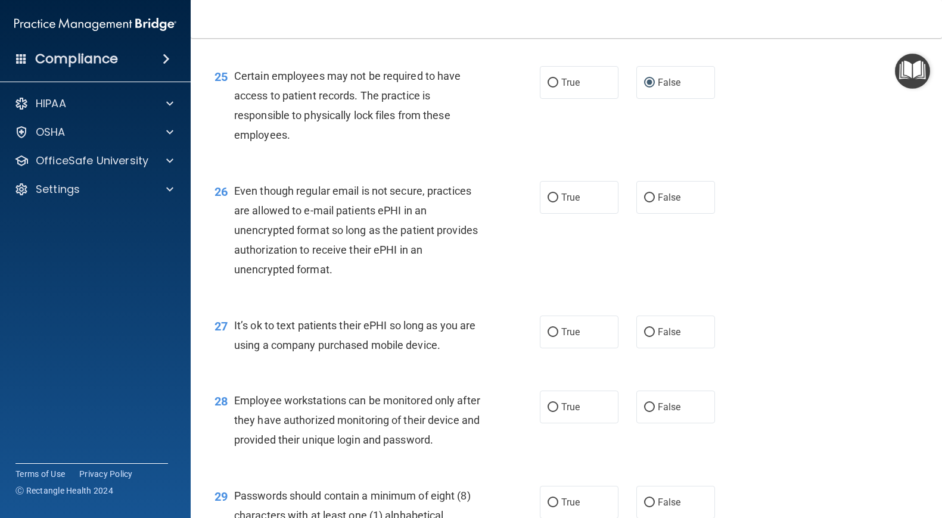
scroll to position [2629, 0]
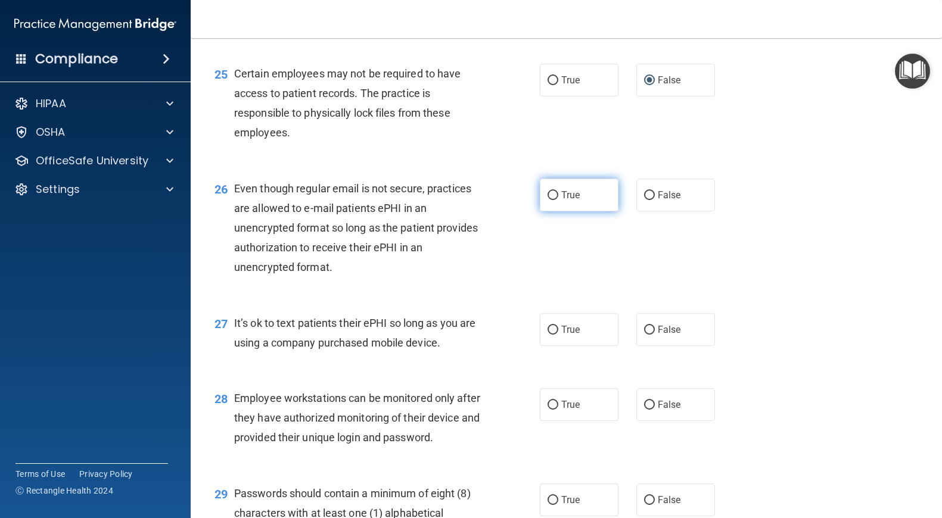
click at [552, 192] on input "True" at bounding box center [552, 195] width 11 height 9
radio input "true"
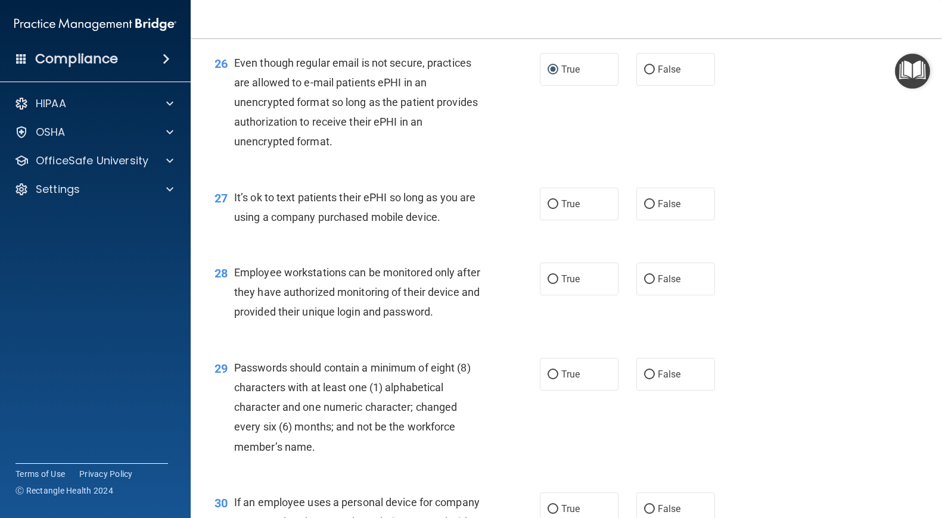
scroll to position [2758, 0]
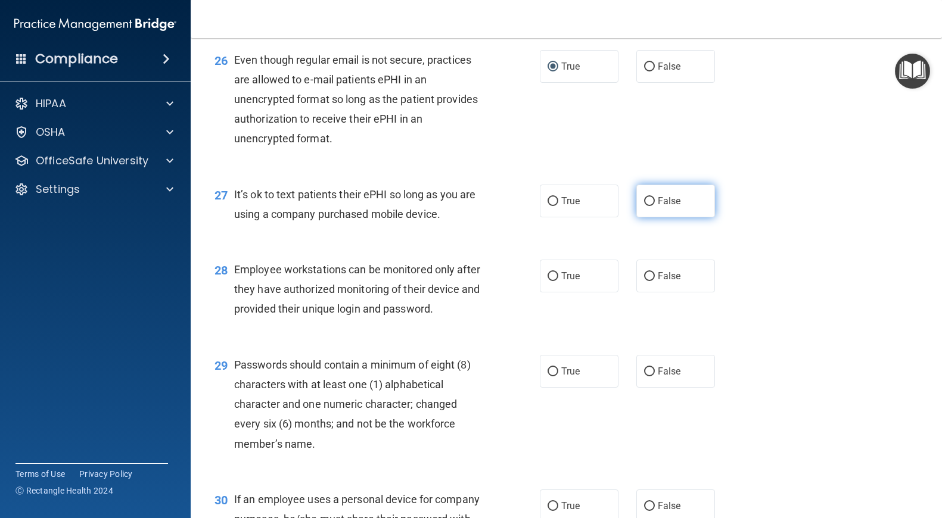
click at [650, 201] on input "False" at bounding box center [649, 201] width 11 height 9
radio input "true"
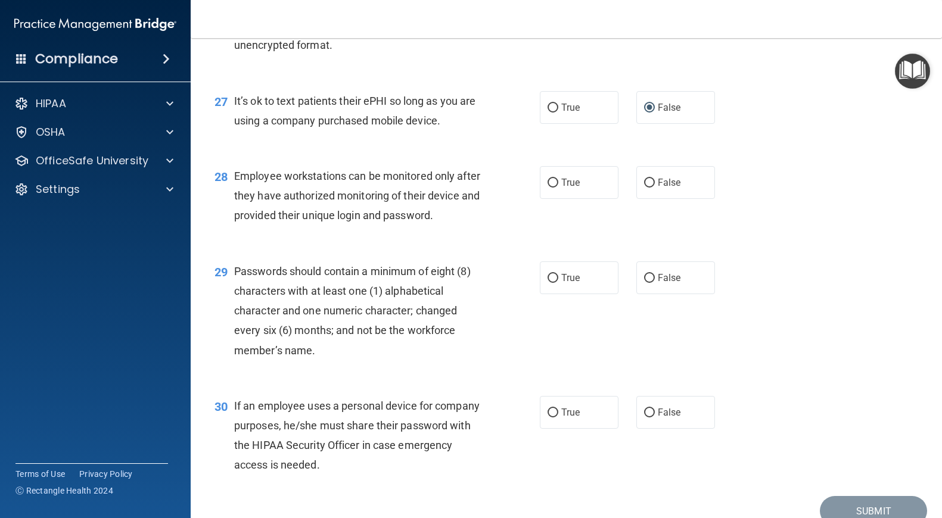
scroll to position [2853, 0]
click at [552, 275] on input "True" at bounding box center [552, 277] width 11 height 9
radio input "true"
click at [650, 410] on input "False" at bounding box center [649, 411] width 11 height 9
radio input "true"
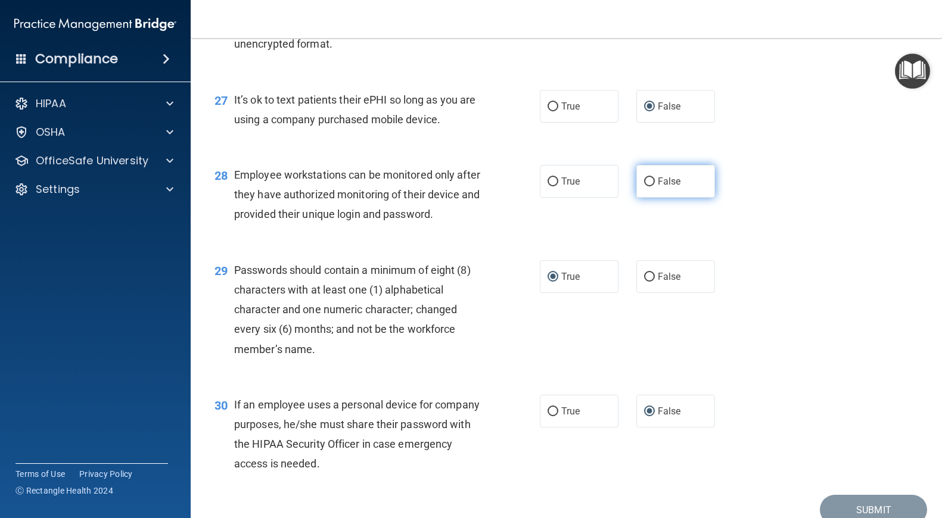
click at [649, 182] on input "False" at bounding box center [649, 181] width 11 height 9
radio input "true"
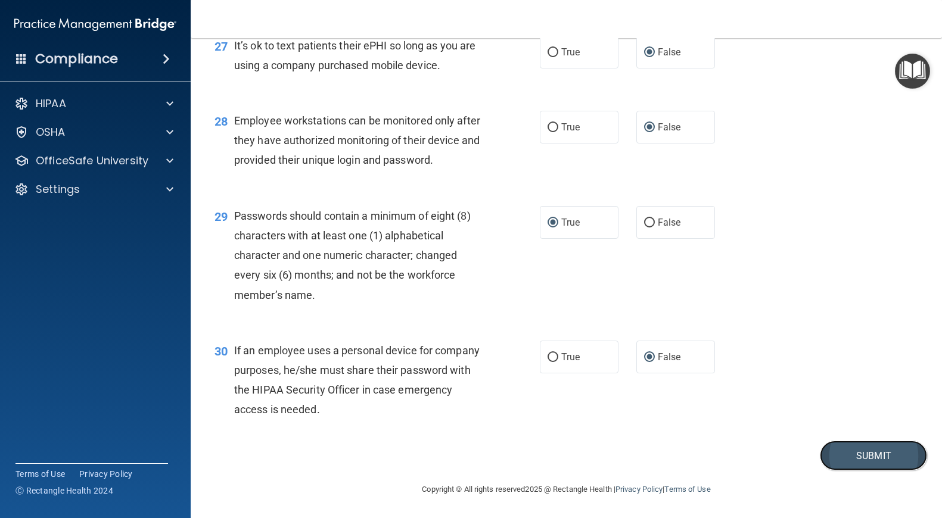
click at [851, 451] on button "Submit" at bounding box center [872, 456] width 107 height 30
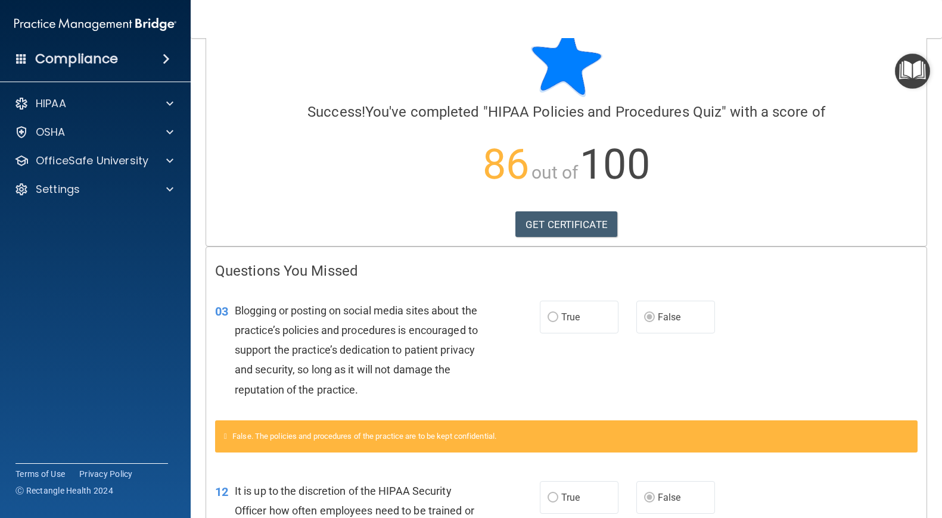
scroll to position [30, 0]
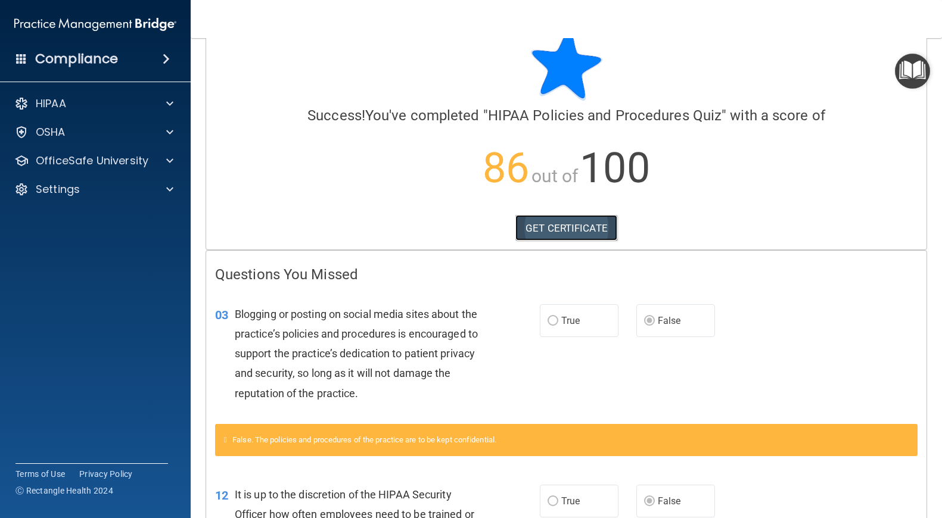
click at [581, 228] on link "GET CERTIFICATE" at bounding box center [566, 228] width 102 height 26
click at [170, 160] on span at bounding box center [169, 161] width 7 height 14
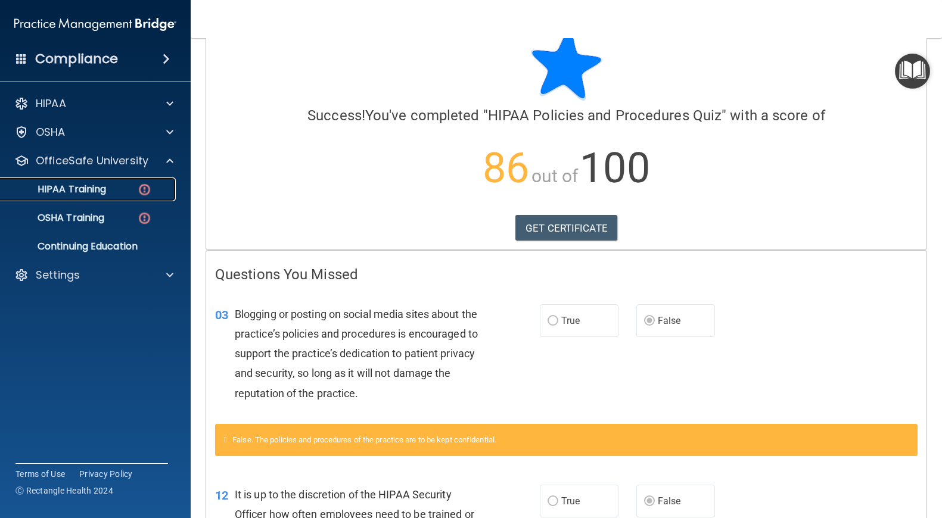
click at [147, 191] on img at bounding box center [144, 189] width 15 height 15
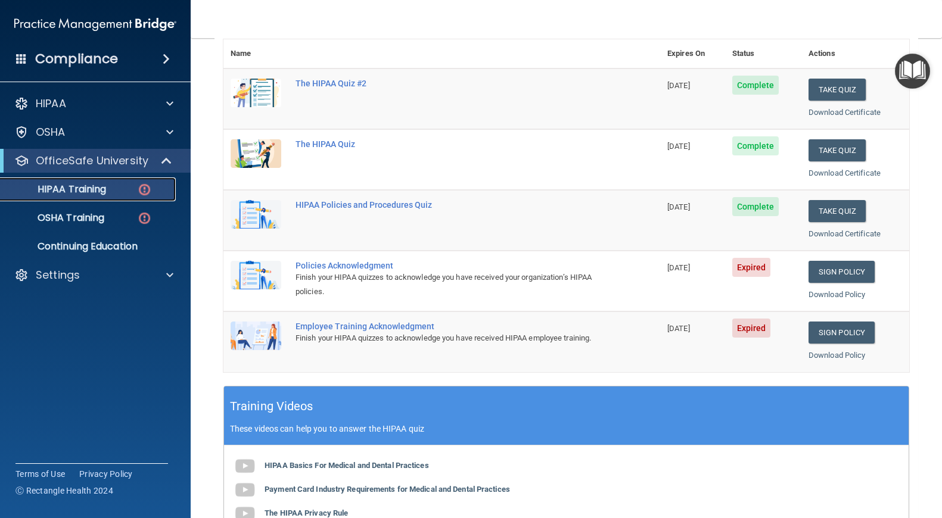
scroll to position [151, 0]
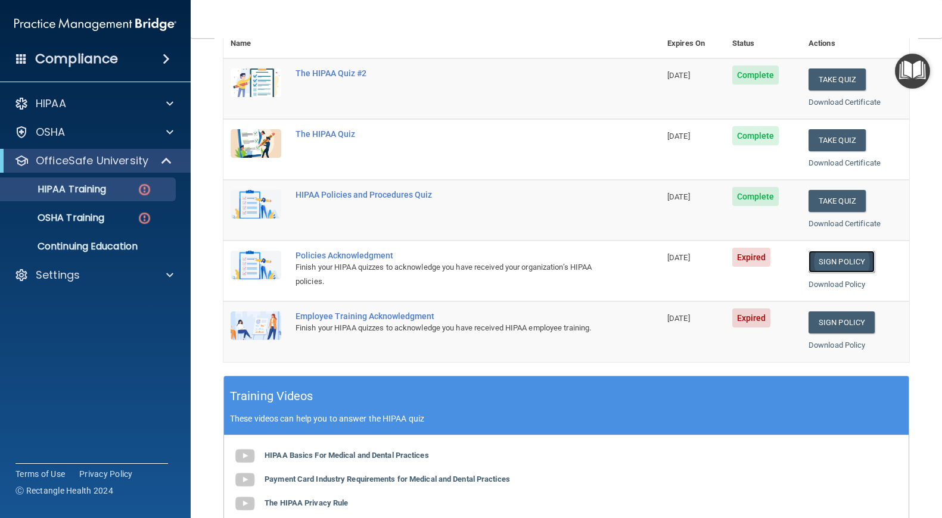
click at [836, 259] on link "Sign Policy" at bounding box center [841, 262] width 66 height 22
click at [843, 319] on link "Sign Policy" at bounding box center [841, 322] width 66 height 22
click at [106, 220] on div "OSHA Training" at bounding box center [89, 218] width 163 height 12
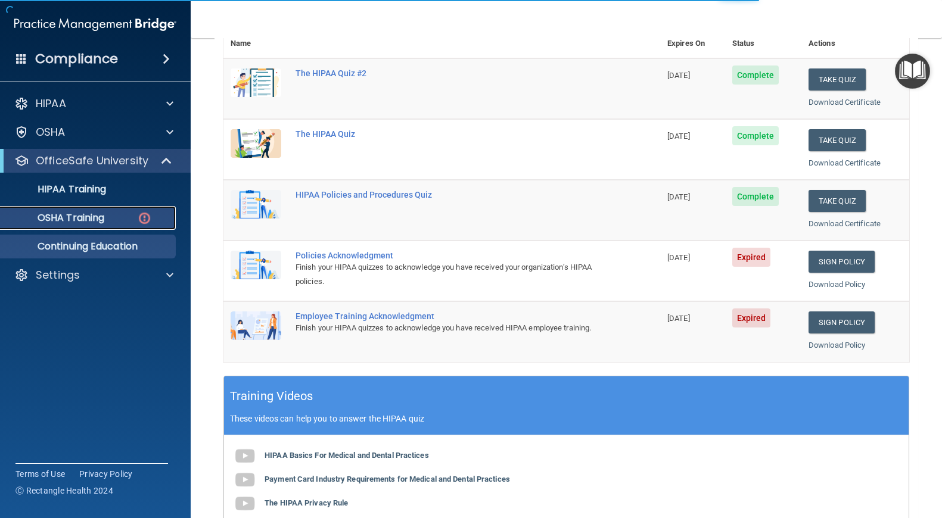
scroll to position [57, 0]
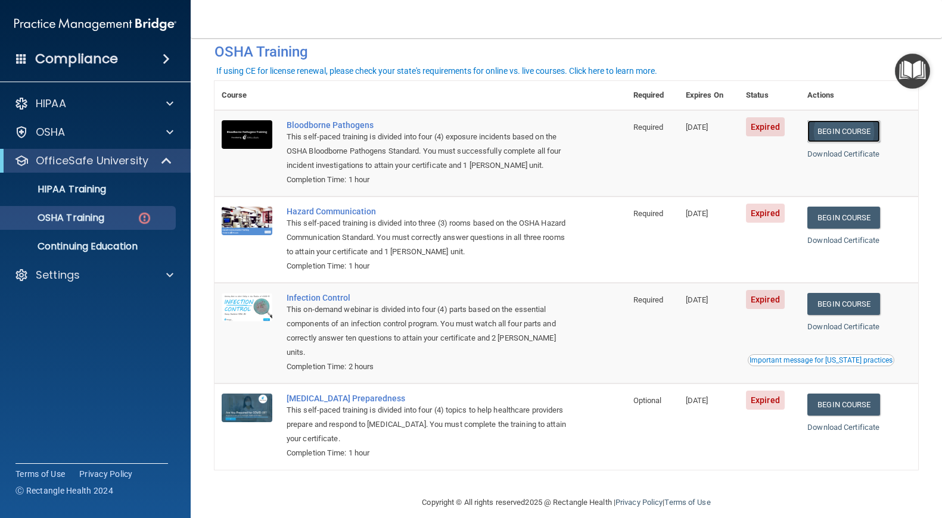
click at [853, 130] on link "Begin Course" at bounding box center [843, 131] width 73 height 22
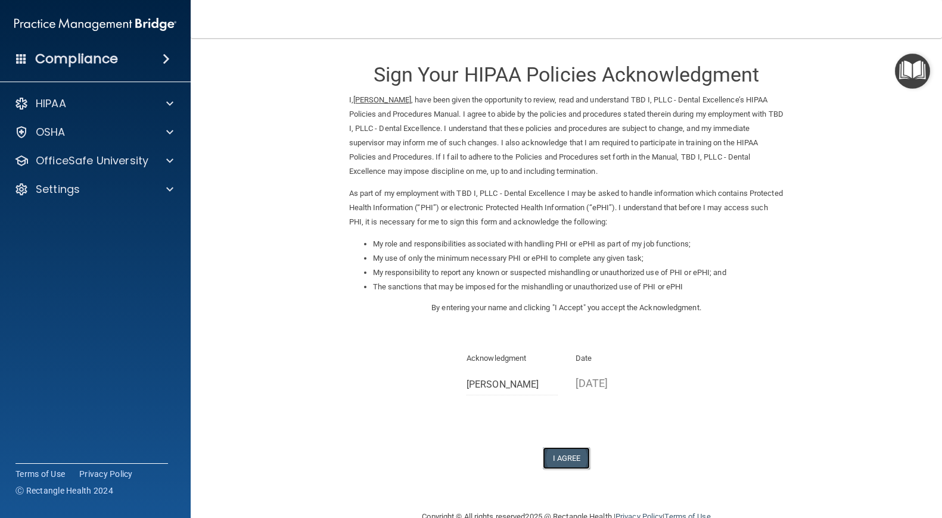
click at [575, 456] on button "I Agree" at bounding box center [567, 458] width 48 height 22
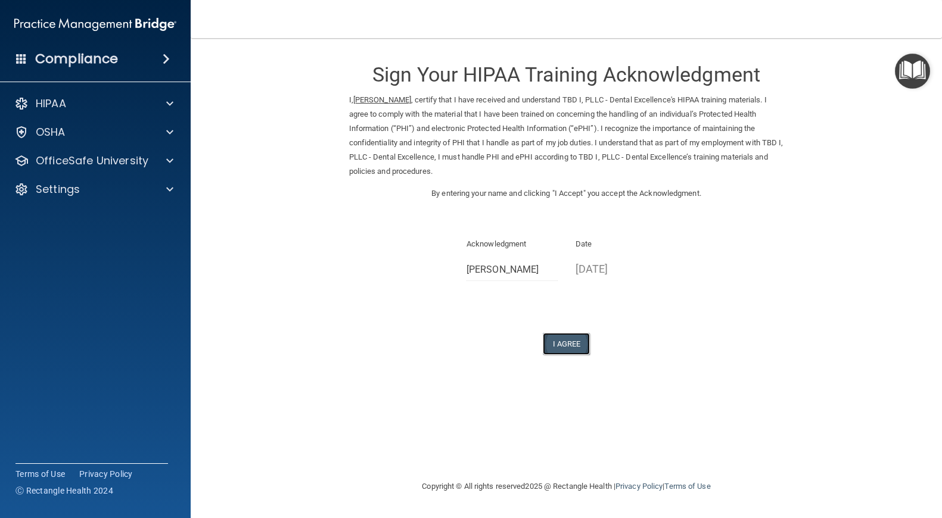
click at [563, 345] on button "I Agree" at bounding box center [567, 344] width 48 height 22
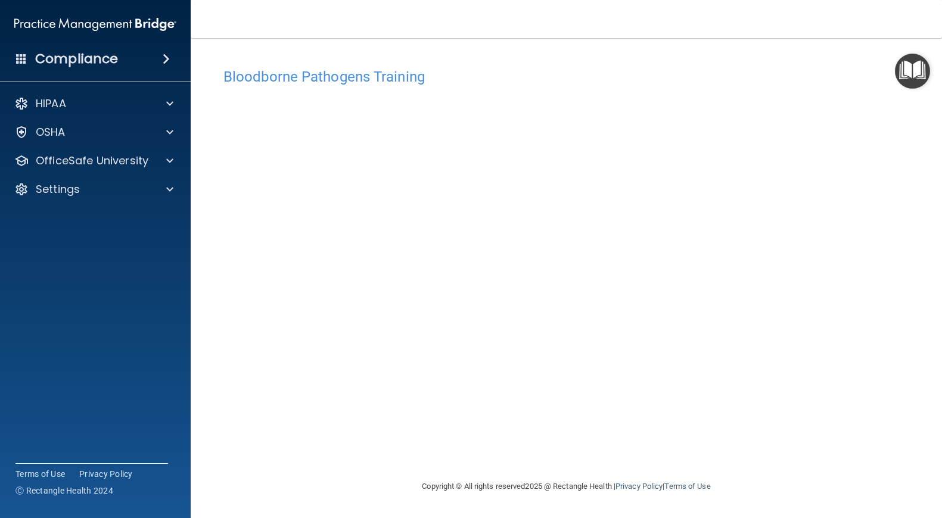
click at [165, 60] on span at bounding box center [166, 59] width 7 height 14
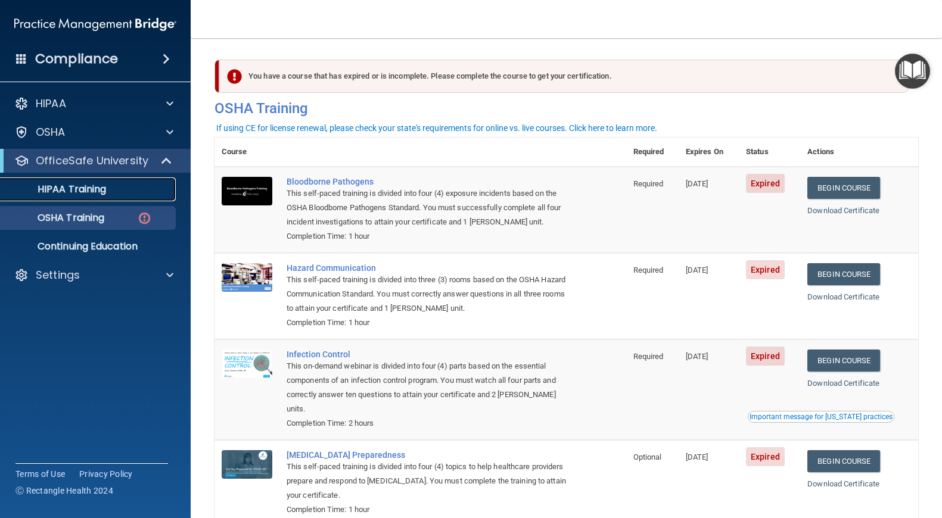
click at [111, 195] on div "HIPAA Training" at bounding box center [89, 189] width 163 height 12
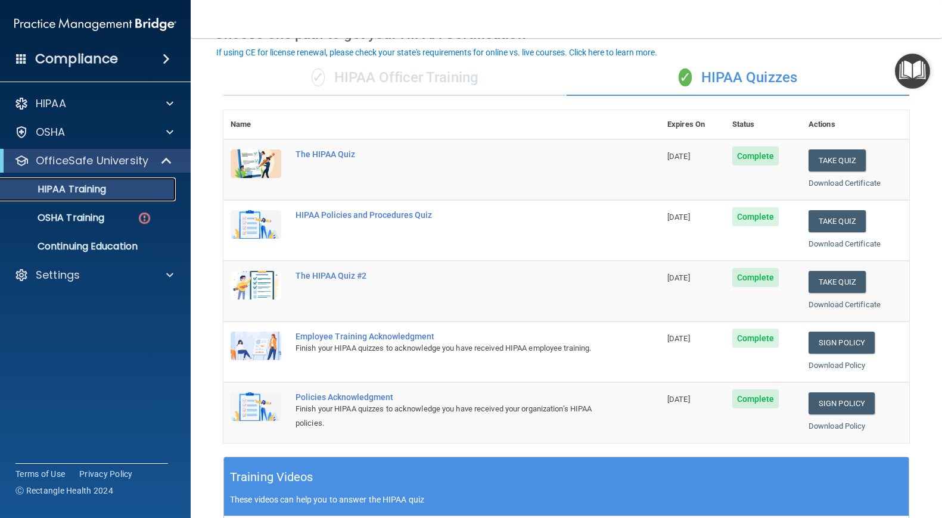
scroll to position [76, 0]
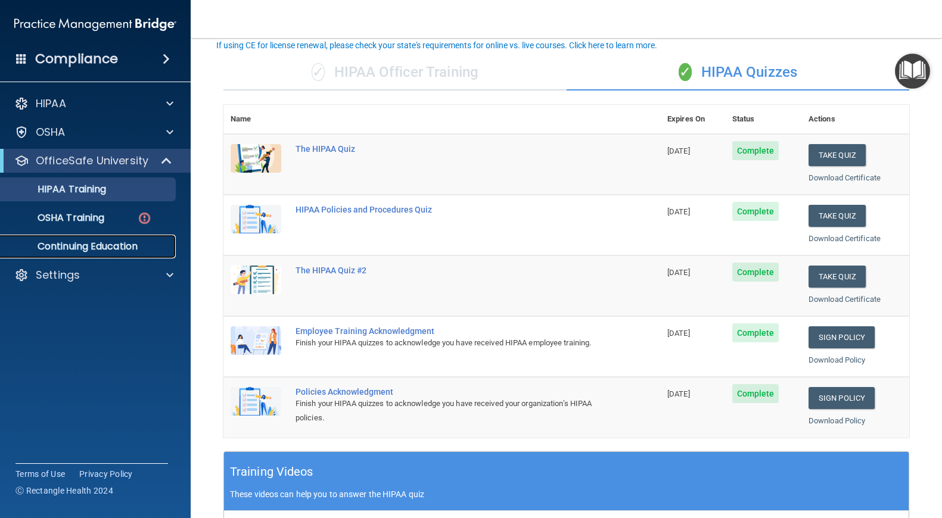
click at [133, 247] on p "Continuing Education" at bounding box center [89, 247] width 163 height 12
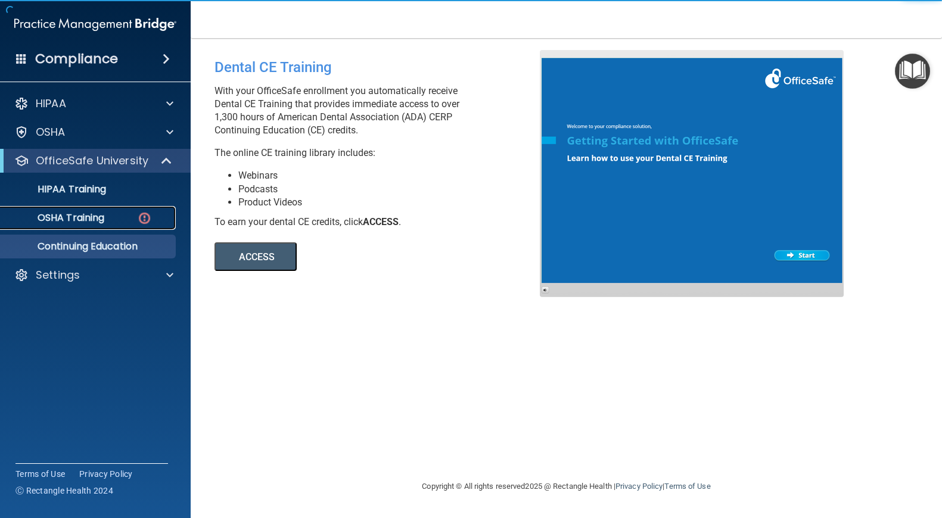
click at [101, 221] on p "OSHA Training" at bounding box center [56, 218] width 96 height 12
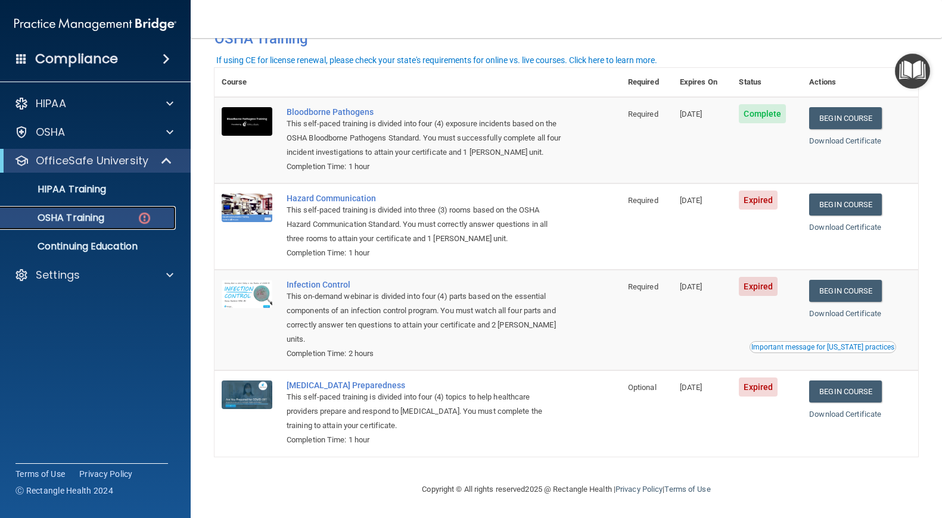
scroll to position [71, 0]
